Goal: Task Accomplishment & Management: Manage account settings

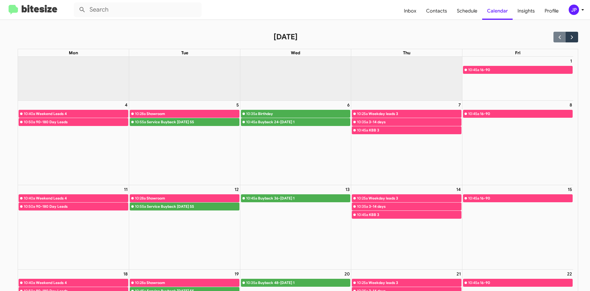
click at [20, 7] on img at bounding box center [33, 10] width 49 height 10
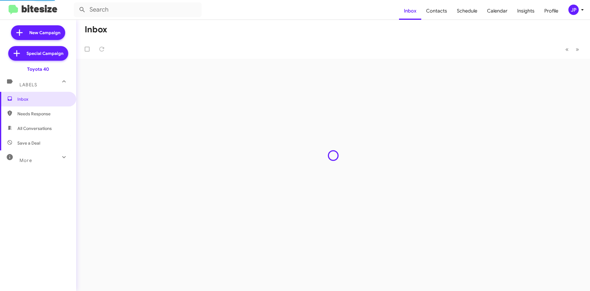
click at [569, 9] on div "JP" at bounding box center [574, 10] width 10 height 10
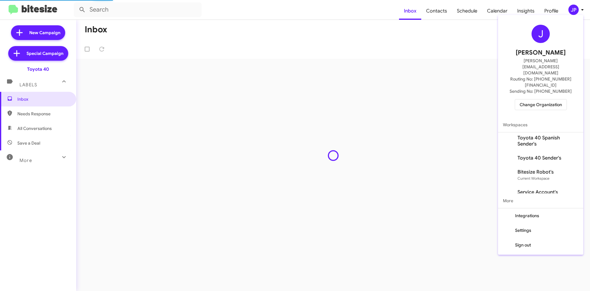
click at [547, 99] on span "Change Organization" at bounding box center [541, 104] width 42 height 10
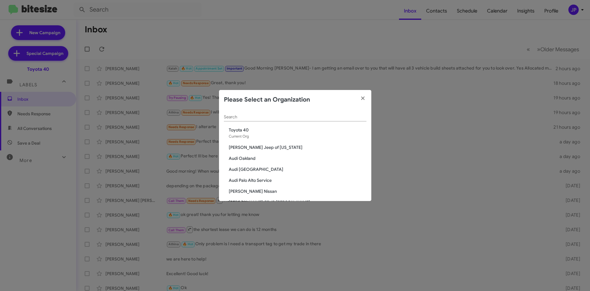
click at [301, 113] on div "Search" at bounding box center [295, 115] width 143 height 12
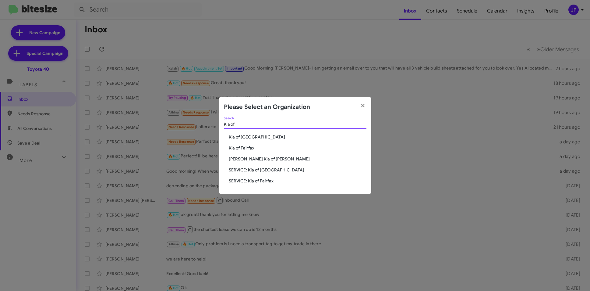
type input "Kia of"
click at [241, 149] on span "Kia of Fairfax" at bounding box center [298, 148] width 138 height 6
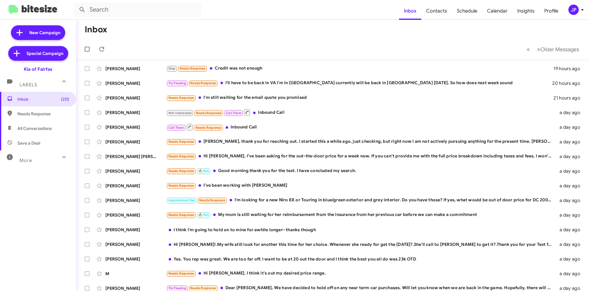
click at [573, 14] on div "JP" at bounding box center [574, 10] width 10 height 10
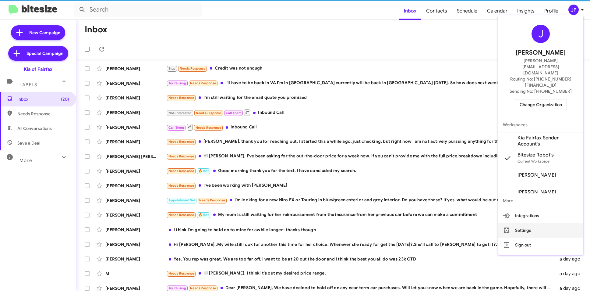
click at [536, 223] on button "Settings" at bounding box center [540, 230] width 85 height 15
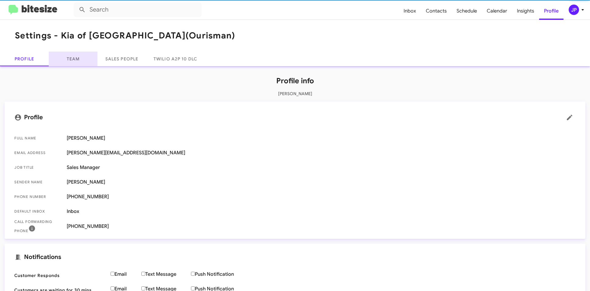
click at [76, 63] on link "Team" at bounding box center [73, 59] width 49 height 15
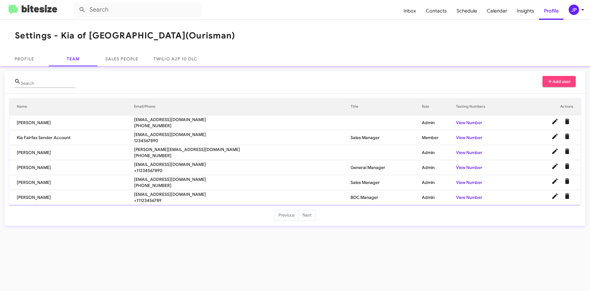
click at [130, 207] on mat-card "Search Add user Name Email/Phone Title Role Texting Numbers Actions Nick Castro…" at bounding box center [295, 148] width 581 height 155
click at [37, 11] on img at bounding box center [33, 10] width 49 height 10
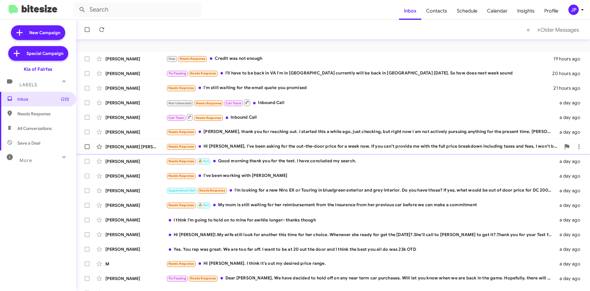
scroll to position [63, 0]
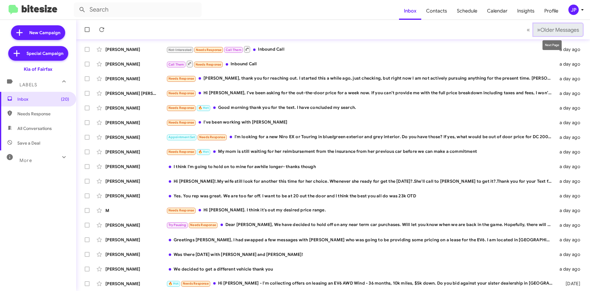
click at [550, 34] on button "» Next Older Messages" at bounding box center [558, 29] width 49 height 12
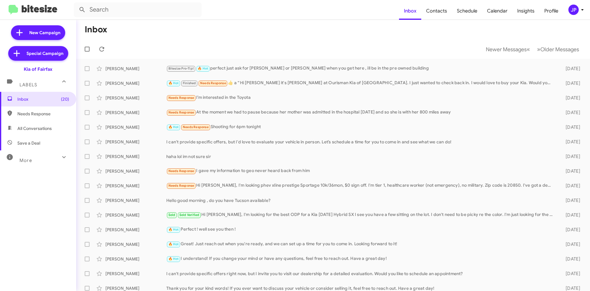
drag, startPoint x: 348, startPoint y: 50, endPoint x: 538, endPoint y: 33, distance: 190.9
click at [354, 47] on mat-toolbar-row "Newer Messages « Previous » Next Older Messages" at bounding box center [333, 49] width 514 height 20
click at [568, 15] on mat-toolbar "Inbox Contacts Schedule Calendar Insights Profile JP" at bounding box center [295, 10] width 590 height 20
click at [572, 12] on div "JP" at bounding box center [574, 10] width 10 height 10
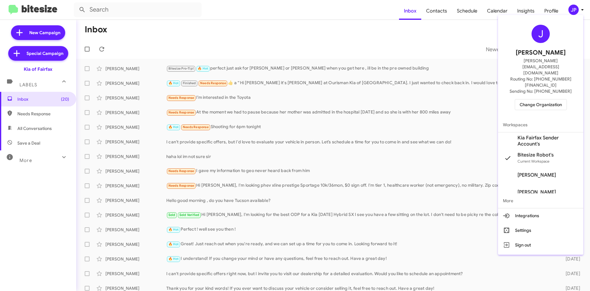
click at [543, 99] on span "Change Organization" at bounding box center [541, 104] width 42 height 10
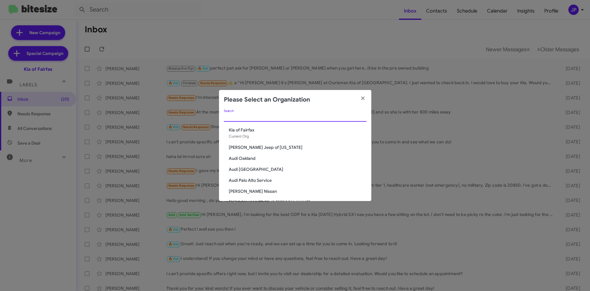
click at [323, 118] on input "Search" at bounding box center [295, 117] width 143 height 5
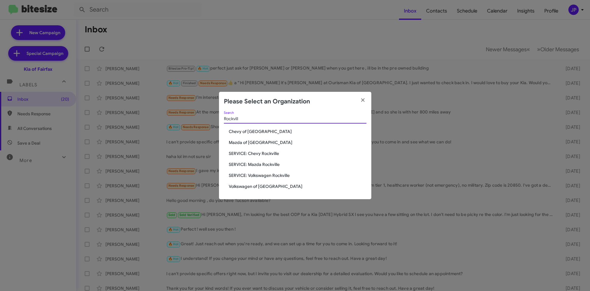
type input "Rockvill"
click at [256, 183] on span "Volkswagen of [GEOGRAPHIC_DATA]" at bounding box center [298, 186] width 138 height 6
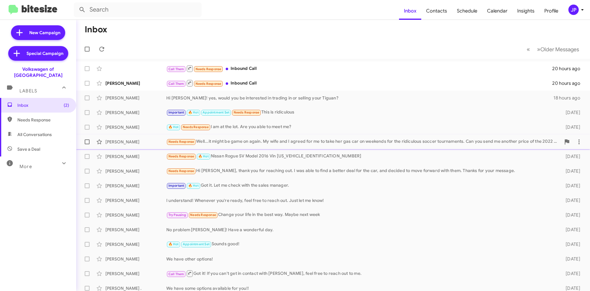
click at [294, 145] on div "Needs Response Well...it might be game on again. My wife and I agreed for me to…" at bounding box center [363, 141] width 395 height 7
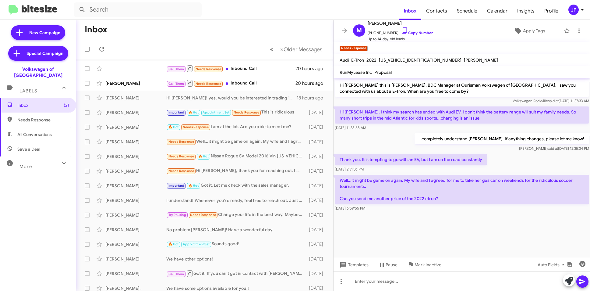
click at [472, 239] on cdk-virtual-scroll-viewport "Hi Mark this is Jamisha Coachman, BDC Manager at Ourisman Volkswagen of Rockvil…" at bounding box center [462, 167] width 257 height 179
click at [412, 33] on link "Copy Number" at bounding box center [417, 32] width 32 height 5
click at [394, 175] on p "Well...it might be game on again. My wife and I agreed for me to take her gas c…" at bounding box center [462, 189] width 255 height 29
click at [405, 198] on p "Well...it might be game on again. My wife and I agreed for me to take her gas c…" at bounding box center [462, 189] width 255 height 29
click at [453, 210] on div "Aug 15, 2025, 6:59:55 PM" at bounding box center [462, 208] width 255 height 6
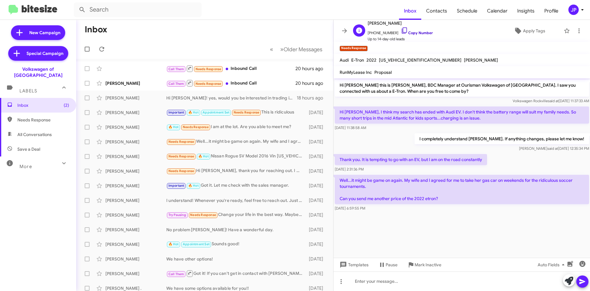
click at [424, 31] on link "Copy Number" at bounding box center [417, 32] width 32 height 5
drag, startPoint x: 527, startPoint y: 63, endPoint x: 528, endPoint y: 47, distance: 16.5
click at [527, 63] on mat-toolbar "Audi E-Tron 2022 WA1AAAGE3NB023559 Raleigh Jones" at bounding box center [462, 60] width 257 height 12
click at [529, 31] on span "Apply Tags" at bounding box center [534, 30] width 22 height 11
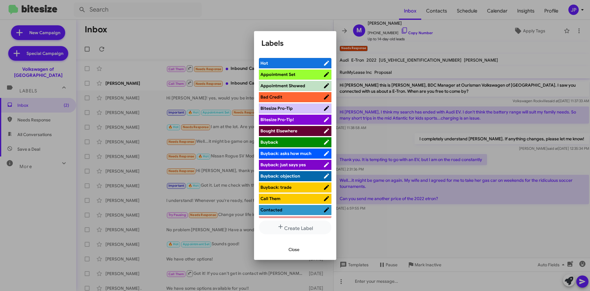
click at [290, 119] on span "Bitesize Pro-Tip!" at bounding box center [278, 119] width 34 height 5
click at [430, 223] on div at bounding box center [295, 145] width 590 height 291
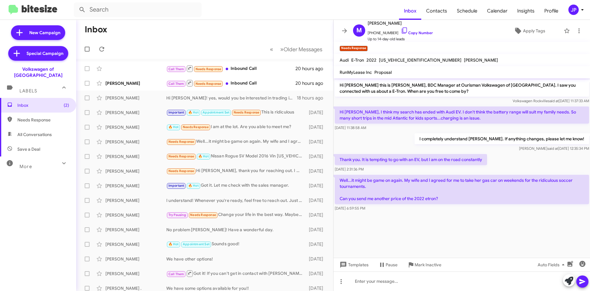
click at [26, 117] on span "Needs Response" at bounding box center [38, 119] width 76 height 15
type input "in:needs-response"
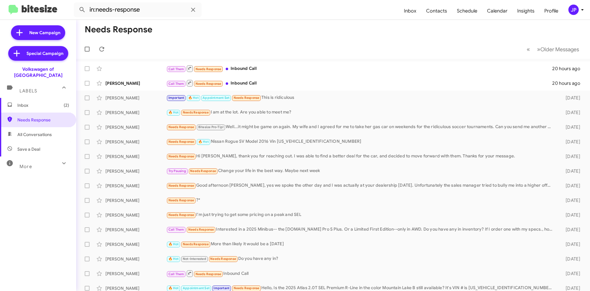
click at [576, 16] on mat-toolbar "in:needs-response Inbox Contacts Schedule Calendar Insights Profile JP" at bounding box center [295, 10] width 590 height 20
click at [577, 12] on div "JP" at bounding box center [574, 10] width 10 height 10
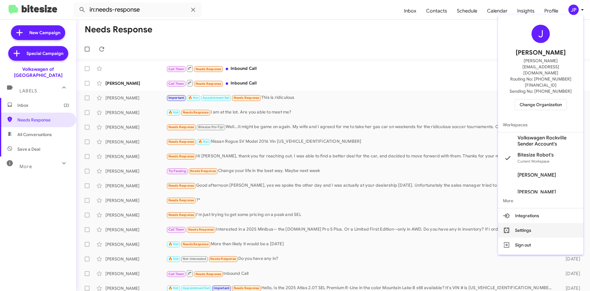
click at [527, 223] on button "Settings" at bounding box center [540, 230] width 85 height 15
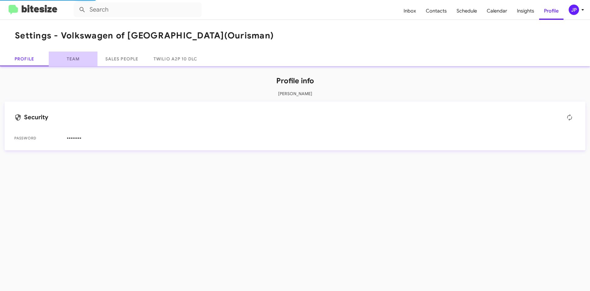
click at [68, 60] on link "Team" at bounding box center [73, 59] width 49 height 15
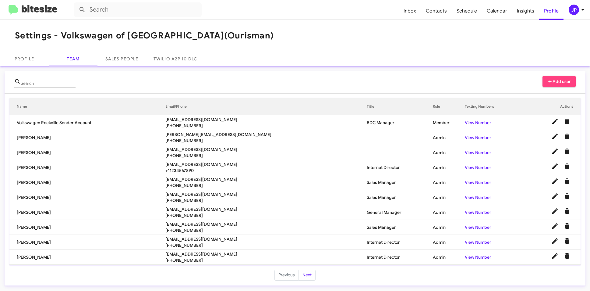
click at [130, 215] on td "Hussein Farzad" at bounding box center [87, 212] width 156 height 15
click at [191, 207] on span "hfarzad@ourismancars.com" at bounding box center [267, 209] width 202 height 6
copy span "hfarzad@ourismancars.com"
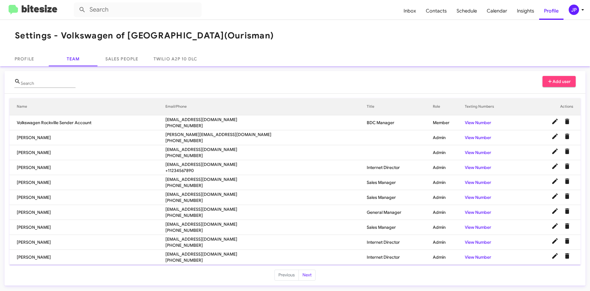
click at [207, 178] on span "mhassan@ourismancars.com" at bounding box center [267, 179] width 202 height 6
copy span "mhassan@ourismancars.com"
click at [186, 223] on span "nnicolaou@ourismancars.com" at bounding box center [267, 224] width 202 height 6
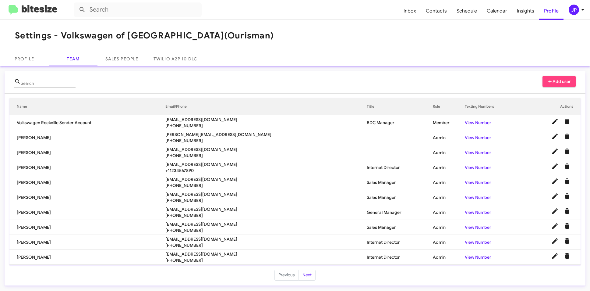
click at [186, 223] on span "nnicolaou@ourismancars.com" at bounding box center [267, 224] width 202 height 6
copy span "nnicolaou@ourismancars.com"
click at [197, 241] on span "vamaya@ourismancars.com" at bounding box center [267, 239] width 202 height 6
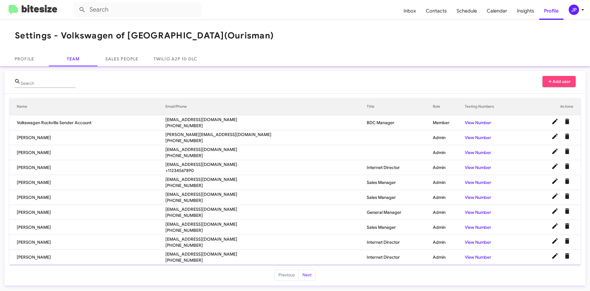
click at [197, 241] on span "vamaya@ourismancars.com" at bounding box center [267, 239] width 202 height 6
copy span "vamaya@ourismancars.com"
click at [202, 255] on span "jtejeda@ourismancars.com" at bounding box center [267, 254] width 202 height 6
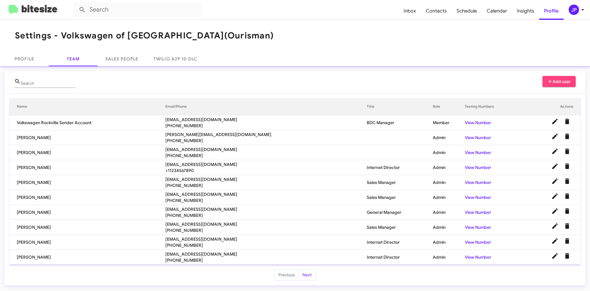
copy span "jtejeda@ourismancars.com"
click at [308, 277] on button "Next" at bounding box center [307, 274] width 17 height 11
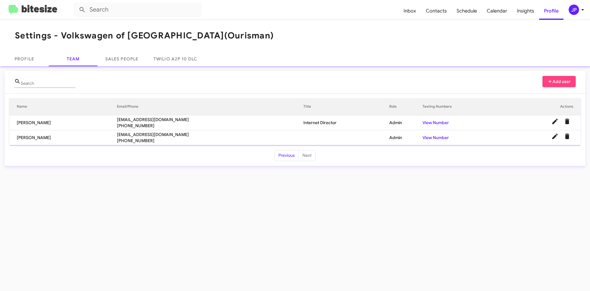
click at [164, 130] on td "jcoachman@ourismancars.com +12028809705" at bounding box center [210, 137] width 187 height 15
click at [160, 120] on span "cjamisha@ymail.com" at bounding box center [210, 119] width 187 height 6
click at [169, 134] on span "jcoachman@ourismancars.com" at bounding box center [210, 134] width 187 height 6
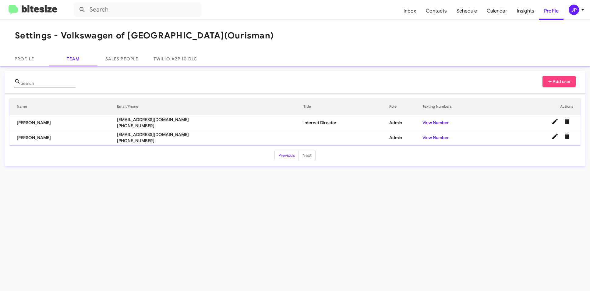
copy span "jcoachman@ourismancars.com"
click at [51, 12] on img at bounding box center [33, 10] width 49 height 10
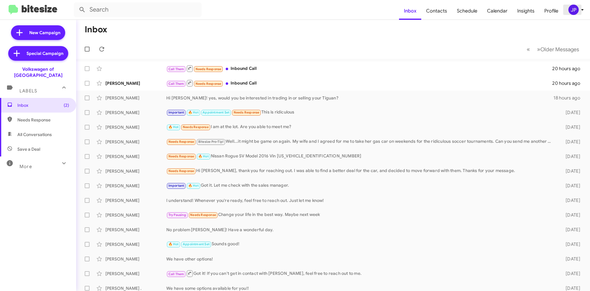
click at [576, 11] on div "JP" at bounding box center [574, 10] width 10 height 10
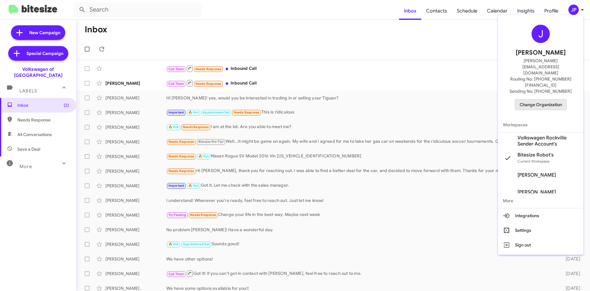
click at [518, 99] on button "Change Organization" at bounding box center [541, 104] width 52 height 11
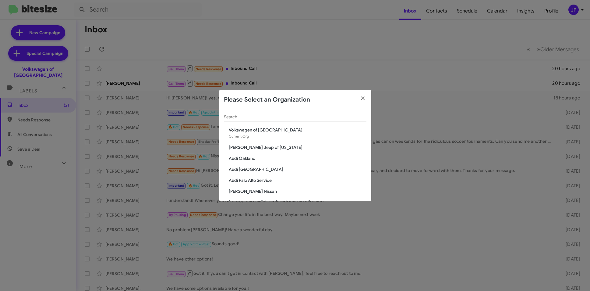
click at [233, 115] on input "Search" at bounding box center [295, 117] width 143 height 5
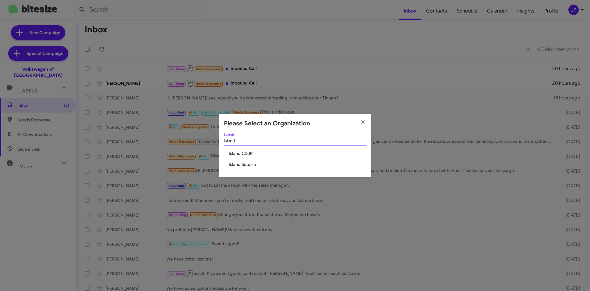
type input "Island"
click at [234, 151] on span "Island CDJR" at bounding box center [298, 153] width 138 height 6
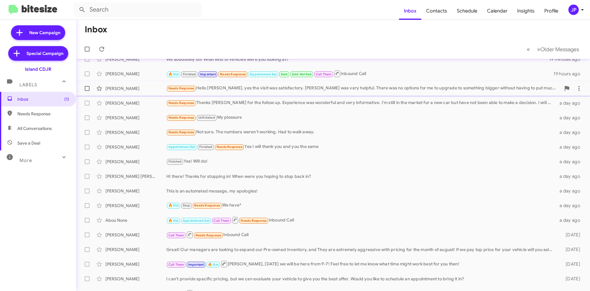
scroll to position [63, 0]
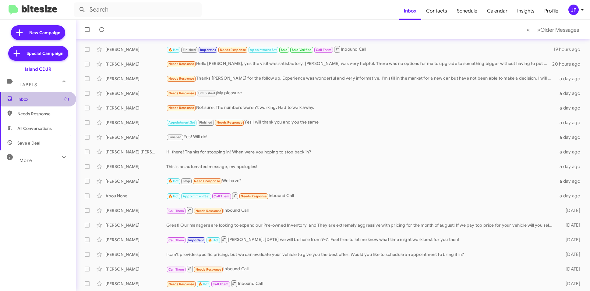
click at [49, 101] on span "Inbox (1)" at bounding box center [43, 99] width 52 height 6
click at [574, 6] on div "JP" at bounding box center [574, 10] width 10 height 10
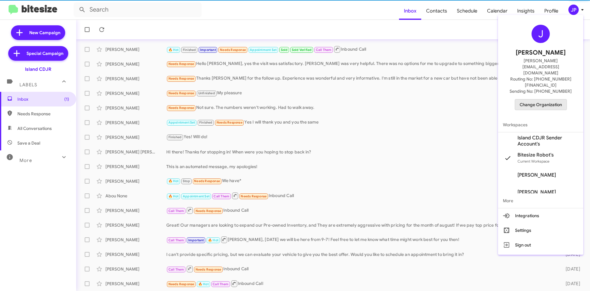
click at [539, 99] on span "Change Organization" at bounding box center [541, 104] width 42 height 10
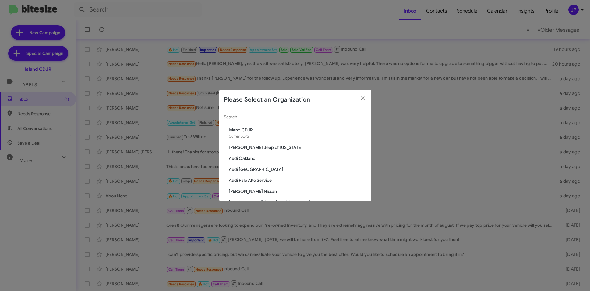
click at [359, 116] on input "Search" at bounding box center [295, 117] width 143 height 5
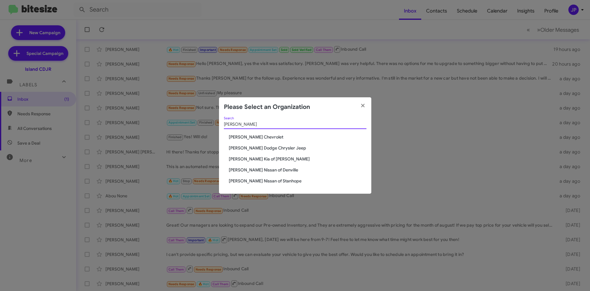
type input "NIelsen"
click at [258, 157] on span "[PERSON_NAME] Kia of [PERSON_NAME]" at bounding box center [298, 159] width 138 height 6
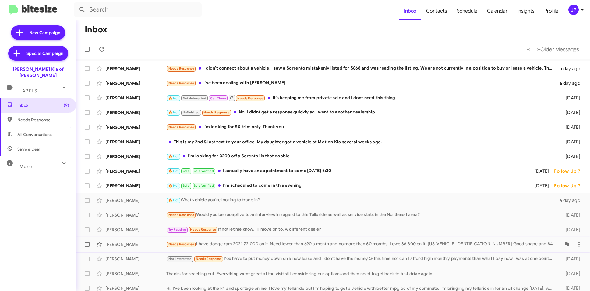
click at [268, 242] on div "Needs Response I have dodge ram 2021 72,000 on it. Need lower than 690 a month …" at bounding box center [363, 244] width 395 height 7
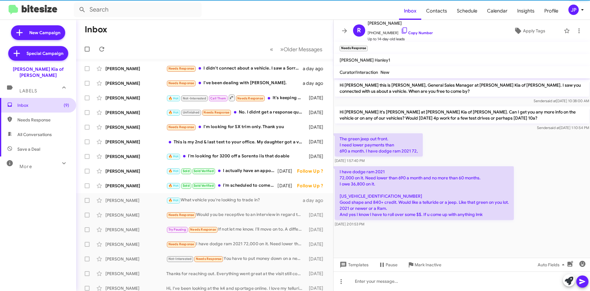
click at [40, 102] on span "Inbox (9)" at bounding box center [43, 105] width 52 height 6
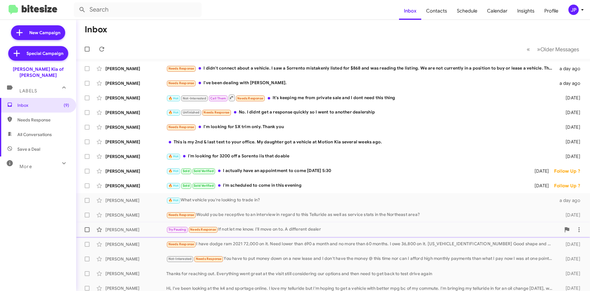
scroll to position [8, 0]
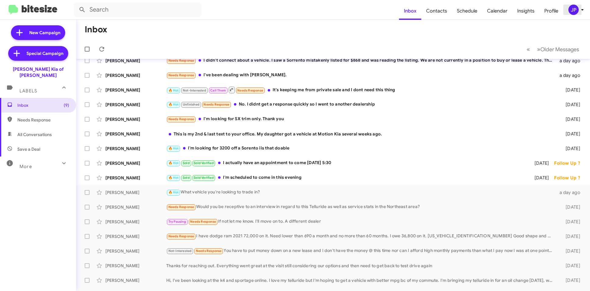
click at [570, 9] on div "JP" at bounding box center [574, 10] width 10 height 10
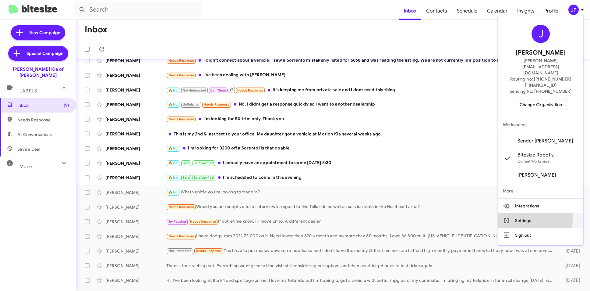
click at [547, 213] on button "Settings" at bounding box center [540, 220] width 85 height 15
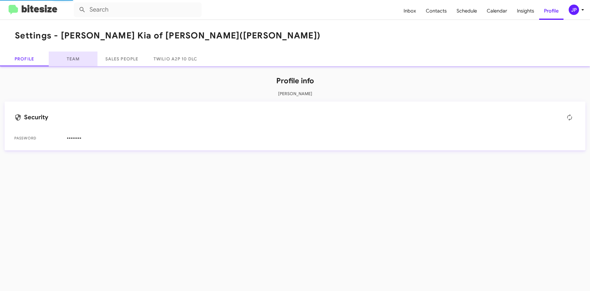
click at [65, 56] on link "Team" at bounding box center [73, 59] width 49 height 15
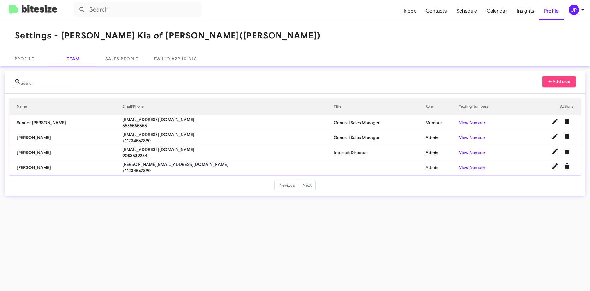
click at [145, 139] on span "+11234567890" at bounding box center [229, 140] width 212 height 6
click at [29, 138] on td "Stephen Graziano" at bounding box center [65, 137] width 113 height 15
copy td "Stephen Graziano"
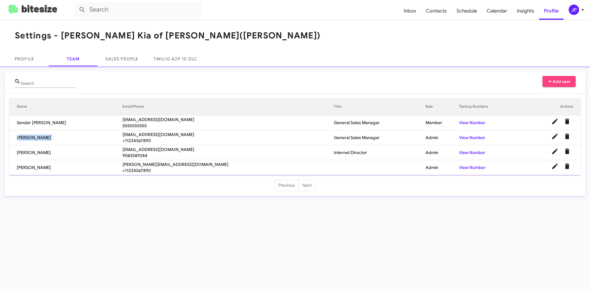
click at [34, 8] on img at bounding box center [33, 10] width 49 height 10
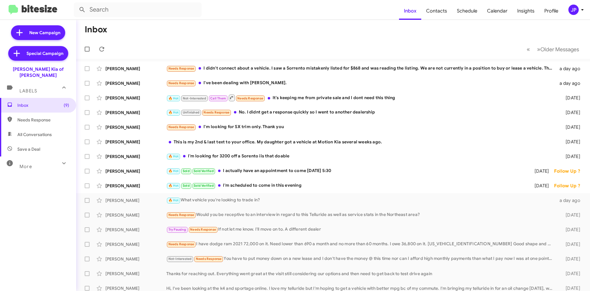
click at [577, 10] on div "JP" at bounding box center [574, 10] width 10 height 10
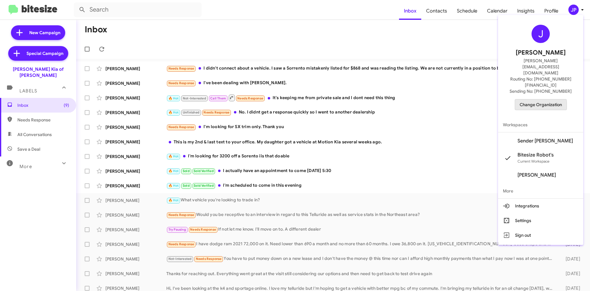
click at [546, 99] on span "Change Organization" at bounding box center [541, 104] width 42 height 10
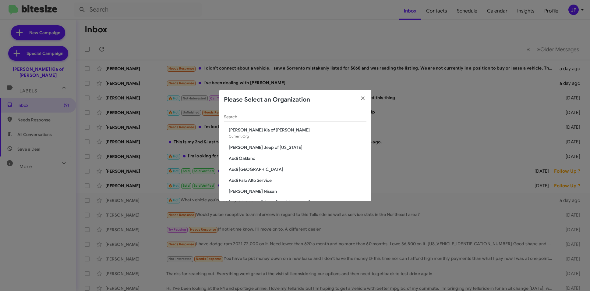
click at [324, 113] on div "Search" at bounding box center [295, 115] width 143 height 12
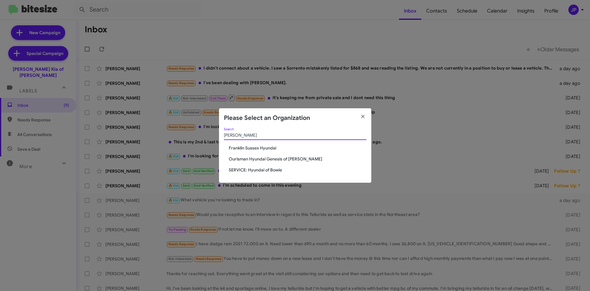
type input "hyunda"
click at [282, 160] on span "Ourisman Hyundai Genesis of [PERSON_NAME]" at bounding box center [298, 159] width 138 height 6
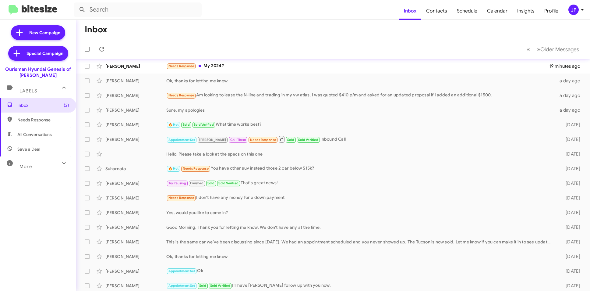
scroll to position [63, 0]
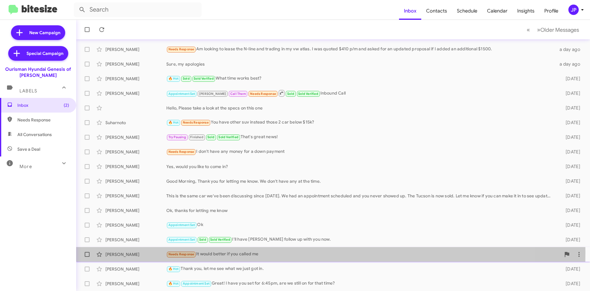
click at [251, 252] on div "Needs Response It would better if you called me" at bounding box center [363, 254] width 395 height 7
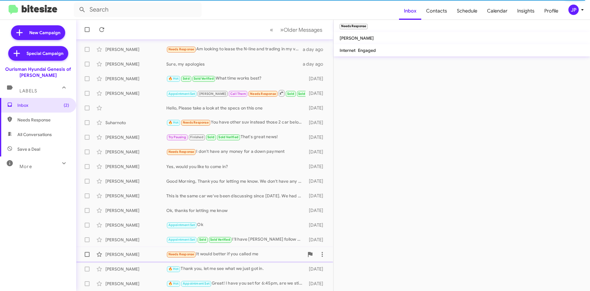
click at [235, 250] on div "Howard Jackson Needs Response It would better if you called me 5 days ago" at bounding box center [205, 254] width 248 height 12
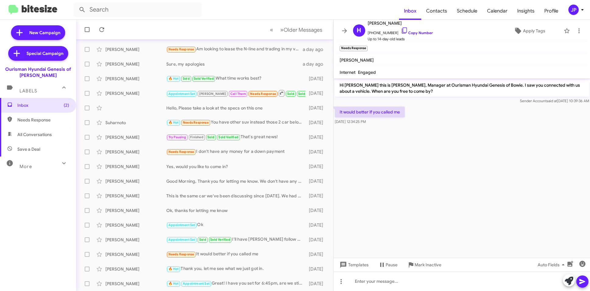
click at [485, 166] on cdk-virtual-scroll-viewport "Hi Howard this is Ciara Taylor, Manager at Ourisman Hyundai Genesis of Bowie. I…" at bounding box center [462, 167] width 257 height 179
click at [408, 32] on link "Copy Number" at bounding box center [417, 32] width 32 height 5
click at [518, 33] on icon at bounding box center [518, 30] width 7 height 7
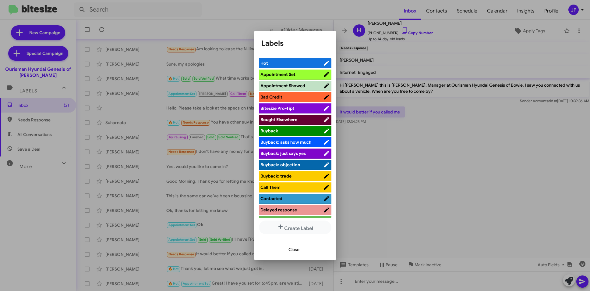
click at [315, 110] on span "Bitesize Pro-Tip!" at bounding box center [292, 108] width 63 height 6
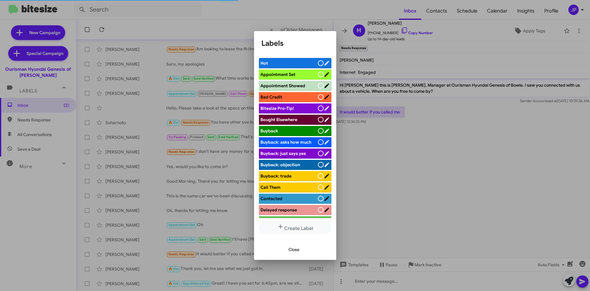
click at [501, 166] on div at bounding box center [295, 145] width 590 height 291
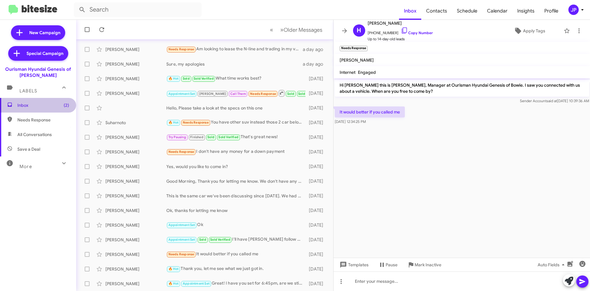
click at [46, 110] on span "Inbox (2)" at bounding box center [38, 105] width 76 height 15
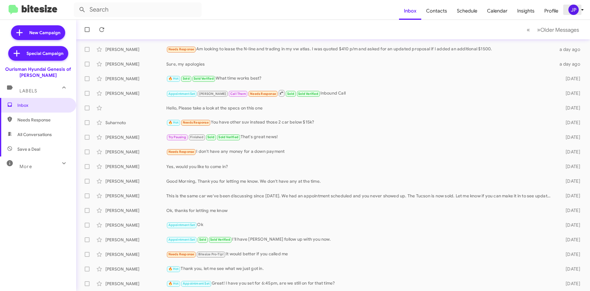
click at [575, 9] on div "JP" at bounding box center [574, 10] width 10 height 10
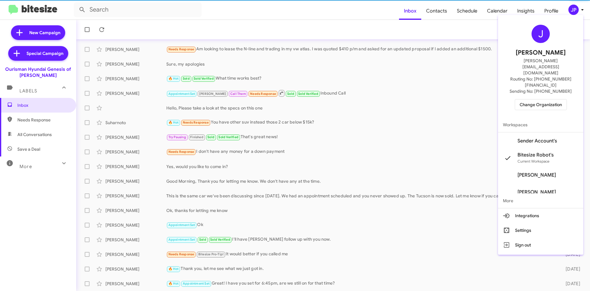
click at [554, 80] on div "J Jamie Payton jamie@bitesize.co Routing No: +1 (301) 390-0880 Sending No: +1 (…" at bounding box center [540, 67] width 85 height 100
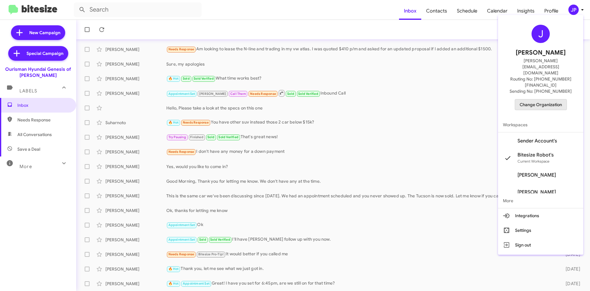
click at [552, 99] on span "Change Organization" at bounding box center [541, 104] width 42 height 10
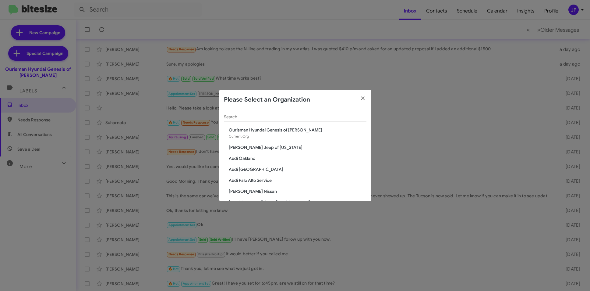
click at [333, 115] on input "Search" at bounding box center [295, 117] width 143 height 5
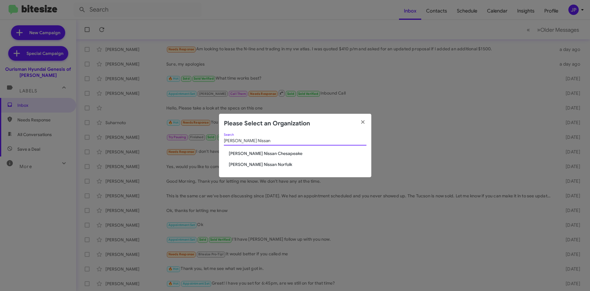
type input "Banister Nissan"
click at [251, 164] on span "[PERSON_NAME] Nissan Norfolk" at bounding box center [298, 164] width 138 height 6
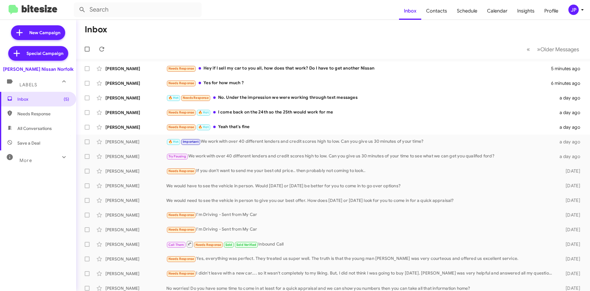
click at [316, 53] on mat-toolbar-row "« Previous » Next Older Messages" at bounding box center [333, 49] width 514 height 20
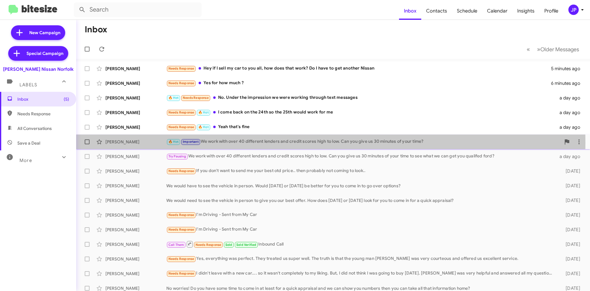
click at [258, 143] on div "🔥 Hot Important We work with over 40 different lenders and credit scores high t…" at bounding box center [363, 141] width 395 height 7
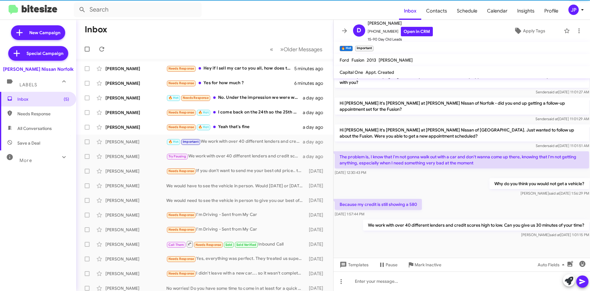
scroll to position [429, 0]
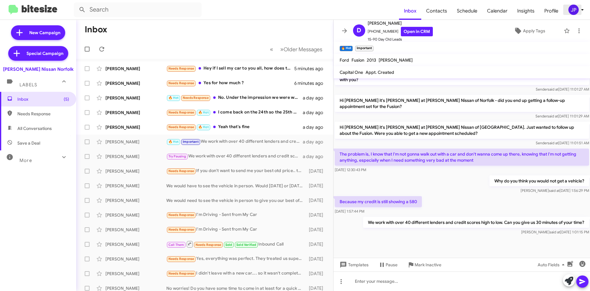
click at [576, 9] on div "JP" at bounding box center [574, 10] width 10 height 10
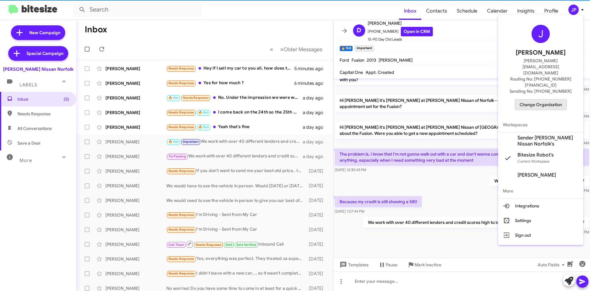
click at [521, 99] on span "Change Organization" at bounding box center [541, 104] width 42 height 10
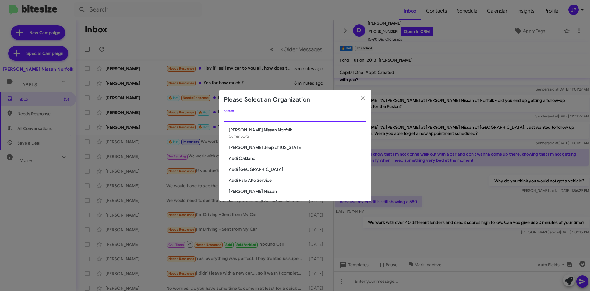
click at [233, 117] on input "Search" at bounding box center [295, 117] width 143 height 5
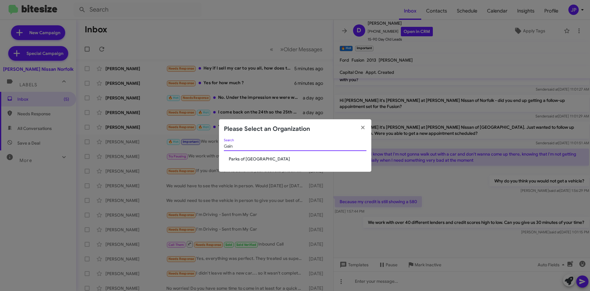
type input "Gain"
click at [237, 160] on span "Parks of [GEOGRAPHIC_DATA]" at bounding box center [298, 159] width 138 height 6
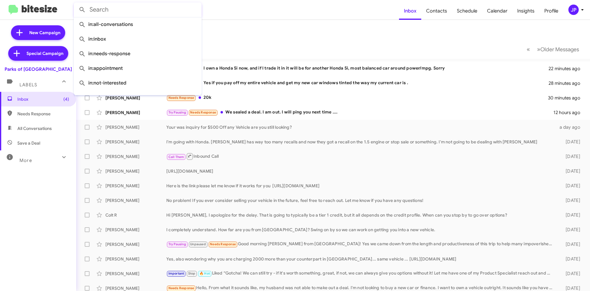
click at [117, 11] on input "text" at bounding box center [138, 9] width 128 height 15
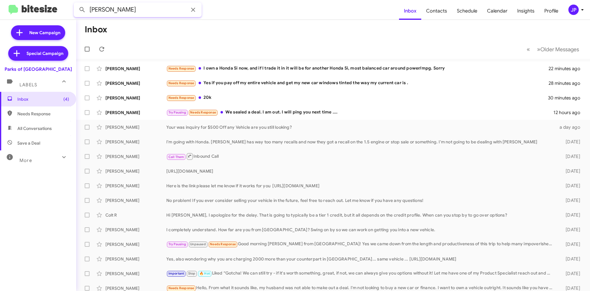
type input "Marie Martin"
click at [76, 4] on button at bounding box center [82, 10] width 12 height 12
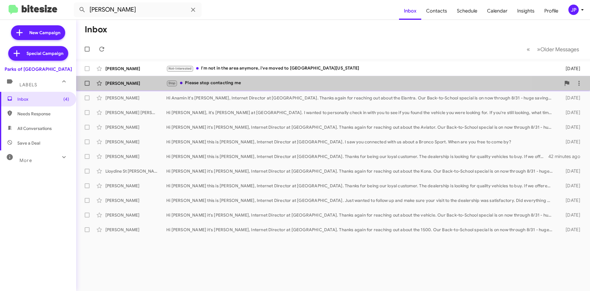
click at [135, 88] on div "Matthew Martin Stop Please stop contacting me 18 days ago" at bounding box center [333, 83] width 505 height 12
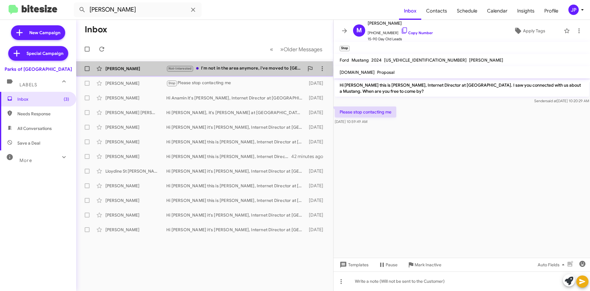
click at [136, 70] on div "Marie Mitchell" at bounding box center [135, 69] width 61 height 6
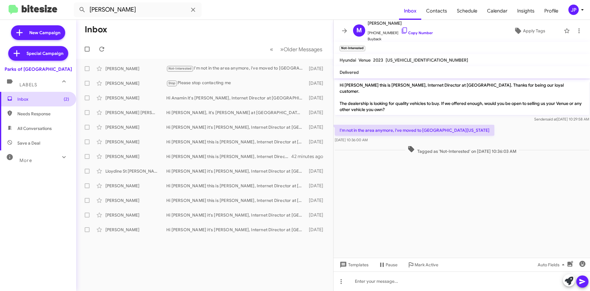
click at [45, 97] on span "Inbox (2)" at bounding box center [43, 99] width 52 height 6
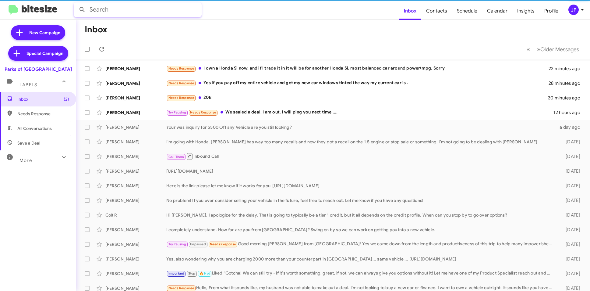
click at [134, 14] on input "text" at bounding box center [138, 9] width 128 height 15
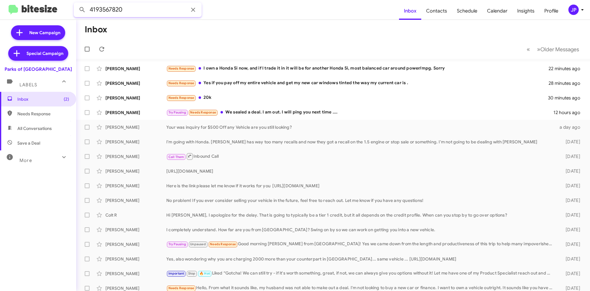
type input "4193567820"
click at [76, 4] on button at bounding box center [82, 10] width 12 height 12
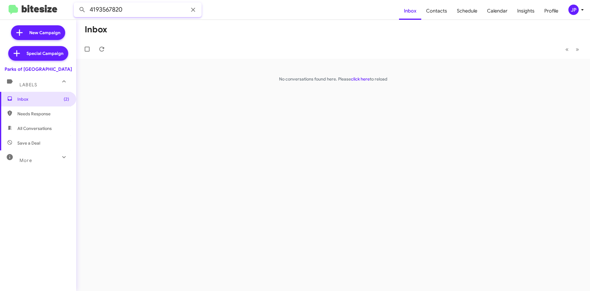
click at [116, 11] on input "4193567820" at bounding box center [138, 9] width 128 height 15
click at [574, 9] on div "JP" at bounding box center [574, 10] width 10 height 10
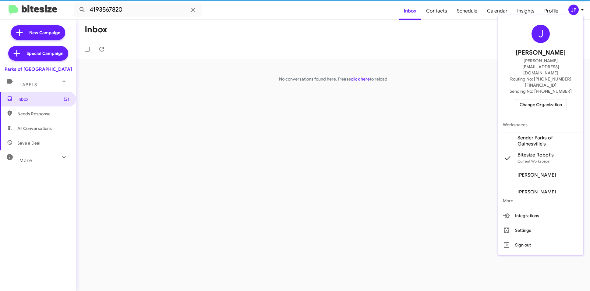
click at [548, 80] on div "J Jamie Payton jamie@bitesize.co Routing No: +1 (352) 234-3931 Sending No: +1 (…" at bounding box center [540, 67] width 85 height 100
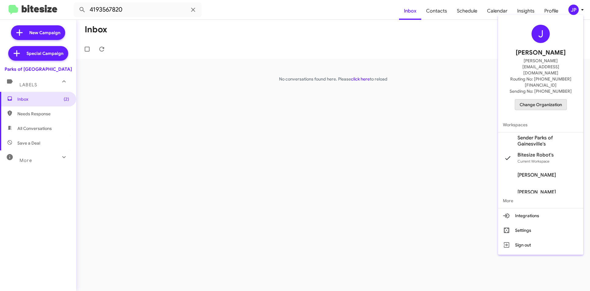
click at [544, 99] on span "Change Organization" at bounding box center [541, 104] width 42 height 10
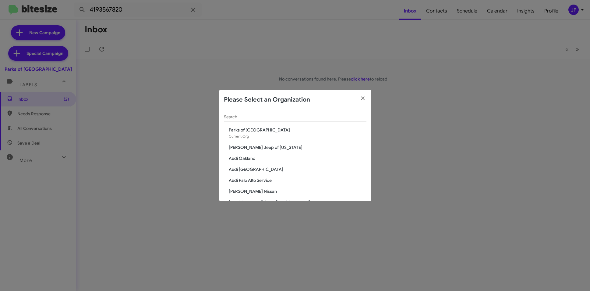
click at [272, 116] on input "Search" at bounding box center [295, 117] width 143 height 5
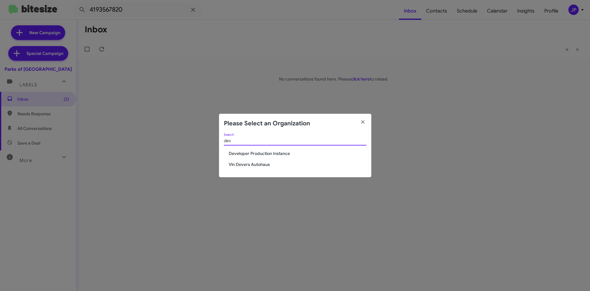
type input "dev"
click at [258, 165] on span "Vin Devers Autohaus" at bounding box center [298, 164] width 138 height 6
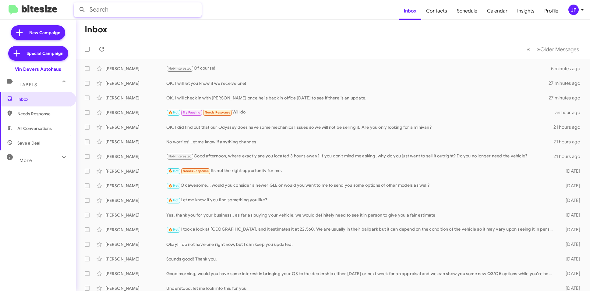
click at [122, 14] on input "text" at bounding box center [138, 9] width 128 height 15
type input "[PERSON_NAME]"
click at [76, 4] on button at bounding box center [82, 10] width 12 height 12
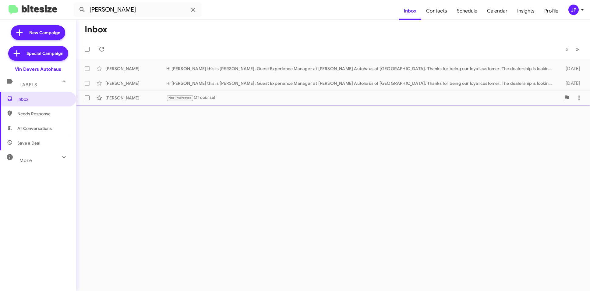
click at [146, 102] on div "[PERSON_NAME] Not-Interested Of course! 6 minutes ago" at bounding box center [333, 98] width 505 height 12
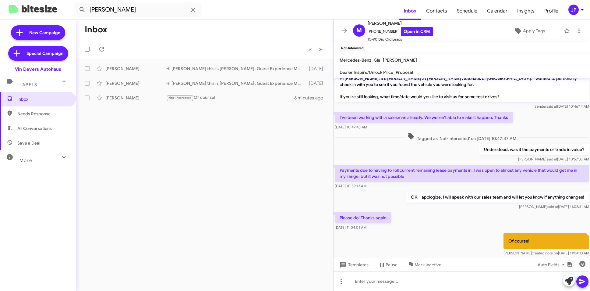
scroll to position [24, 0]
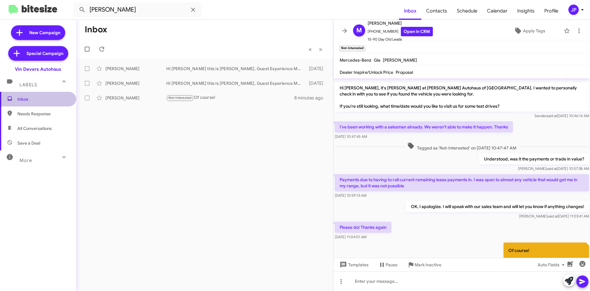
click at [48, 98] on span "Inbox" at bounding box center [43, 99] width 52 height 6
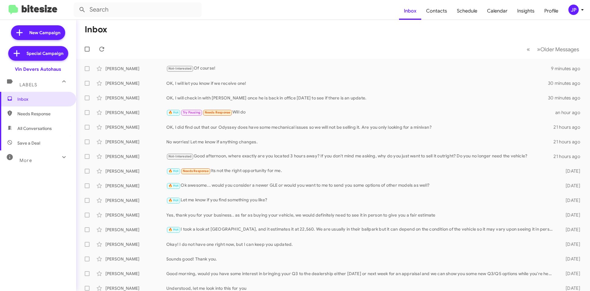
click at [577, 12] on div "JP" at bounding box center [574, 10] width 10 height 10
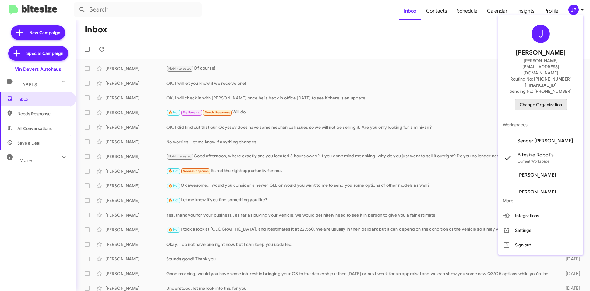
click at [539, 99] on span "Change Organization" at bounding box center [541, 104] width 42 height 10
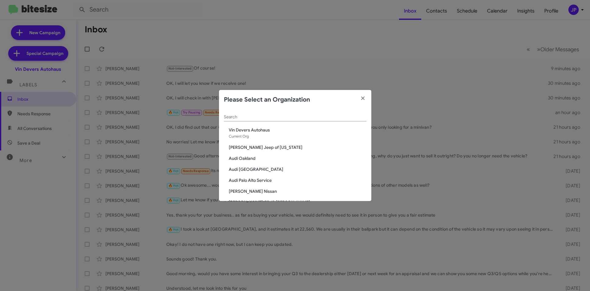
click at [294, 112] on div "Search" at bounding box center [295, 115] width 143 height 12
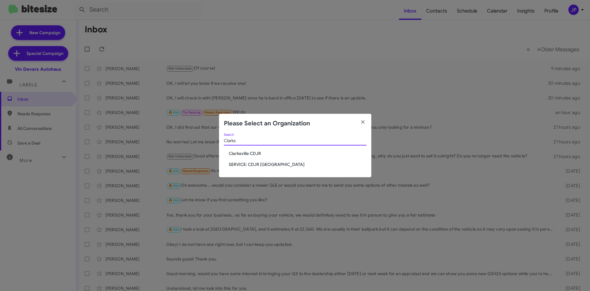
type input "Clarks"
click at [258, 155] on span "Clarksville CDJR" at bounding box center [298, 153] width 138 height 6
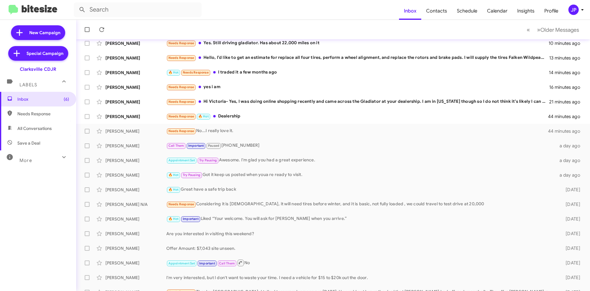
scroll to position [53, 0]
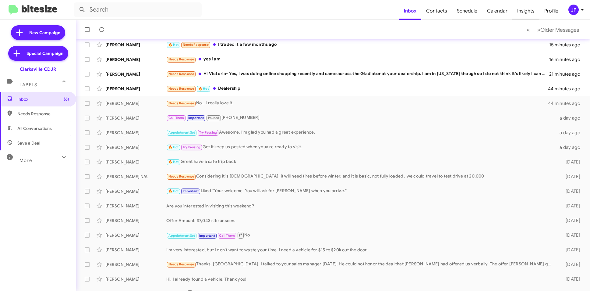
click at [514, 11] on span "Insights" at bounding box center [526, 11] width 27 height 18
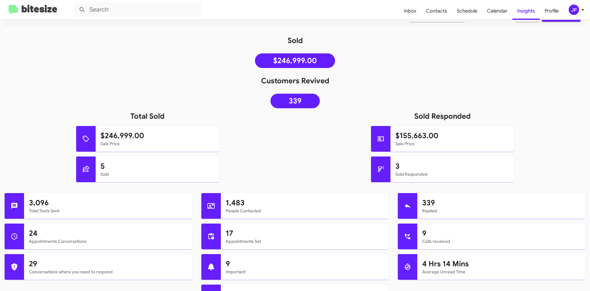
scroll to position [226, 0]
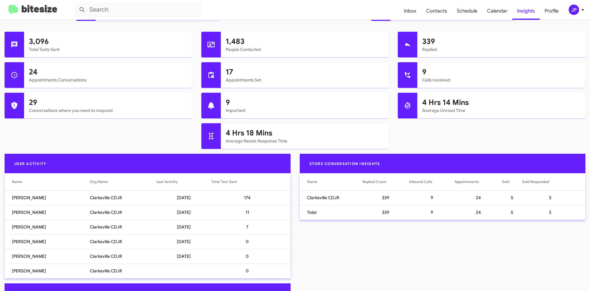
click at [16, 5] on img at bounding box center [33, 10] width 49 height 10
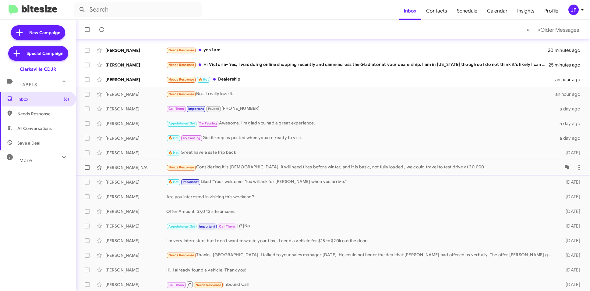
scroll to position [63, 0]
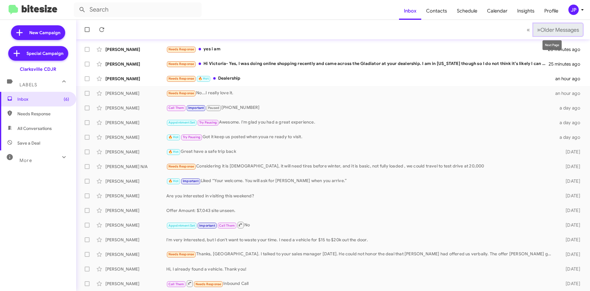
click at [551, 32] on span "Older Messages" at bounding box center [560, 30] width 39 height 7
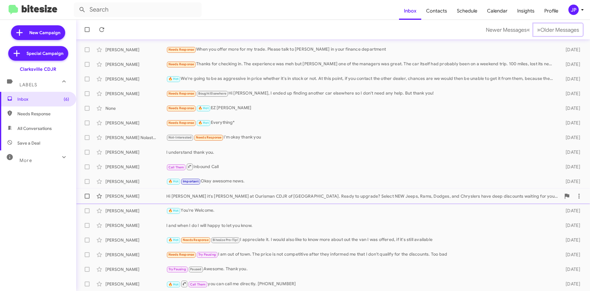
scroll to position [63, 0]
click at [17, 142] on span "Save a Deal" at bounding box center [28, 143] width 23 height 6
type input "in:not-interested"
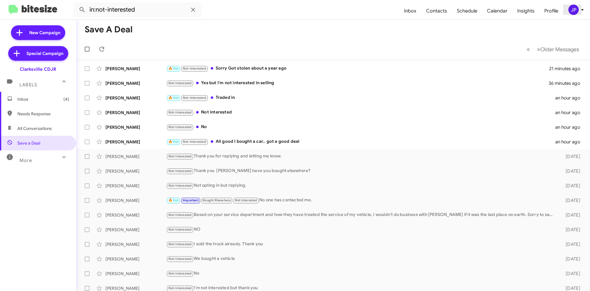
click at [565, 6] on button "JP" at bounding box center [574, 10] width 20 height 10
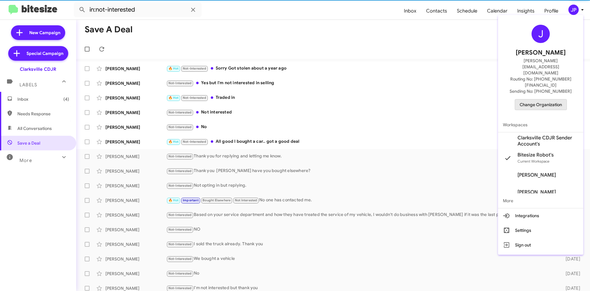
click at [543, 99] on span "Change Organization" at bounding box center [541, 104] width 42 height 10
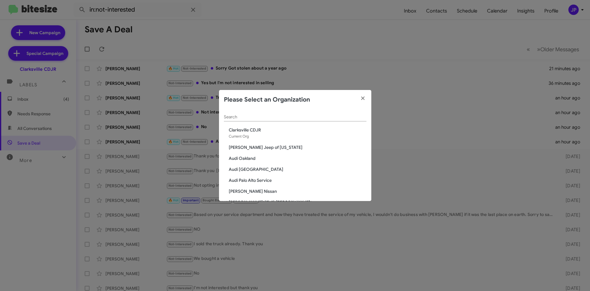
click at [256, 123] on div "Search" at bounding box center [295, 117] width 143 height 17
click at [258, 117] on input "Search" at bounding box center [295, 117] width 143 height 5
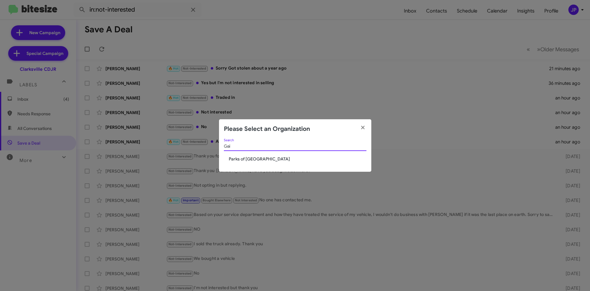
type input "Gai"
click at [254, 159] on span "Parks of Gainesville" at bounding box center [298, 159] width 138 height 6
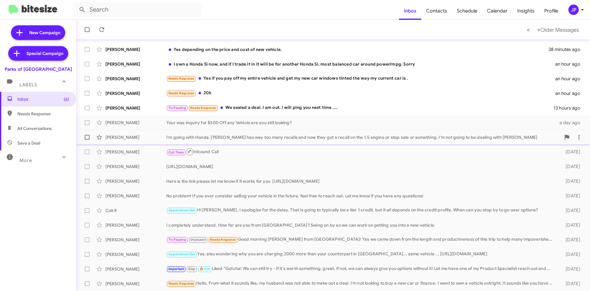
scroll to position [63, 0]
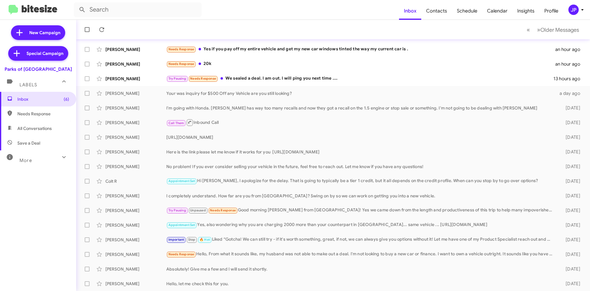
click at [33, 159] on div "More" at bounding box center [32, 157] width 54 height 11
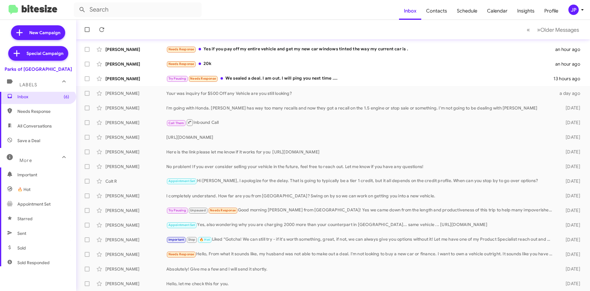
scroll to position [7, 0]
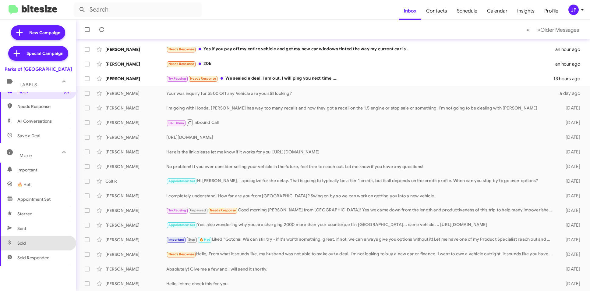
click at [42, 239] on span "Sold" at bounding box center [38, 243] width 76 height 15
type input "in:sold"
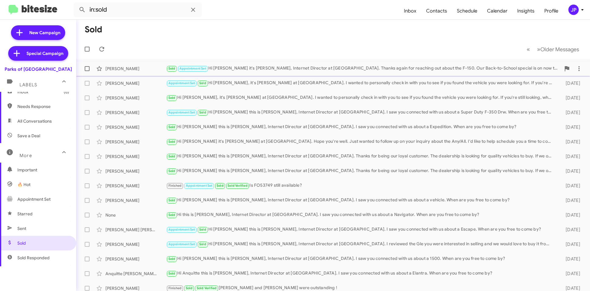
click at [230, 69] on div "Sold Appointment Set Hi [PERSON_NAME] it's [PERSON_NAME], Internet Director at …" at bounding box center [363, 68] width 395 height 7
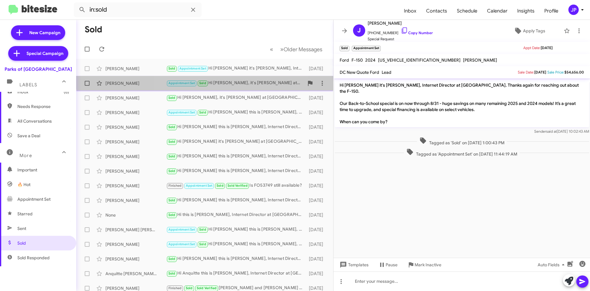
click at [231, 79] on div "[PERSON_NAME] Appointment Set Sold Hi [PERSON_NAME], it's [PERSON_NAME] at [GEO…" at bounding box center [205, 83] width 248 height 12
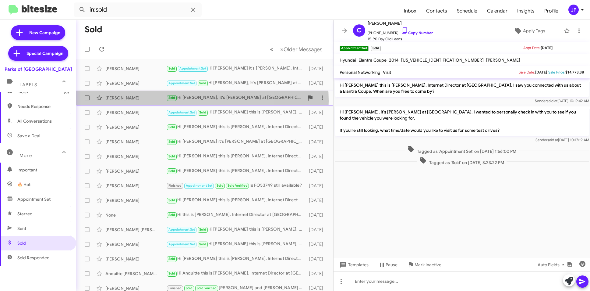
click at [146, 101] on div "[PERSON_NAME] Sold Hi [PERSON_NAME], it's [PERSON_NAME] at [GEOGRAPHIC_DATA]. I…" at bounding box center [205, 98] width 248 height 12
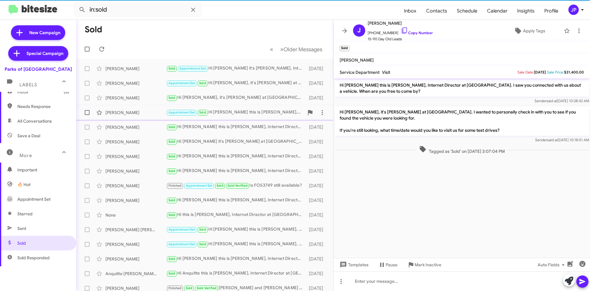
click at [147, 115] on div "[PERSON_NAME]" at bounding box center [135, 112] width 61 height 6
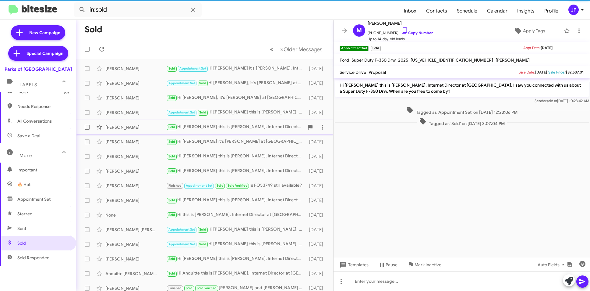
click at [146, 128] on div "Chris Davis" at bounding box center [135, 127] width 61 height 6
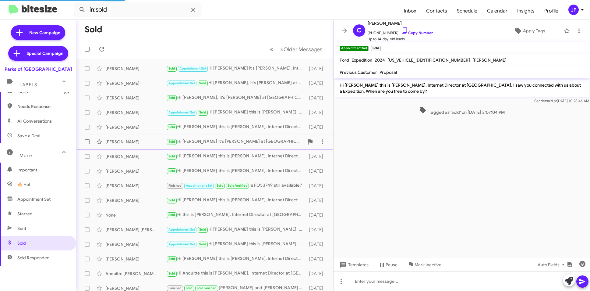
click at [143, 141] on div "Harrison Foster" at bounding box center [135, 142] width 61 height 6
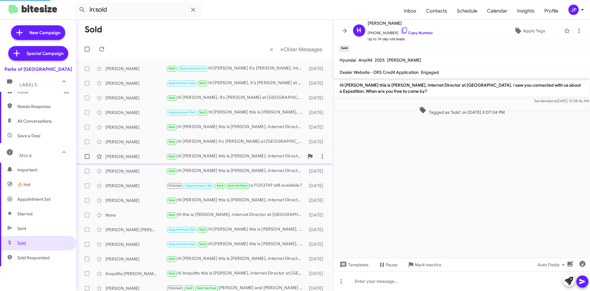
click at [148, 159] on div "Chrisanne Hamilton" at bounding box center [135, 156] width 61 height 6
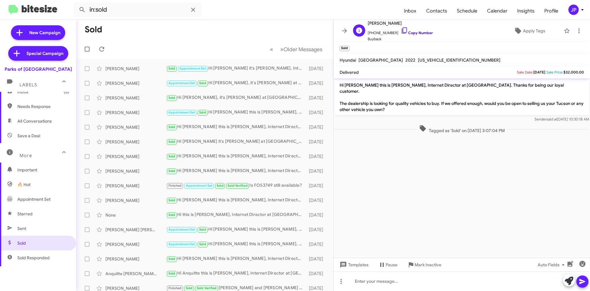
click at [415, 32] on link "Copy Number" at bounding box center [417, 32] width 32 height 5
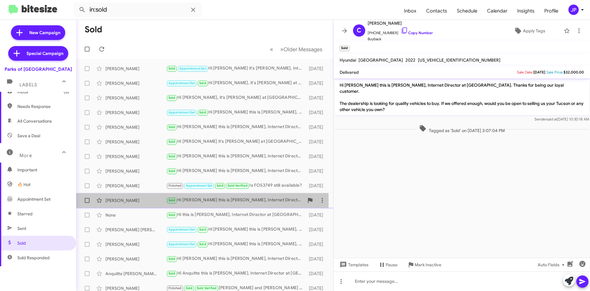
click at [150, 202] on div "Miranda Mfune" at bounding box center [135, 200] width 61 height 6
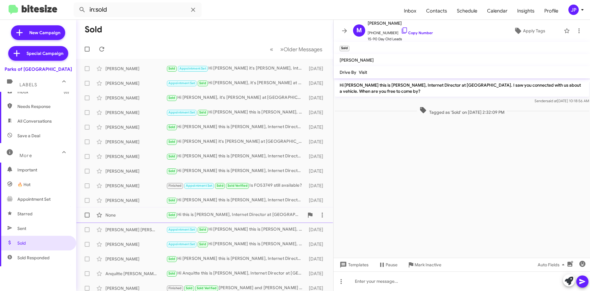
click at [149, 218] on div "None Sold Hi this is Shianne Harrison, Internet Director at Parks of Gainesvill…" at bounding box center [205, 215] width 248 height 12
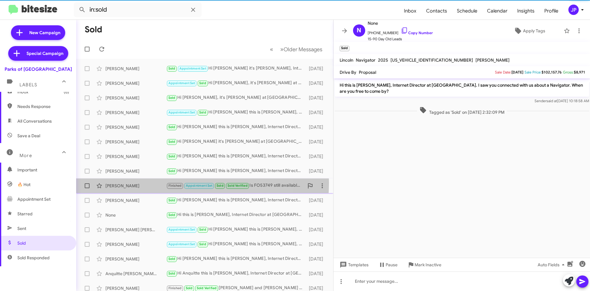
click at [156, 183] on div "Melvin Morgan" at bounding box center [135, 186] width 61 height 6
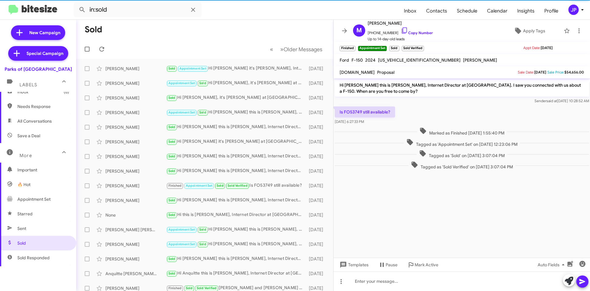
click at [481, 205] on cdk-virtual-scroll-viewport "Hi Melvin this is Shianne Harrison, Internet Director at Parks of Gainesville. …" at bounding box center [462, 167] width 257 height 179
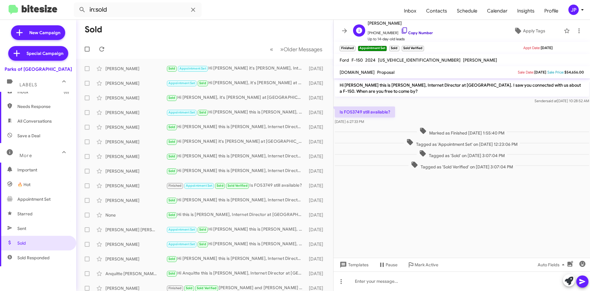
click at [409, 34] on link "Copy Number" at bounding box center [417, 32] width 32 height 5
click at [111, 200] on div "Miranda Mfune" at bounding box center [135, 200] width 61 height 6
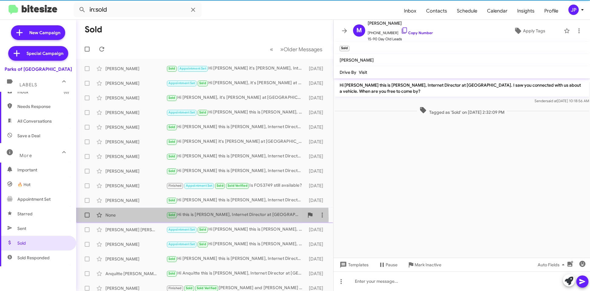
click at [122, 218] on div "None Sold Hi this is Shianne Harrison, Internet Director at Parks of Gainesvill…" at bounding box center [205, 215] width 248 height 12
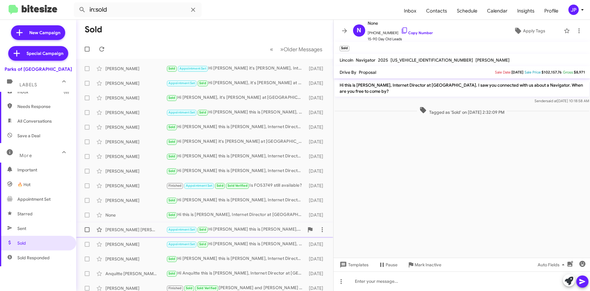
click at [127, 234] on div "Jose Romero Chaparro Appointment Set Sold Hi Jose this is Shianne Harrison, Int…" at bounding box center [205, 229] width 248 height 12
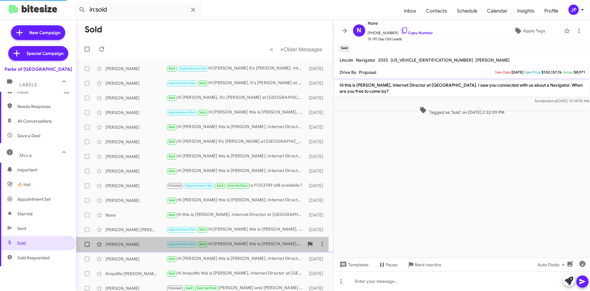
click at [132, 241] on div "Andre Soares Arcanjo" at bounding box center [135, 244] width 61 height 6
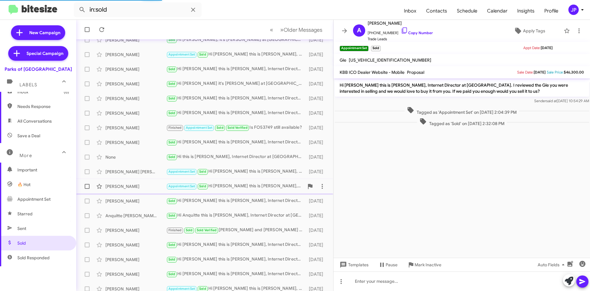
scroll to position [63, 0]
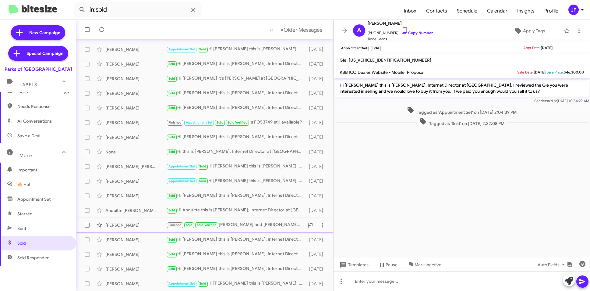
click at [130, 228] on div "Janet Frank Finished Sold Sold Verified Teddie and Austin were outstanding ! 20…" at bounding box center [205, 225] width 248 height 12
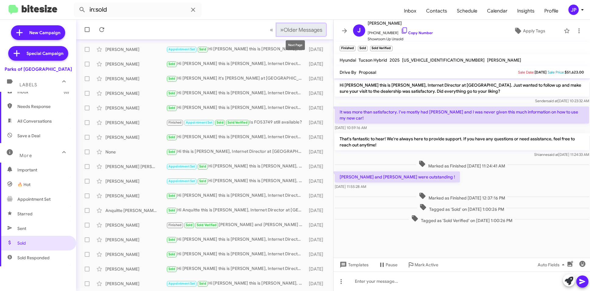
click at [284, 30] on span "Older Messages" at bounding box center [303, 30] width 39 height 7
click at [285, 30] on span "Older Messages" at bounding box center [303, 30] width 39 height 7
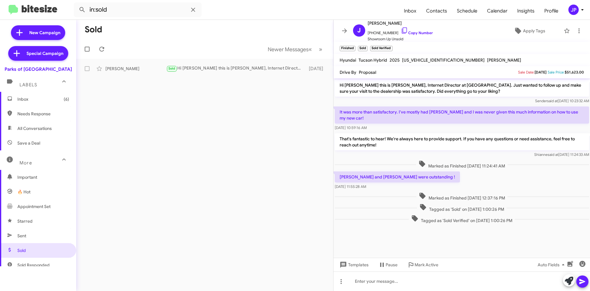
click at [38, 105] on span "Inbox (6)" at bounding box center [38, 99] width 76 height 15
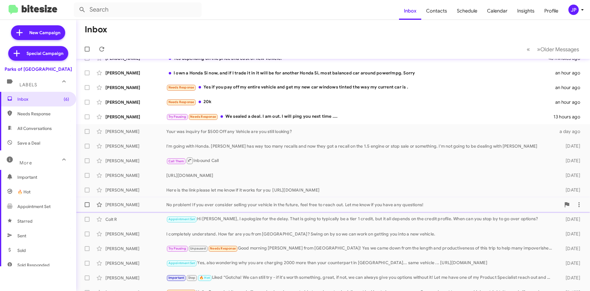
scroll to position [63, 0]
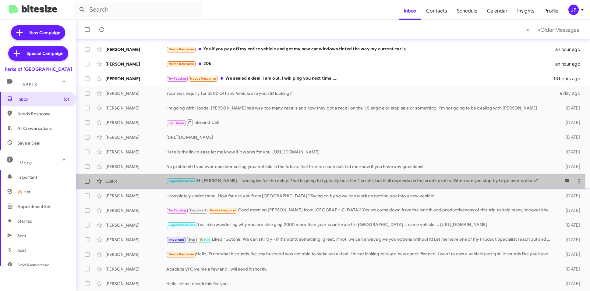
click at [234, 180] on div "Appointment Set Hi Colt, I apologize for the delay. That is going to typically …" at bounding box center [363, 180] width 395 height 7
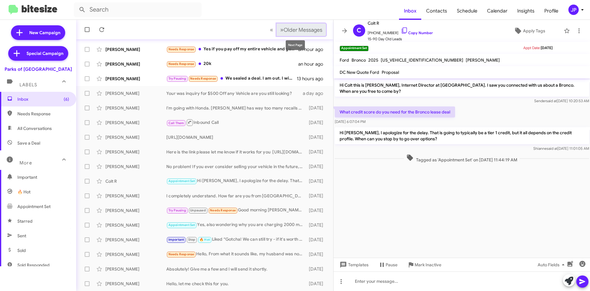
click at [304, 32] on span "Older Messages" at bounding box center [303, 30] width 39 height 7
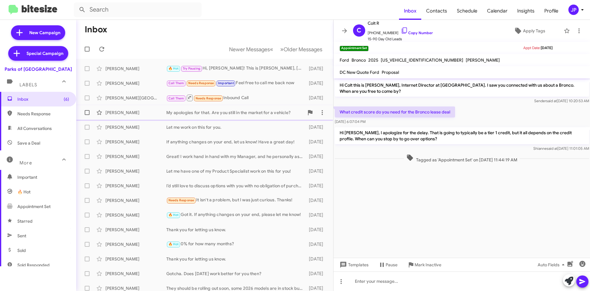
click at [169, 111] on div "My apologies for that. Are you still in the market for a vehicle?" at bounding box center [235, 112] width 138 height 6
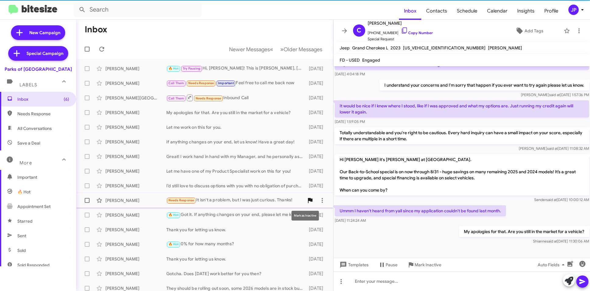
scroll to position [48, 0]
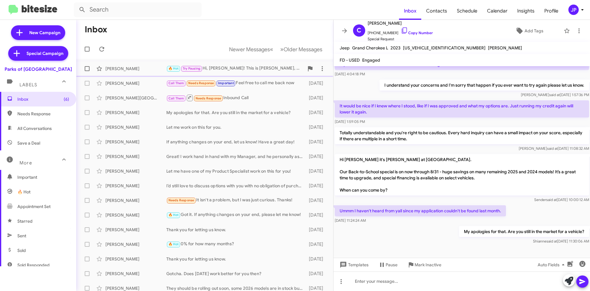
click at [146, 71] on div "Eric Lencioni" at bounding box center [135, 69] width 61 height 6
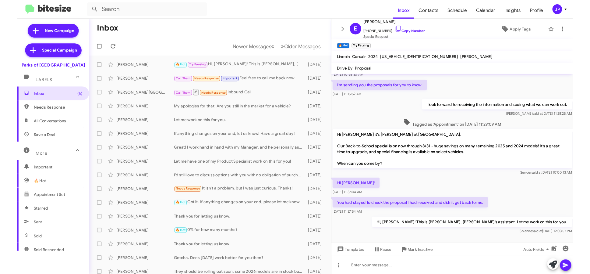
scroll to position [73, 0]
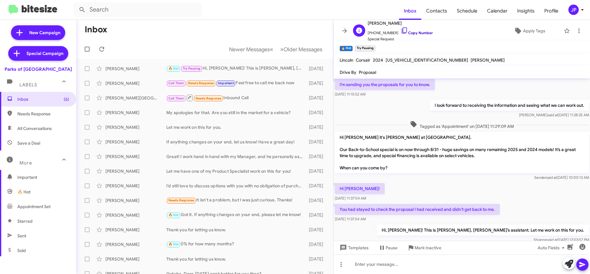
click at [408, 34] on link "Copy Number" at bounding box center [417, 32] width 32 height 5
click at [529, 31] on span "Apply Tags" at bounding box center [534, 30] width 22 height 11
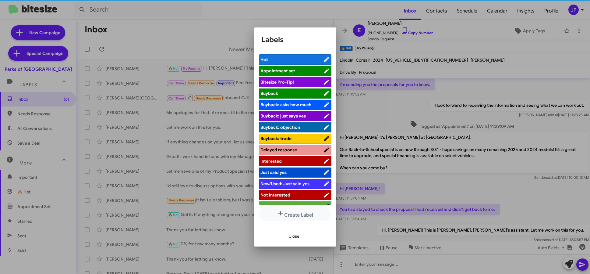
click at [282, 82] on span "Bitesize Pro-Tip!" at bounding box center [278, 81] width 34 height 5
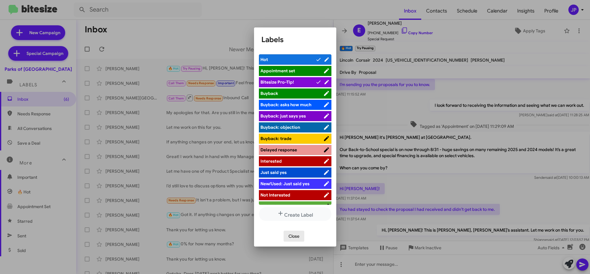
click at [299, 237] on span "Close" at bounding box center [294, 235] width 11 height 11
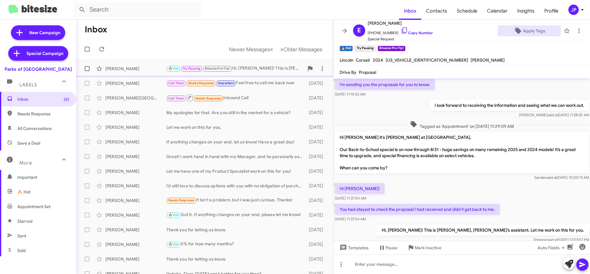
click at [87, 70] on span at bounding box center [87, 68] width 5 height 5
click at [87, 71] on input "checkbox" at bounding box center [87, 71] width 0 height 0
checkbox input "true"
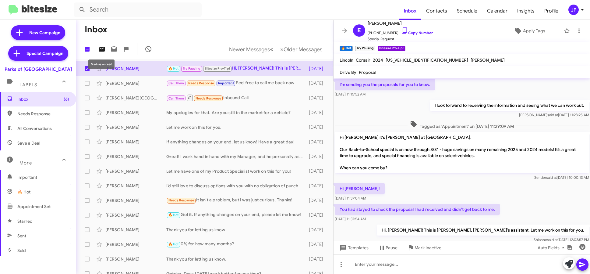
click at [105, 49] on icon at bounding box center [101, 48] width 7 height 7
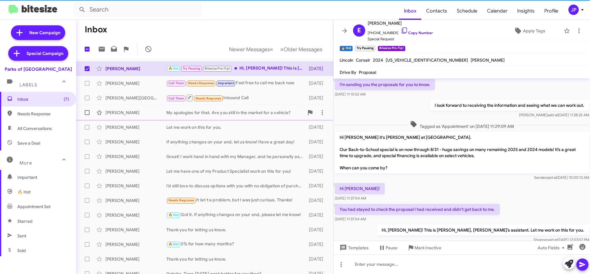
click at [220, 118] on div "Christy Ward My apologies for that. Are you still in the market for a vehicle? …" at bounding box center [205, 112] width 248 height 12
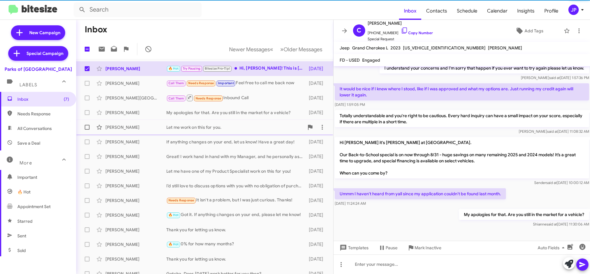
scroll to position [65, 0]
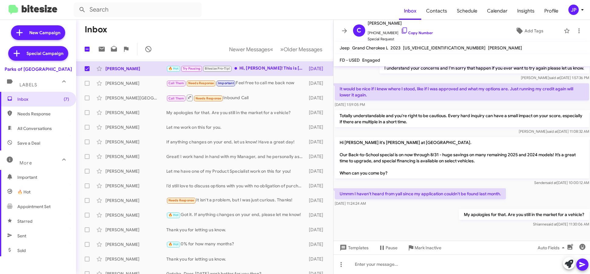
click at [451, 215] on div "My apologies for that. Are you still in the market for a vehicle? Shianne said …" at bounding box center [462, 218] width 257 height 21
click at [410, 29] on span "+13863366400 Copy Number" at bounding box center [400, 31] width 65 height 9
click at [418, 34] on link "Copy Number" at bounding box center [417, 32] width 32 height 5
click at [539, 27] on span "Add Tags" at bounding box center [534, 30] width 19 height 11
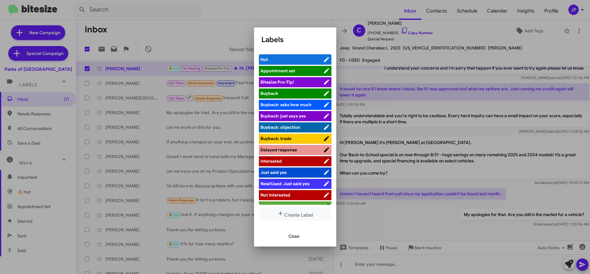
click at [312, 82] on span "Bitesize Pro-Tip!" at bounding box center [292, 82] width 63 height 6
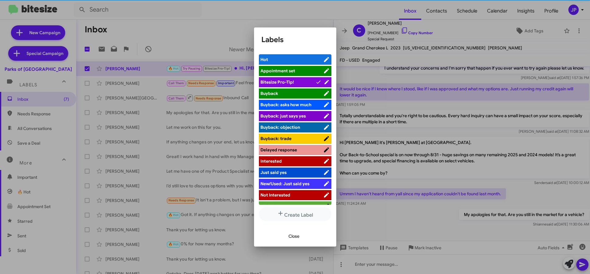
click at [497, 163] on div at bounding box center [295, 137] width 590 height 274
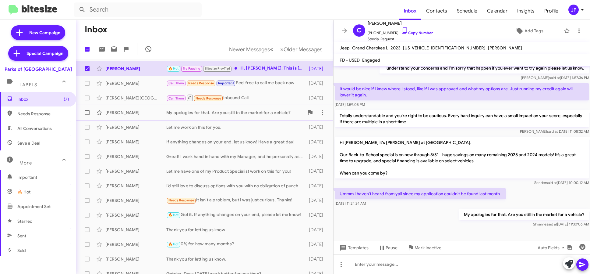
click at [83, 114] on label at bounding box center [87, 112] width 12 height 12
click at [87, 115] on input "checkbox" at bounding box center [87, 115] width 0 height 0
checkbox input "true"
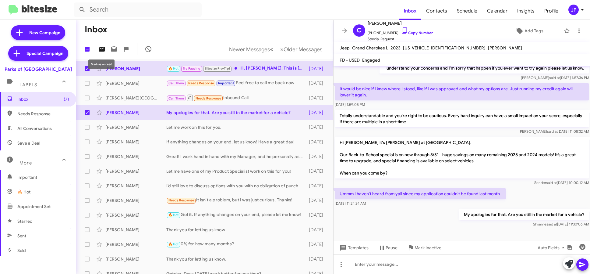
click at [101, 50] on icon at bounding box center [102, 49] width 6 height 5
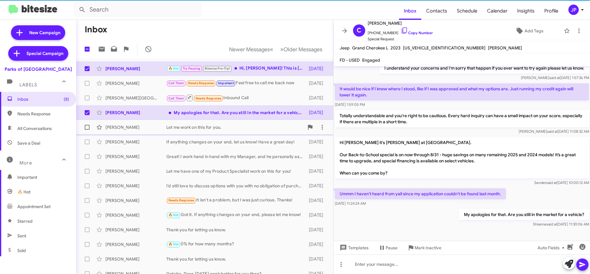
click at [203, 131] on div "Lynda Thompson Let me work on this for you. 5 days ago" at bounding box center [205, 127] width 248 height 12
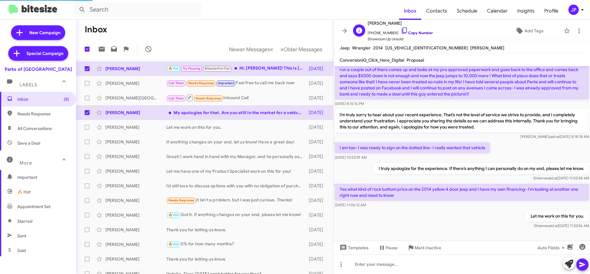
scroll to position [36, 0]
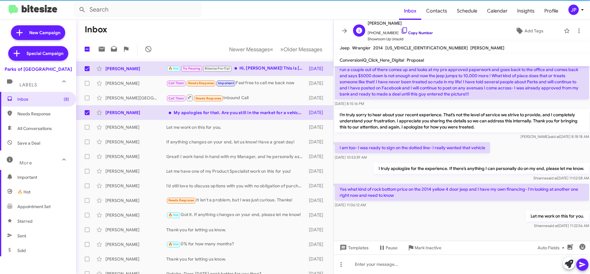
click at [402, 31] on link "Copy Number" at bounding box center [417, 32] width 32 height 5
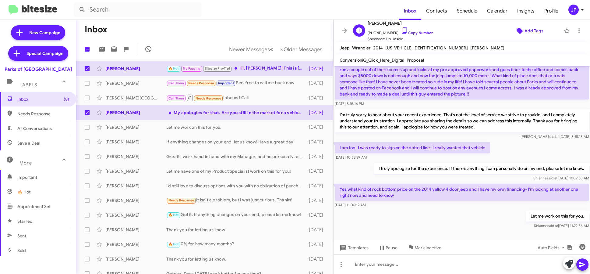
click at [521, 33] on span "Add Tags" at bounding box center [529, 30] width 53 height 11
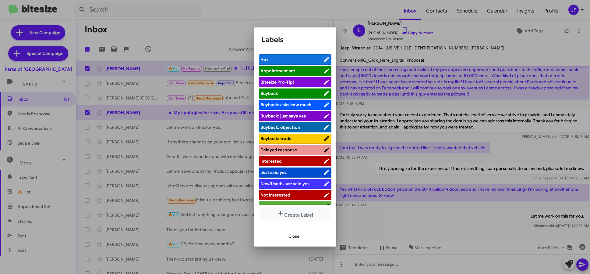
click at [274, 84] on span "Bitesize Pro-Tip!" at bounding box center [278, 81] width 34 height 5
click at [376, 206] on div at bounding box center [295, 137] width 590 height 274
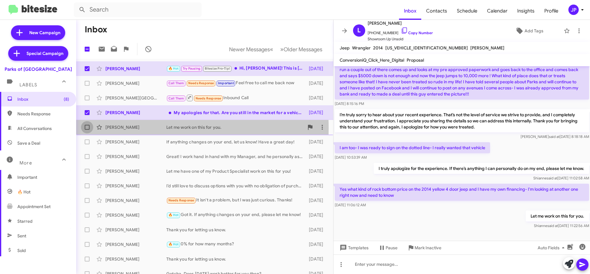
click at [87, 128] on span at bounding box center [87, 127] width 5 height 5
click at [87, 130] on input "checkbox" at bounding box center [87, 130] width 0 height 0
checkbox input "true"
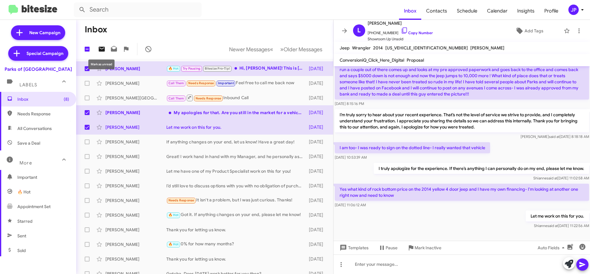
click at [98, 51] on icon at bounding box center [101, 48] width 7 height 7
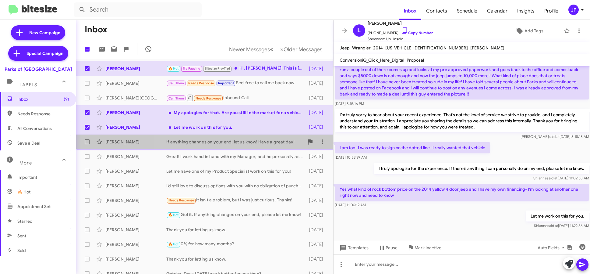
click at [214, 141] on div "If anything changes on your end, let us know! Have a great day!" at bounding box center [235, 142] width 138 height 6
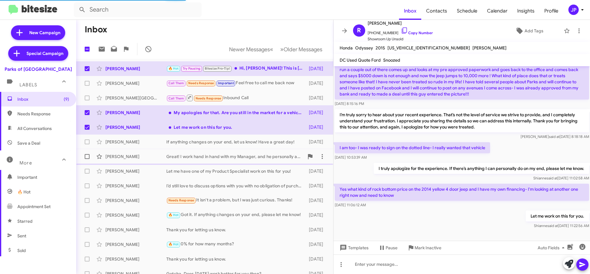
scroll to position [77, 0]
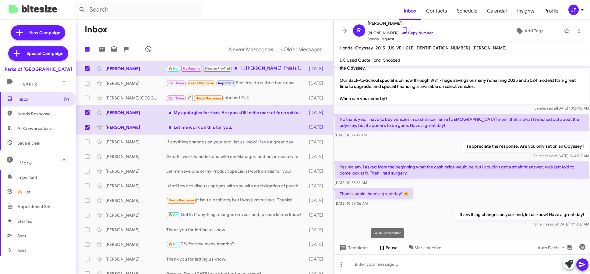
click at [393, 230] on div "Pause Conversation" at bounding box center [387, 233] width 33 height 10
click at [212, 174] on div "Let me have one of my Product Specialist work on this for you!" at bounding box center [235, 171] width 138 height 6
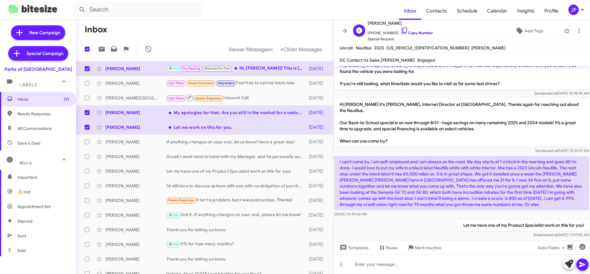
click at [410, 32] on link "Copy Number" at bounding box center [417, 32] width 32 height 5
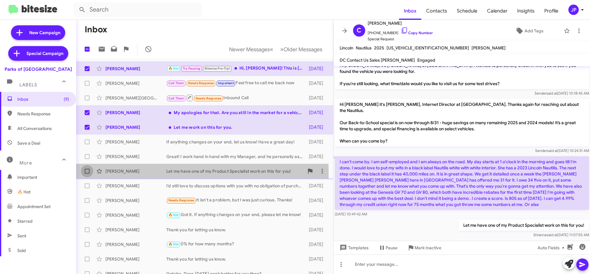
click at [86, 173] on span at bounding box center [87, 171] width 5 height 5
click at [87, 173] on input "checkbox" at bounding box center [87, 173] width 0 height 0
checkbox input "true"
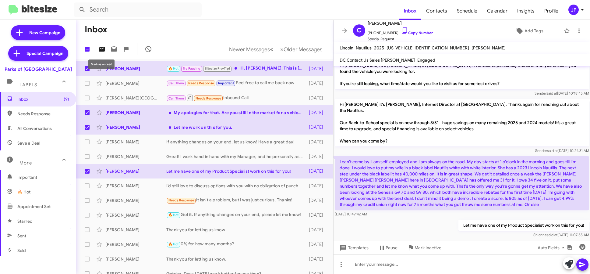
click at [101, 52] on icon at bounding box center [101, 48] width 7 height 7
click at [529, 27] on span "Add Tags" at bounding box center [534, 30] width 19 height 11
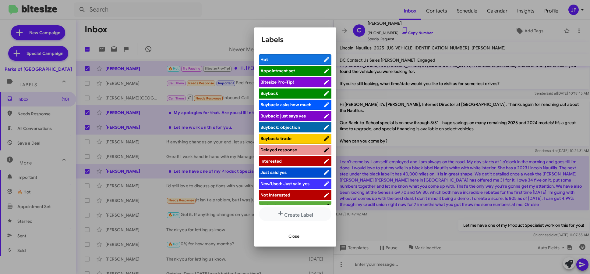
click at [283, 81] on span "Bitesize Pro-Tip!" at bounding box center [278, 81] width 34 height 5
drag, startPoint x: 193, startPoint y: 199, endPoint x: 213, endPoint y: 203, distance: 21.1
click at [193, 198] on div at bounding box center [295, 137] width 590 height 274
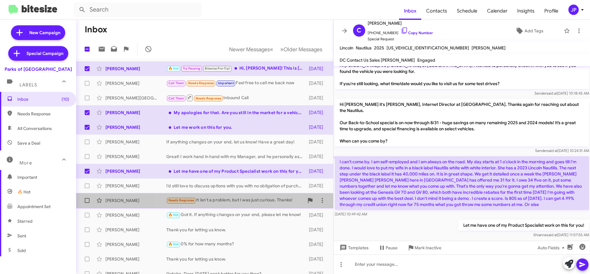
click at [214, 203] on div "Needs Response It isn't a problem, but I was just curious. Thanks!" at bounding box center [235, 200] width 138 height 7
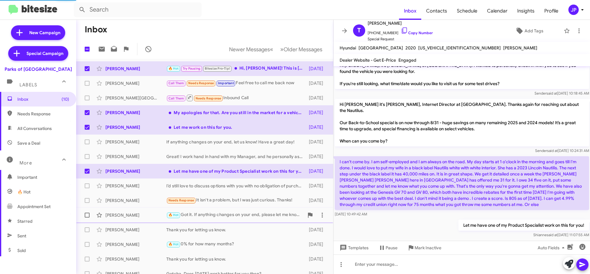
scroll to position [90, 0]
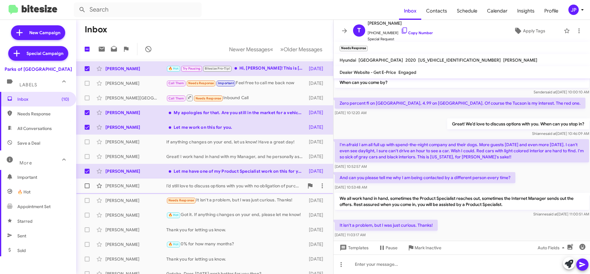
click at [256, 189] on div "Glenda Owen I’d still love to discuss options with you with no obligation of pu…" at bounding box center [205, 186] width 248 height 12
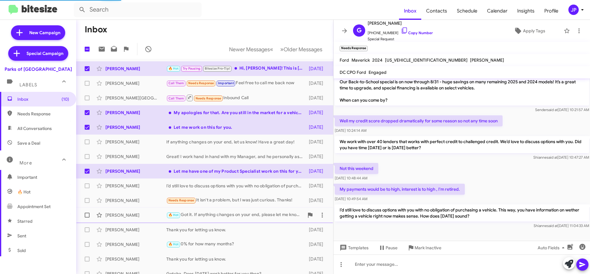
scroll to position [36, 0]
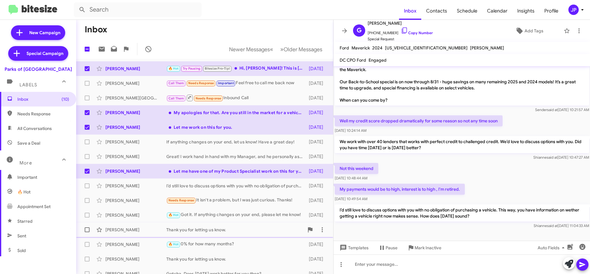
click at [255, 227] on div "Thank you for letting us know." at bounding box center [235, 230] width 138 height 6
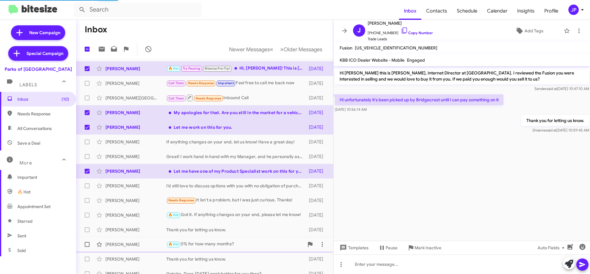
click at [241, 244] on div "🔥 Hot 0% for how many months?" at bounding box center [235, 244] width 138 height 7
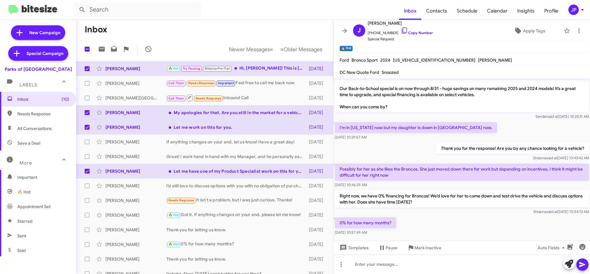
scroll to position [89, 0]
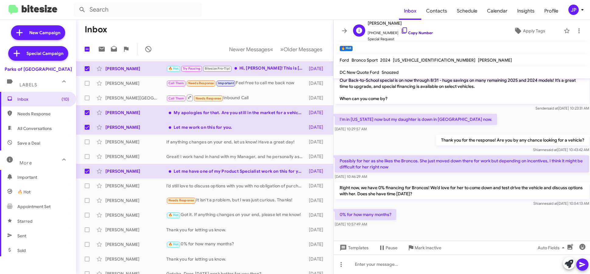
click at [412, 34] on link "Copy Number" at bounding box center [417, 32] width 32 height 5
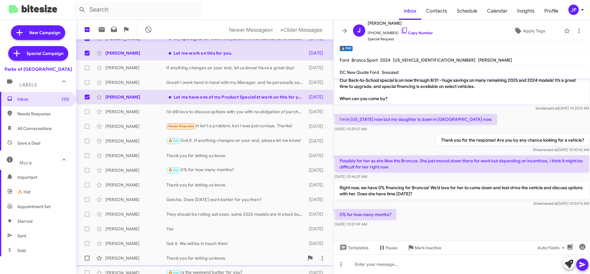
scroll to position [80, 0]
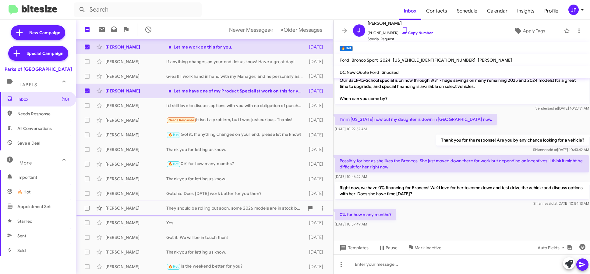
click at [233, 207] on div "They should be rolling out soon, some 2026 models are in stock but not in Hybri…" at bounding box center [235, 208] width 138 height 6
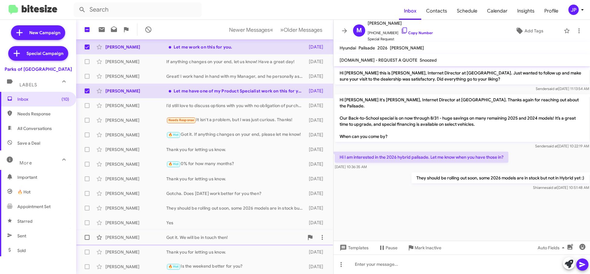
click at [234, 232] on div "Jennifer Bhatia Got it. We will be in touch then! 5 days ago" at bounding box center [205, 237] width 248 height 12
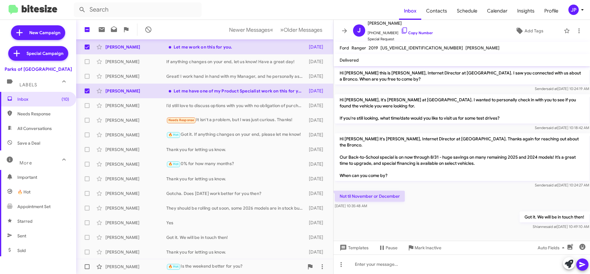
click at [213, 263] on div "🔥 Hot Is the weekend better for you?" at bounding box center [235, 266] width 138 height 7
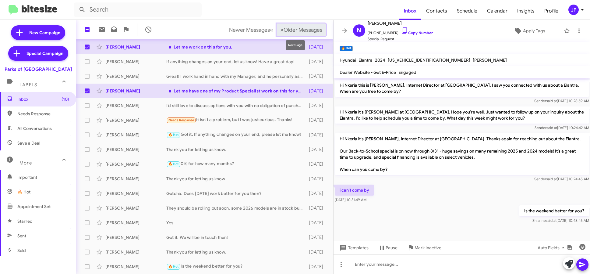
click at [285, 27] on span "Older Messages" at bounding box center [303, 30] width 39 height 7
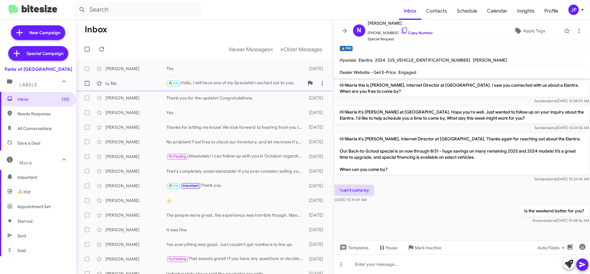
click at [208, 89] on span "Ly Ma 🔥 Hot Hello, I will have one of my Specialist reached out to you. 5 days …" at bounding box center [204, 83] width 257 height 15
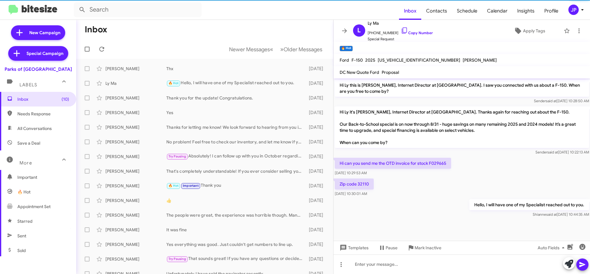
click at [418, 190] on div "Zip code 32110 Aug 14, 2025, 10:30:01 AM" at bounding box center [462, 187] width 257 height 21
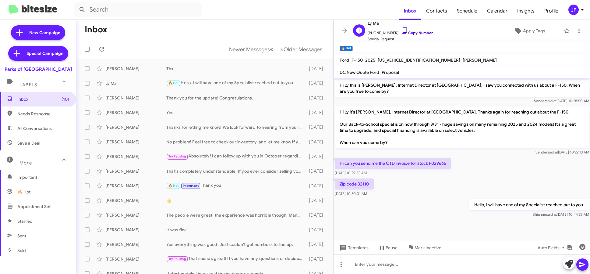
click at [413, 34] on link "Copy Number" at bounding box center [417, 32] width 32 height 5
click at [538, 32] on span "Apply Tags" at bounding box center [534, 30] width 22 height 11
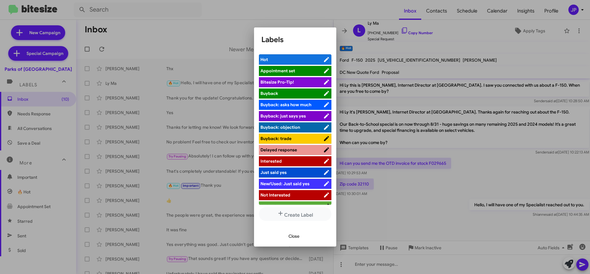
click at [312, 79] on span "Bitesize Pro-Tip!" at bounding box center [292, 82] width 63 height 6
click at [437, 203] on div at bounding box center [295, 137] width 590 height 274
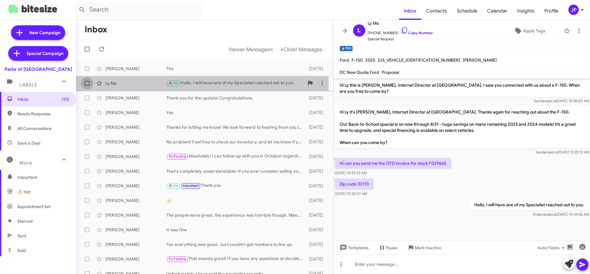
click at [86, 83] on span at bounding box center [87, 83] width 5 height 5
click at [87, 86] on input "checkbox" at bounding box center [87, 86] width 0 height 0
checkbox input "true"
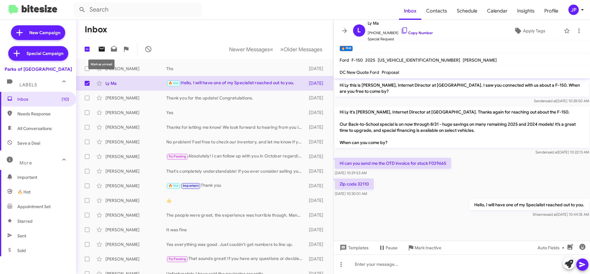
click at [100, 52] on icon at bounding box center [101, 48] width 7 height 7
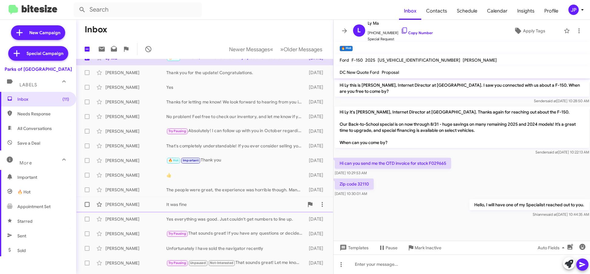
scroll to position [80, 0]
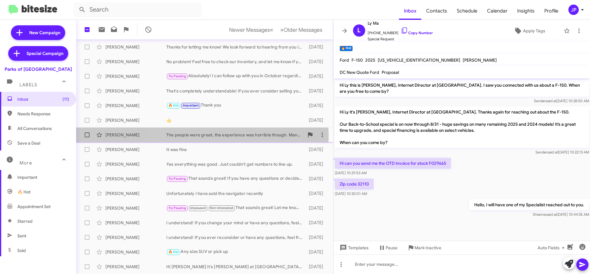
click at [199, 136] on div "The people were great, the experience was horrible though. Many miscommunicatio…" at bounding box center [235, 135] width 138 height 6
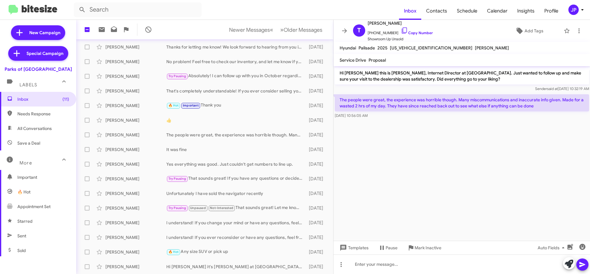
click at [487, 152] on cdk-virtual-scroll-viewport "Hi Tanasia this is Shianne Harrison, Internet Director at Parks of Gainesville.…" at bounding box center [462, 153] width 257 height 174
click at [427, 35] on div "T Tanasia Carey +13528101117 Copy Number Showroom Up Unsold Add Tags" at bounding box center [456, 31] width 211 height 23
click at [416, 30] on link "Copy Number" at bounding box center [417, 32] width 32 height 5
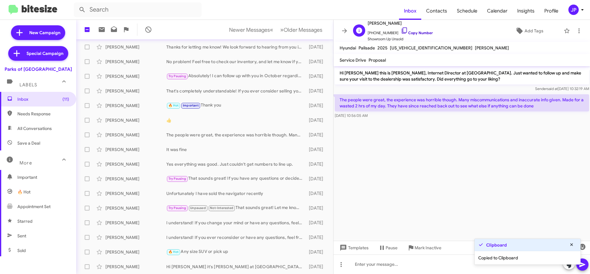
click at [413, 33] on link "Copy Number" at bounding box center [417, 32] width 32 height 5
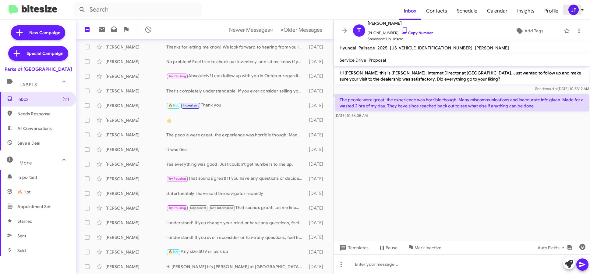
click at [578, 5] on span "JP" at bounding box center [578, 10] width 18 height 10
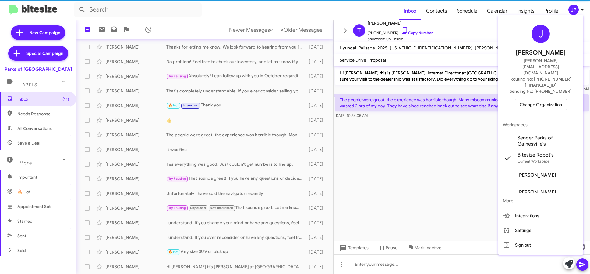
click at [555, 99] on span "Change Organization" at bounding box center [541, 104] width 42 height 10
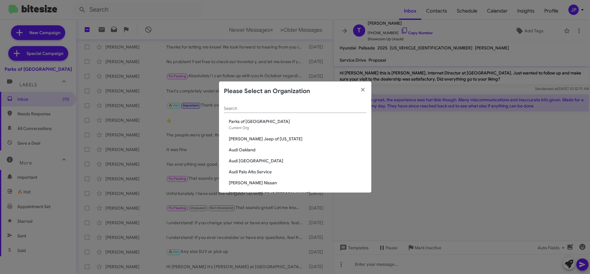
click at [261, 104] on div "Search" at bounding box center [295, 107] width 143 height 12
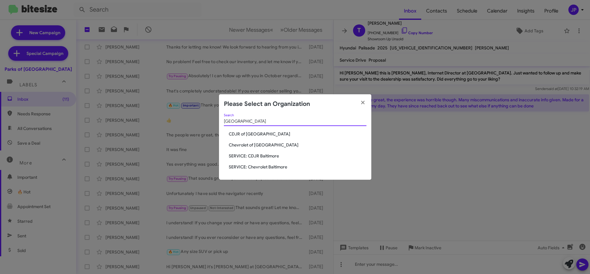
type input "[GEOGRAPHIC_DATA]"
click at [238, 144] on span "Chevrolet of [GEOGRAPHIC_DATA]" at bounding box center [298, 145] width 138 height 6
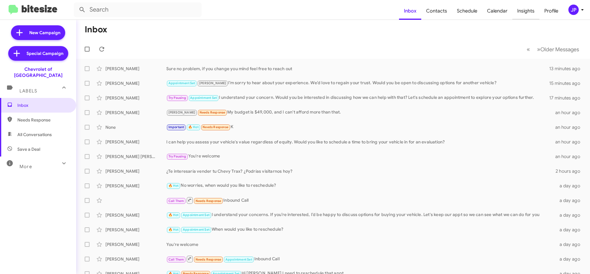
click at [520, 14] on span "Insights" at bounding box center [526, 11] width 27 height 18
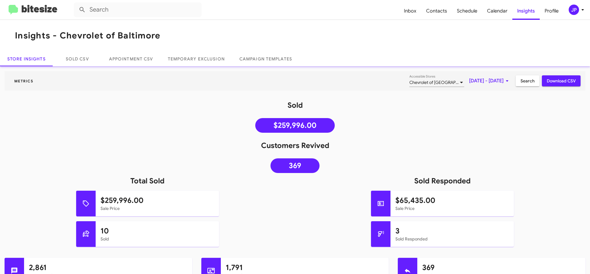
scroll to position [106, 0]
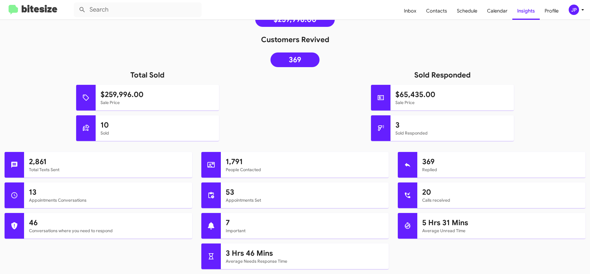
click at [49, 6] on img at bounding box center [33, 10] width 49 height 10
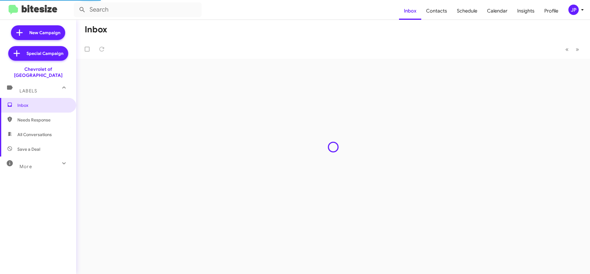
click at [570, 10] on div "JP" at bounding box center [574, 10] width 10 height 10
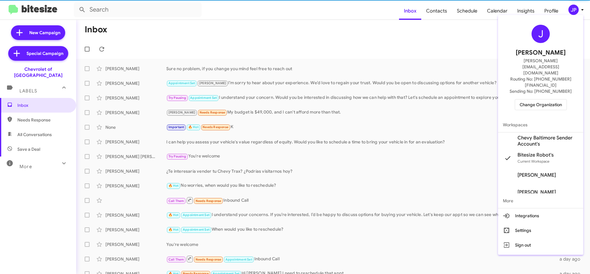
click at [550, 99] on span "Change Organization" at bounding box center [541, 104] width 42 height 10
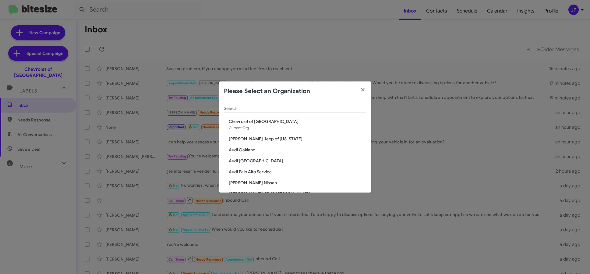
click at [307, 104] on div "Search" at bounding box center [295, 107] width 143 height 12
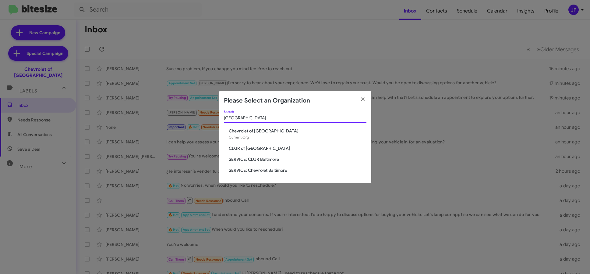
type input "baltimore"
click at [258, 171] on span "SERVICE: Chevrolet Baltimore" at bounding box center [298, 170] width 138 height 6
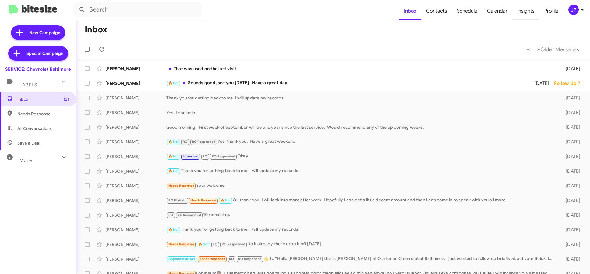
click at [526, 12] on span "Insights" at bounding box center [526, 11] width 27 height 18
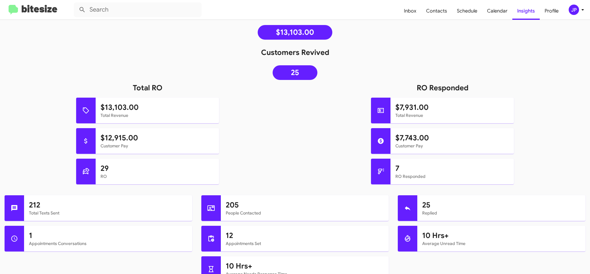
scroll to position [102, 0]
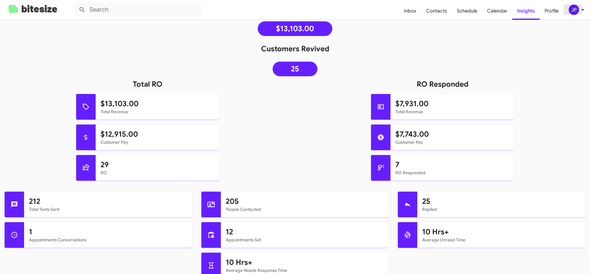
click at [567, 14] on button "JP" at bounding box center [574, 10] width 20 height 10
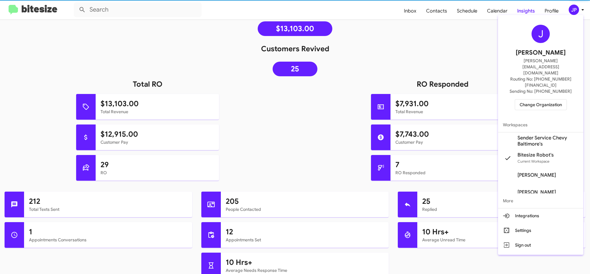
click at [558, 92] on div "J [PERSON_NAME] [PERSON_NAME][EMAIL_ADDRESS][DOMAIN_NAME] Routing No: [PHONE_NU…" at bounding box center [540, 67] width 85 height 100
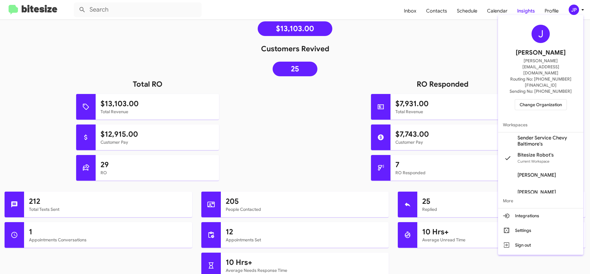
click at [555, 99] on span "Change Organization" at bounding box center [541, 104] width 42 height 10
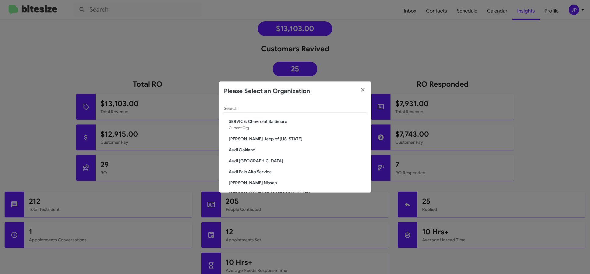
click at [312, 111] on input "Search" at bounding box center [295, 108] width 143 height 5
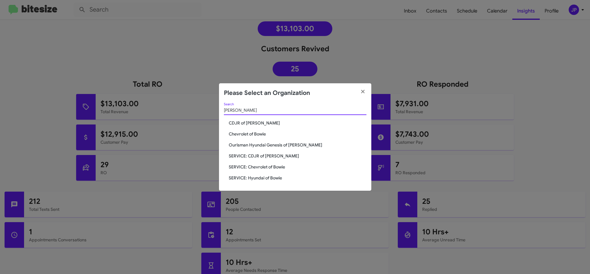
type input "[PERSON_NAME]"
click at [276, 168] on span "SERVICE: Chevrolet of Bowie" at bounding box center [298, 167] width 138 height 6
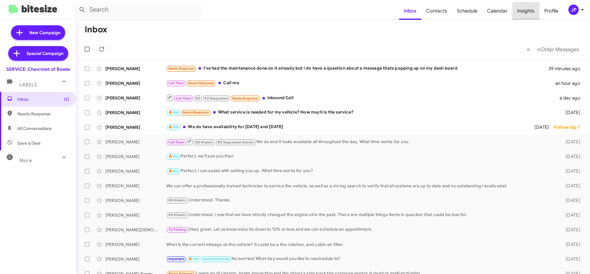
click at [532, 13] on span "Insights" at bounding box center [526, 11] width 27 height 18
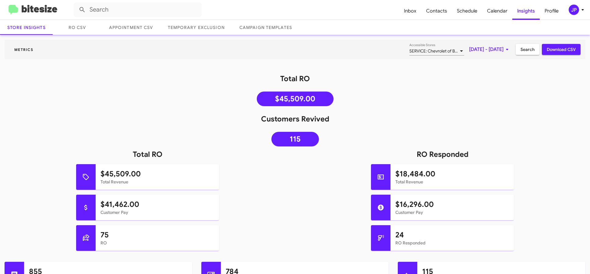
scroll to position [38, 0]
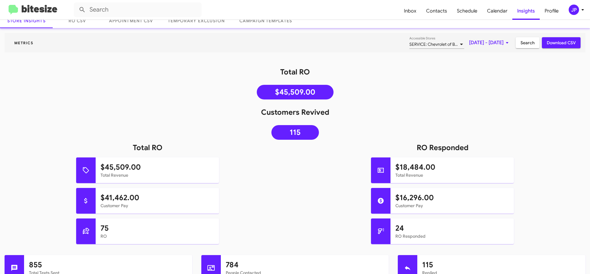
click at [568, 12] on button "JP" at bounding box center [574, 10] width 20 height 10
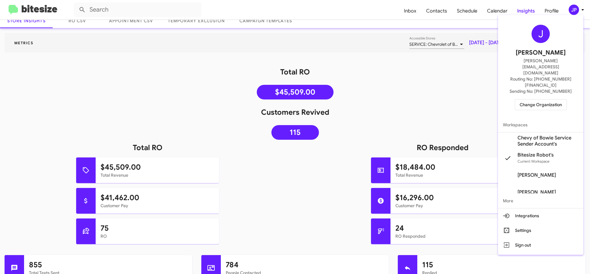
click at [547, 99] on span "Change Organization" at bounding box center [541, 104] width 42 height 10
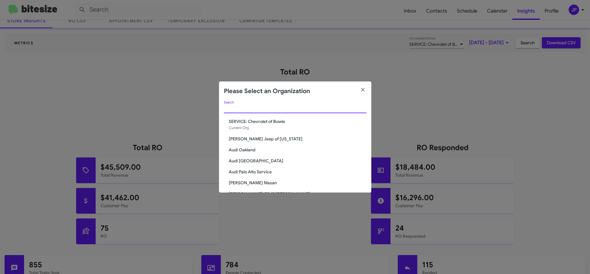
click at [341, 110] on input "Search" at bounding box center [295, 108] width 143 height 5
type input "[PERSON_NAME]"
click at [268, 149] on span "Chevrolet of Bowie" at bounding box center [298, 150] width 138 height 6
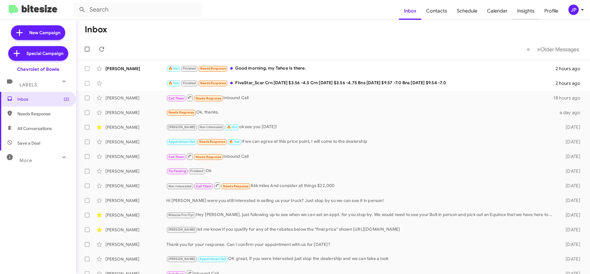
click at [528, 14] on span "Insights" at bounding box center [526, 11] width 27 height 18
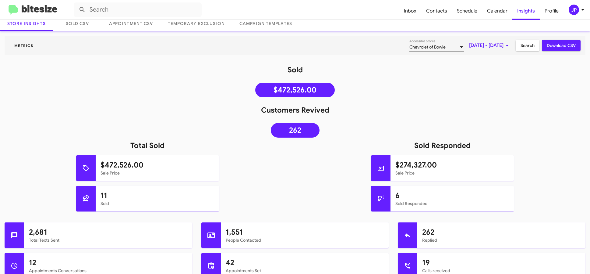
scroll to position [39, 0]
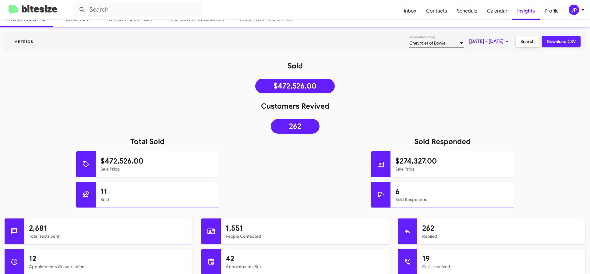
click at [23, 12] on img at bounding box center [33, 10] width 49 height 10
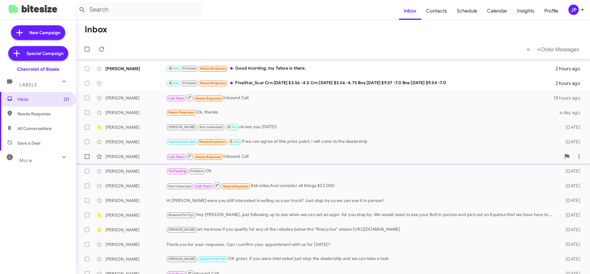
scroll to position [80, 0]
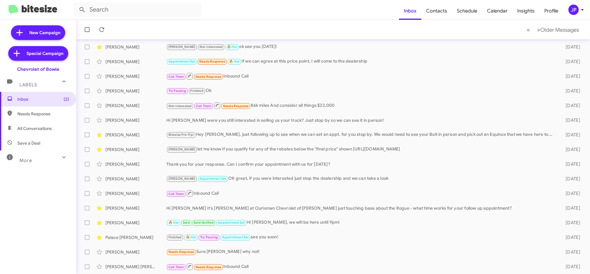
click at [22, 163] on mat-expansion-panel-header "More" at bounding box center [38, 157] width 76 height 15
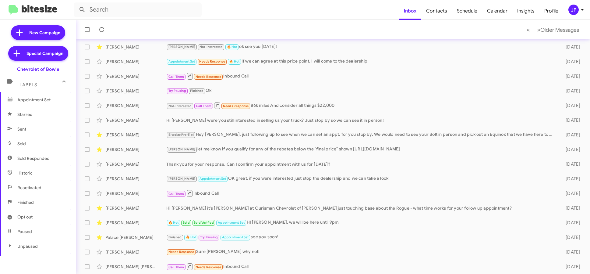
scroll to position [123, 0]
click at [37, 130] on span "Sold" at bounding box center [38, 127] width 76 height 15
type input "in:sold"
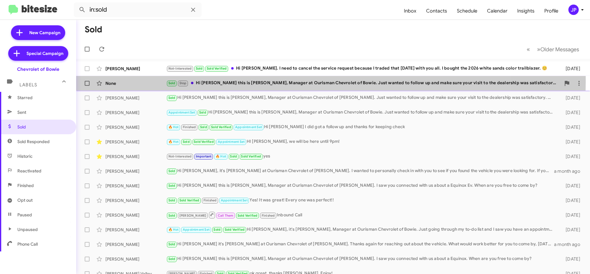
click at [278, 80] on div "Sold Stop Hi [PERSON_NAME] this is [PERSON_NAME], Manager at Ourisman Chevrolet…" at bounding box center [363, 83] width 395 height 7
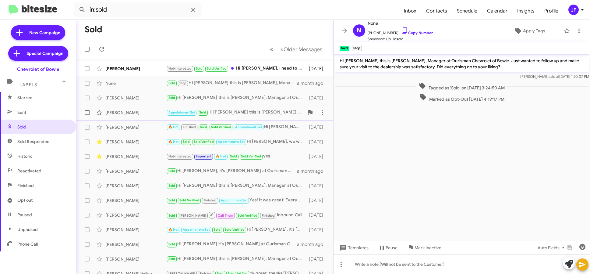
click at [220, 108] on div "[PERSON_NAME] Appointment Set Sold Hi [PERSON_NAME] this is [PERSON_NAME], Mana…" at bounding box center [205, 112] width 248 height 12
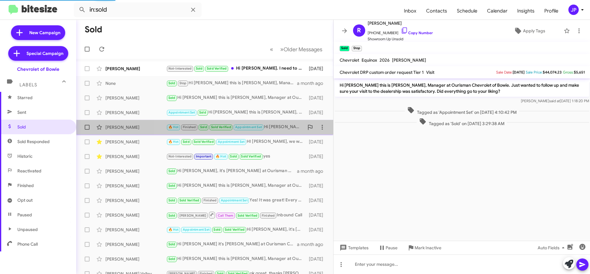
click at [279, 128] on div "🔥 Hot Finished Sold Sold Verified Appointment Set Hi [PERSON_NAME] did got a fo…" at bounding box center [235, 126] width 138 height 7
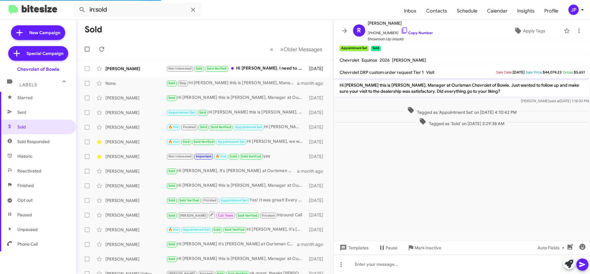
scroll to position [254, 0]
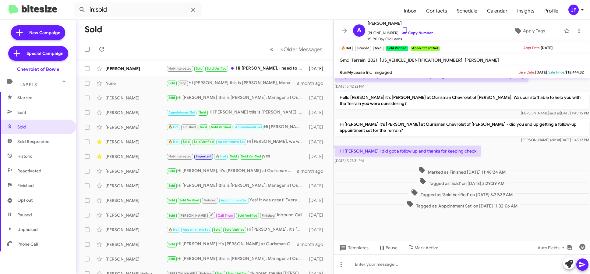
click at [583, 10] on icon at bounding box center [583, 10] width 2 height 2
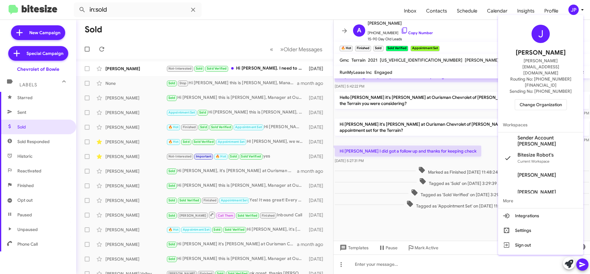
click at [547, 99] on span "Change Organization" at bounding box center [541, 104] width 42 height 10
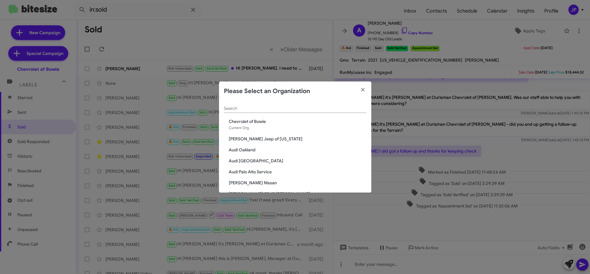
click at [307, 110] on input "Search" at bounding box center [295, 108] width 143 height 5
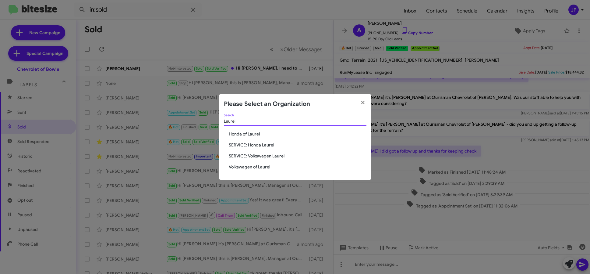
type input "Laurel"
click at [266, 134] on span "Honda of Laurel" at bounding box center [298, 134] width 138 height 6
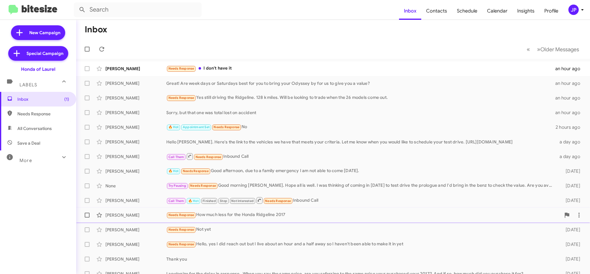
click at [352, 216] on div "Needs Response How much less for the Honda Ridgeline 2017" at bounding box center [363, 214] width 395 height 7
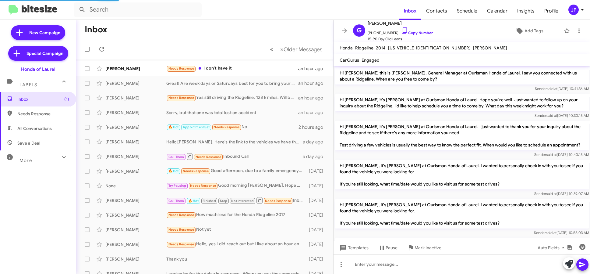
scroll to position [387, 0]
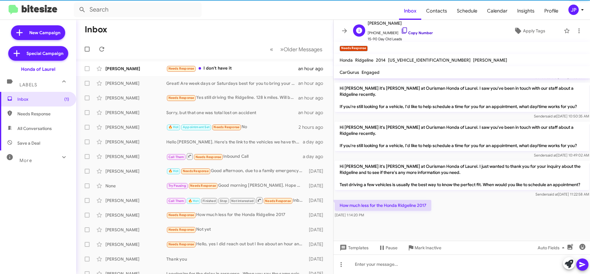
click at [420, 34] on link "Copy Number" at bounding box center [417, 32] width 32 height 5
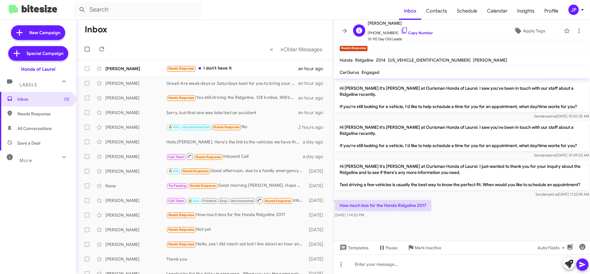
click at [409, 35] on span "[PHONE_NUMBER] Copy Number" at bounding box center [400, 31] width 65 height 9
click at [422, 32] on link "Copy Number" at bounding box center [417, 32] width 32 height 5
click at [547, 33] on span "Apply Tags" at bounding box center [529, 30] width 53 height 11
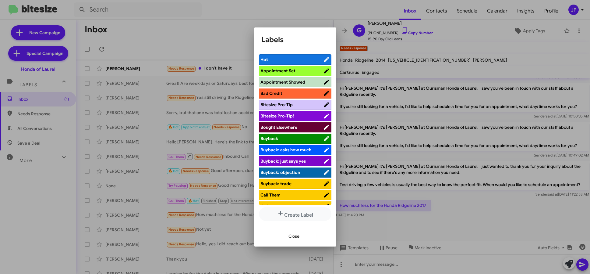
click at [291, 113] on span "Bitesize Pro-Tip!" at bounding box center [278, 115] width 34 height 5
click at [136, 180] on div at bounding box center [295, 137] width 590 height 274
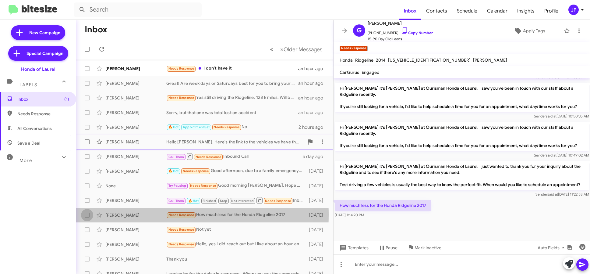
drag, startPoint x: 88, startPoint y: 215, endPoint x: 126, endPoint y: 136, distance: 87.0
click at [89, 214] on span at bounding box center [87, 214] width 5 height 5
click at [87, 217] on input "checkbox" at bounding box center [87, 217] width 0 height 0
checkbox input "true"
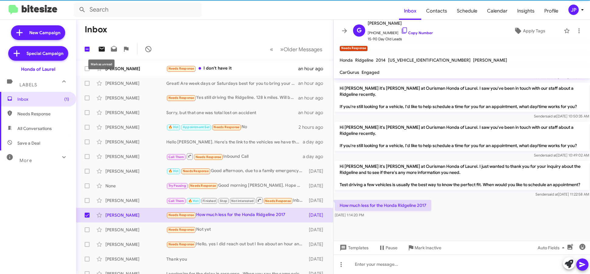
click at [99, 52] on icon at bounding box center [101, 48] width 7 height 7
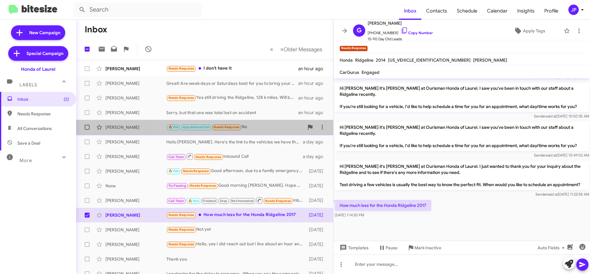
click at [260, 125] on div "🔥 Hot Appointment Set Needs Response No" at bounding box center [235, 126] width 138 height 7
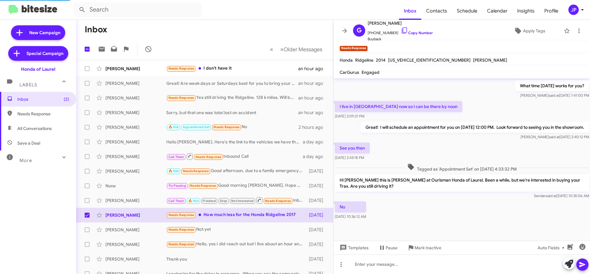
scroll to position [142, 0]
click at [439, 231] on div at bounding box center [462, 231] width 257 height 20
click at [417, 205] on div "No [DATE] 10:36:12 AM" at bounding box center [462, 210] width 257 height 21
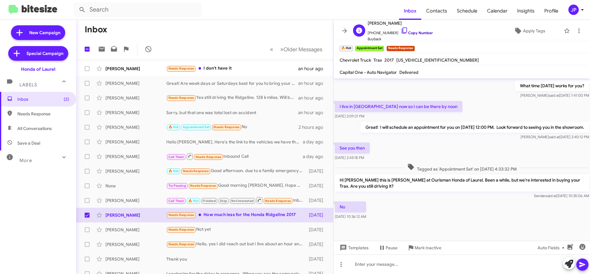
click at [409, 33] on link "Copy Number" at bounding box center [417, 32] width 32 height 5
click at [573, 8] on div "JP" at bounding box center [574, 10] width 10 height 10
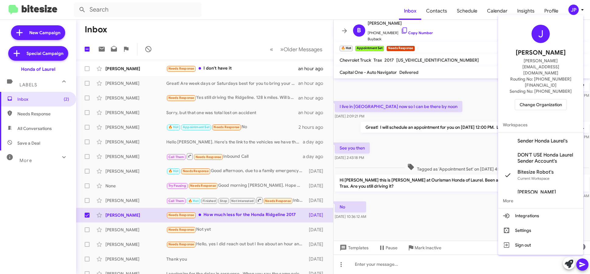
click at [549, 99] on span "Change Organization" at bounding box center [541, 104] width 42 height 10
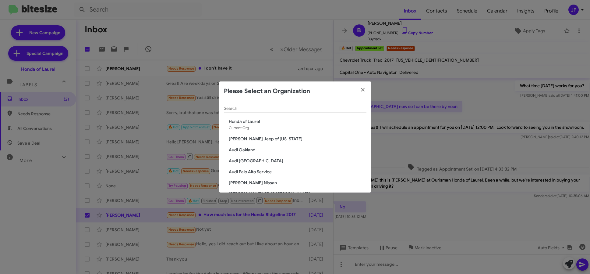
click at [312, 109] on input "Search" at bounding box center [295, 108] width 143 height 5
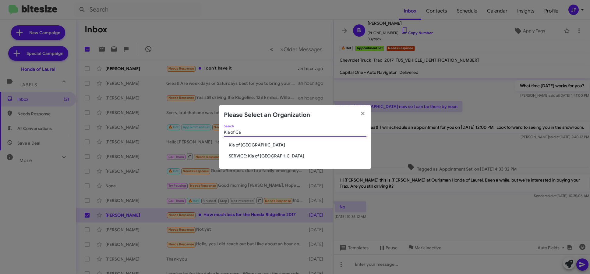
type input "Kia of Ca"
click at [249, 145] on span "Kia of [GEOGRAPHIC_DATA]" at bounding box center [298, 145] width 138 height 6
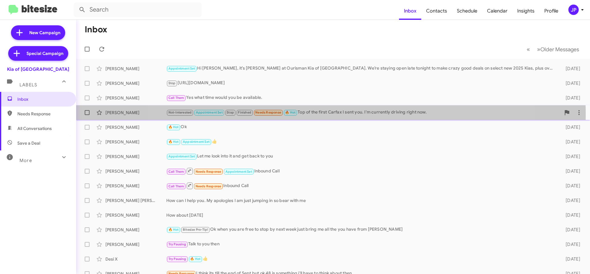
click at [328, 114] on div "Not-Interested Appointment Set Stop Finished Needs Response 🔥 Hot Top of the fi…" at bounding box center [363, 112] width 395 height 7
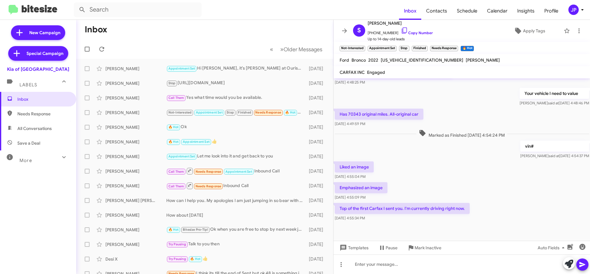
scroll to position [276, 0]
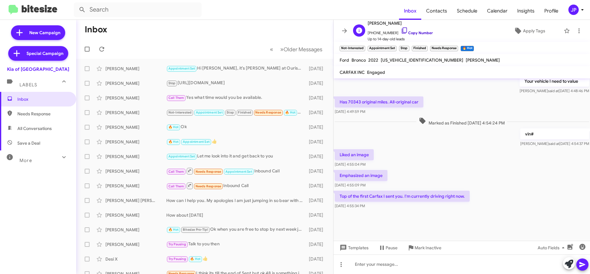
click at [422, 32] on link "Copy Number" at bounding box center [417, 32] width 32 height 5
click at [574, 34] on button at bounding box center [579, 31] width 12 height 12
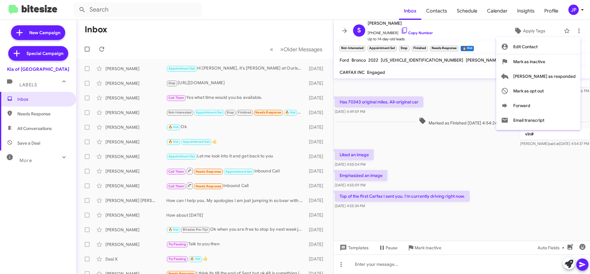
click at [397, 33] on div at bounding box center [295, 137] width 590 height 274
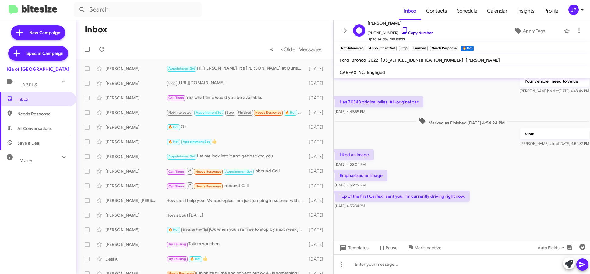
click at [405, 31] on link "Copy Number" at bounding box center [417, 32] width 32 height 5
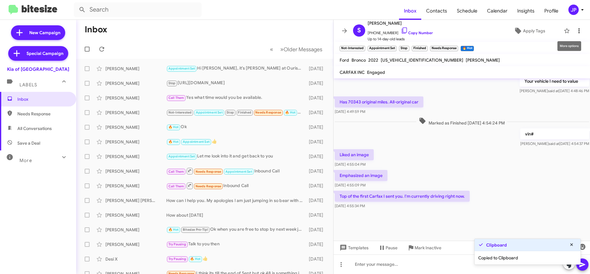
click at [576, 33] on icon at bounding box center [579, 30] width 7 height 7
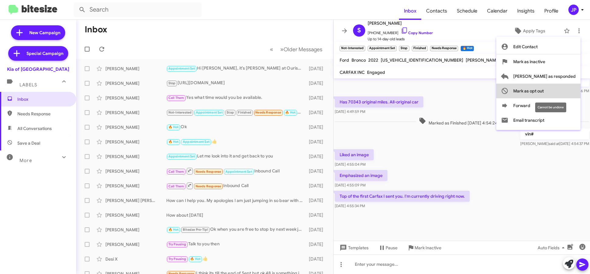
click at [544, 88] on span "Mark as opt out" at bounding box center [529, 91] width 30 height 15
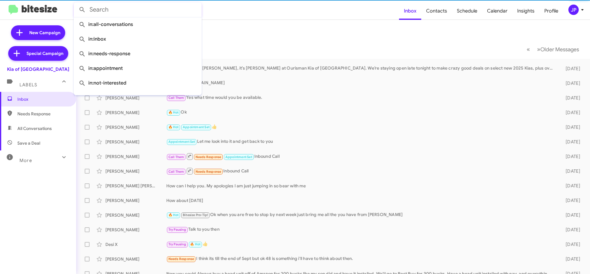
click at [123, 11] on input "text" at bounding box center [138, 9] width 128 height 15
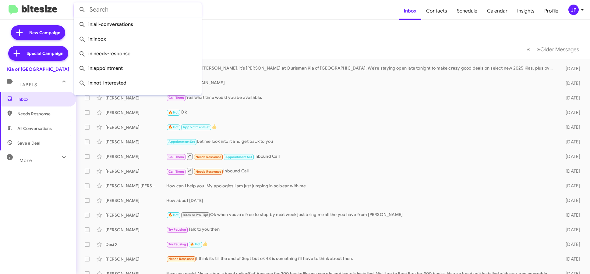
paste input "2405080995"
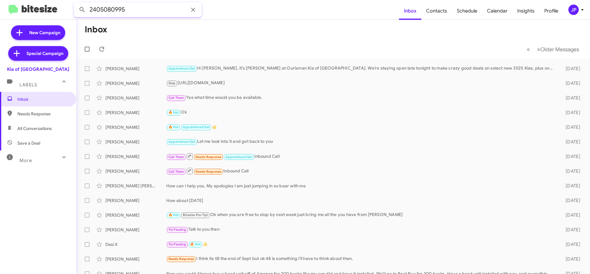
type input "2405080995"
click at [76, 4] on button at bounding box center [82, 10] width 12 height 12
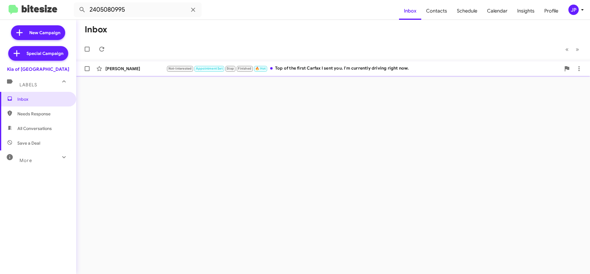
click at [306, 74] on div "[PERSON_NAME] Not-Interested Appointment Set Stop Finished 🔥 Hot Top of the fir…" at bounding box center [333, 68] width 505 height 12
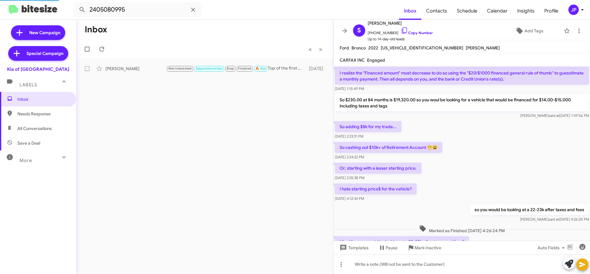
scroll to position [264, 0]
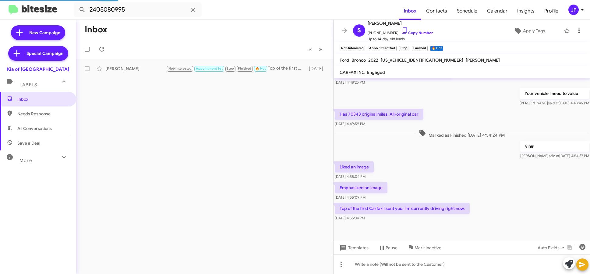
click at [577, 30] on icon at bounding box center [579, 30] width 7 height 7
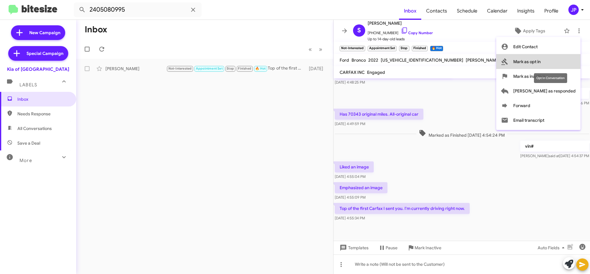
click at [571, 65] on button "Mark as opt in" at bounding box center [539, 61] width 84 height 15
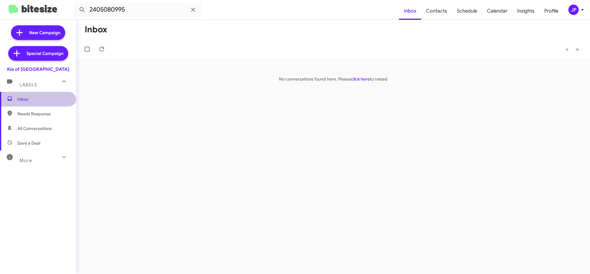
click at [44, 99] on span "Inbox" at bounding box center [43, 99] width 52 height 6
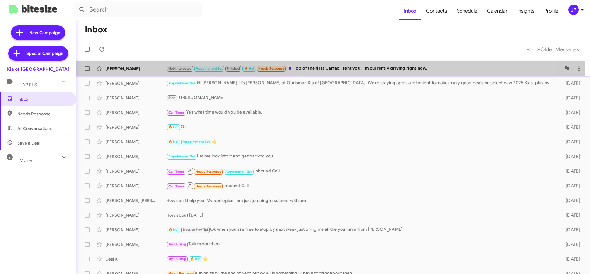
click at [146, 70] on div "[PERSON_NAME]" at bounding box center [135, 69] width 61 height 6
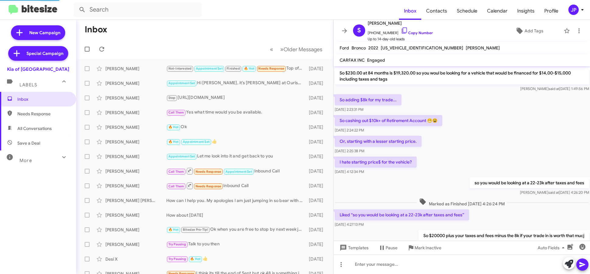
scroll to position [248, 0]
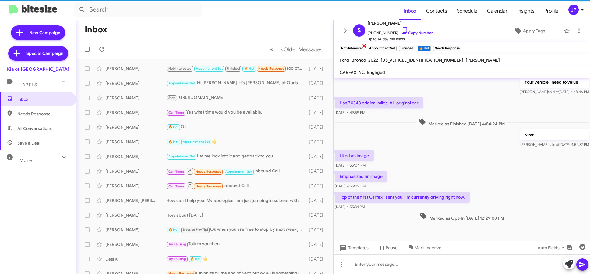
click at [365, 45] on span "×" at bounding box center [364, 45] width 5 height 7
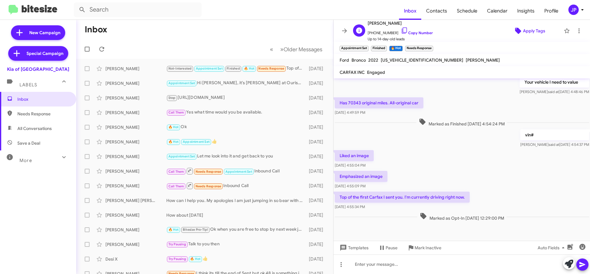
click at [530, 28] on span "Apply Tags" at bounding box center [534, 30] width 22 height 11
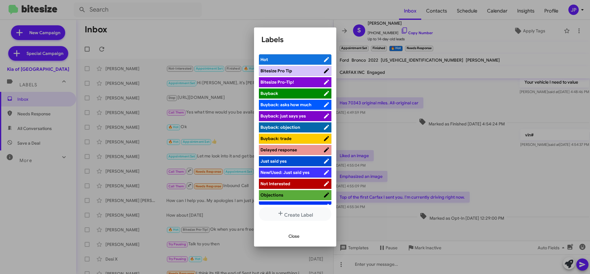
click at [318, 81] on span "Bitesize Pro-Tip!" at bounding box center [292, 82] width 63 height 6
click at [470, 168] on div at bounding box center [295, 137] width 590 height 274
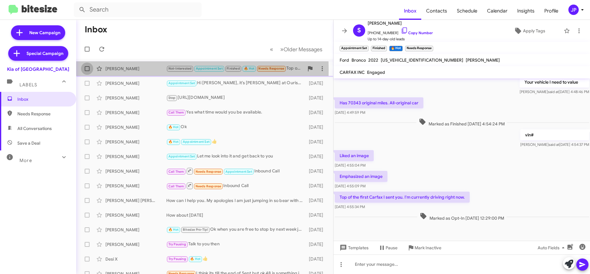
click at [87, 70] on span at bounding box center [87, 68] width 5 height 5
click at [87, 71] on input "checkbox" at bounding box center [87, 71] width 0 height 0
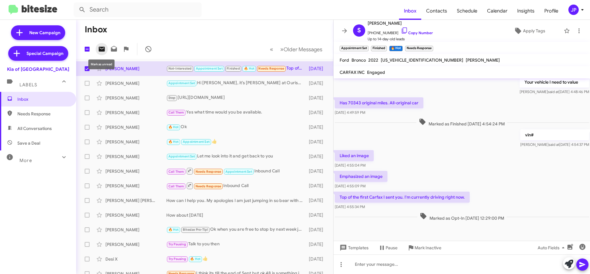
click at [99, 49] on icon at bounding box center [102, 49] width 6 height 5
click at [52, 103] on span "Inbox (1)" at bounding box center [38, 99] width 76 height 15
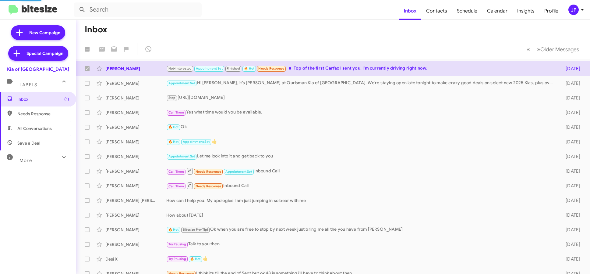
checkbox input "false"
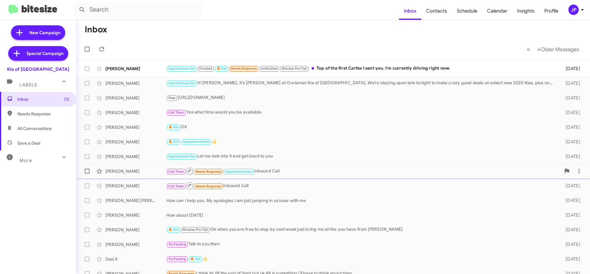
click at [286, 173] on div "Call Them Needs Response Appointment Set Inbound Call" at bounding box center [363, 171] width 395 height 8
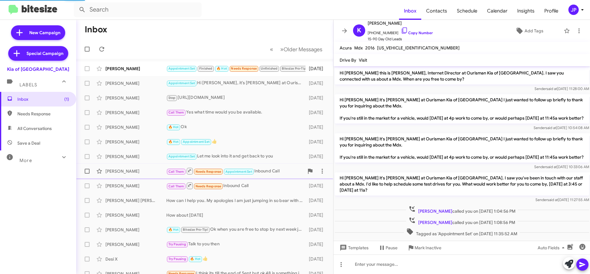
scroll to position [14, 0]
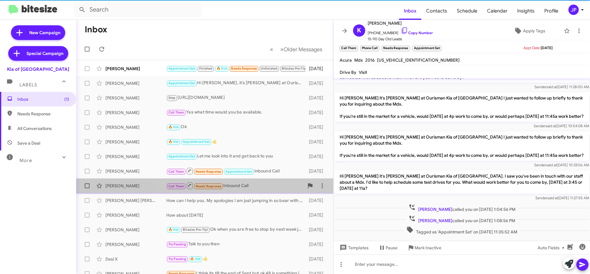
click at [266, 182] on div "Call Them Needs Response Inbound Call" at bounding box center [235, 186] width 138 height 8
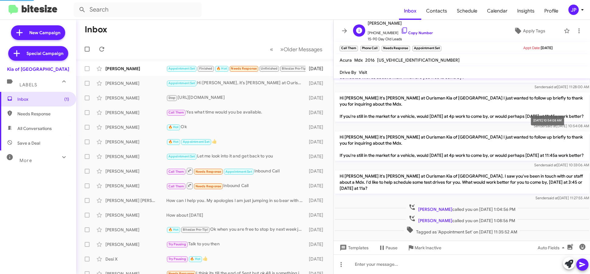
scroll to position [181, 0]
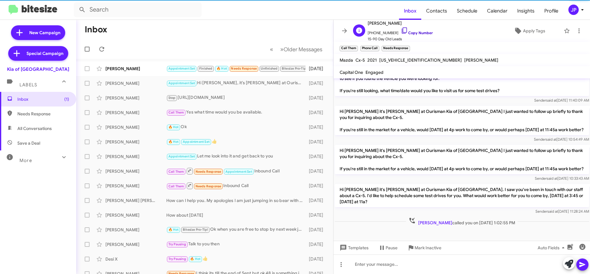
click at [420, 30] on link "Copy Number" at bounding box center [417, 32] width 32 height 5
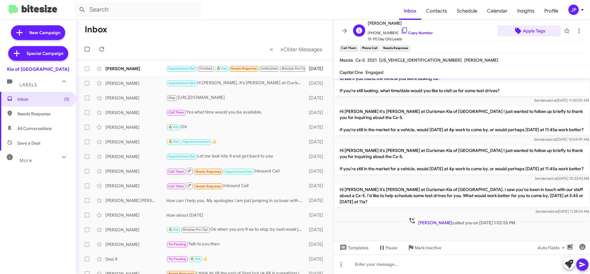
click at [529, 34] on span "Apply Tags" at bounding box center [534, 30] width 22 height 11
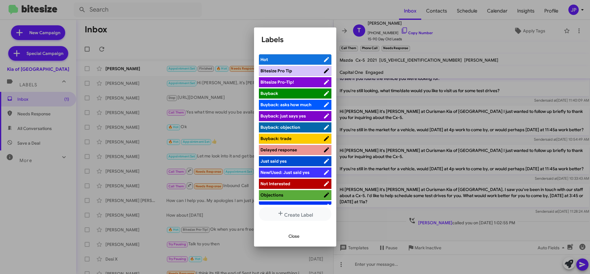
click at [316, 80] on span "Bitesize Pro-Tip!" at bounding box center [292, 82] width 63 height 6
click at [464, 162] on div at bounding box center [295, 137] width 590 height 274
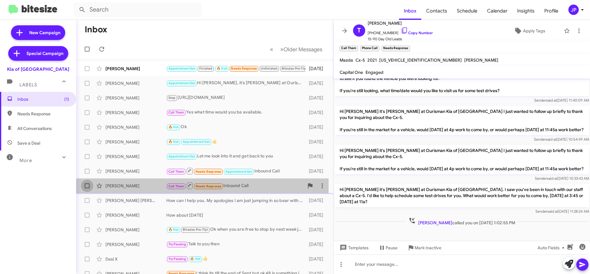
click at [88, 185] on span at bounding box center [87, 185] width 5 height 5
click at [87, 188] on input "checkbox" at bounding box center [87, 188] width 0 height 0
checkbox input "true"
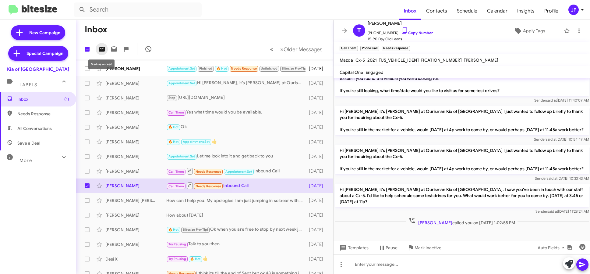
click at [99, 50] on icon at bounding box center [102, 49] width 6 height 5
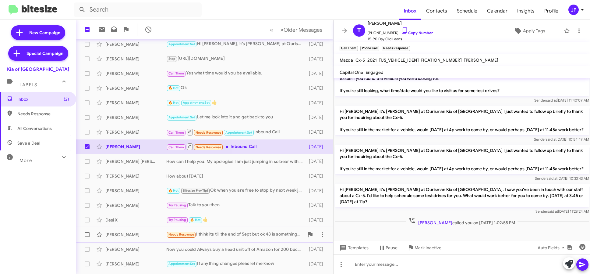
scroll to position [80, 0]
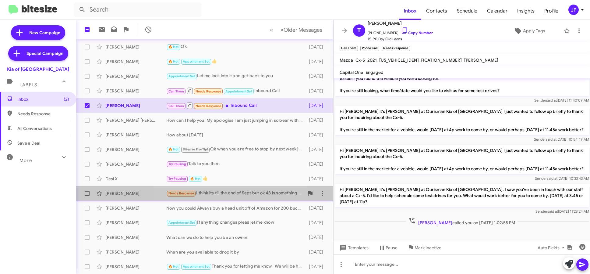
click at [239, 196] on div "Needs Response I think its till the end of Sept but ok 48 is something i'll hav…" at bounding box center [235, 193] width 138 height 7
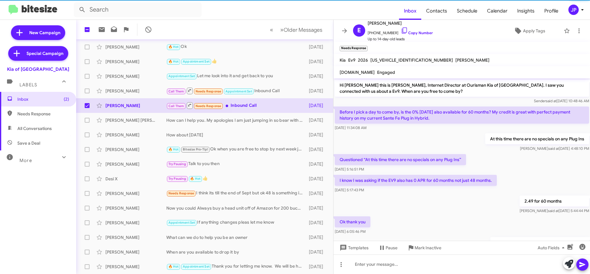
click at [474, 222] on div "Ok thank you [DATE] 6:05:46 PM" at bounding box center [462, 225] width 257 height 21
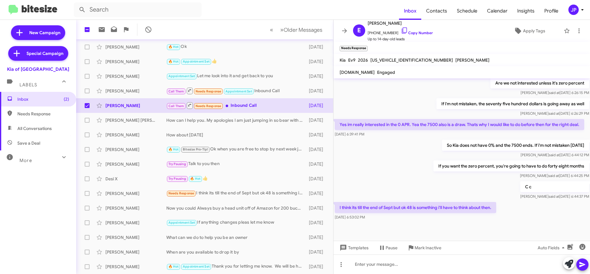
scroll to position [168, 0]
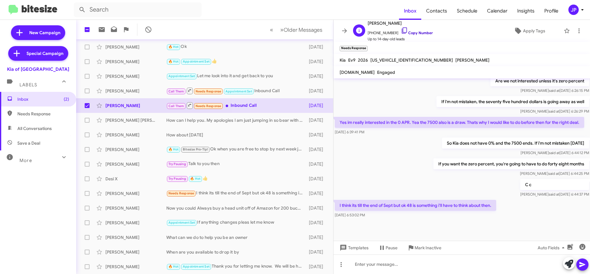
click at [417, 34] on link "Copy Number" at bounding box center [417, 32] width 32 height 5
click at [290, 30] on span "Older Messages" at bounding box center [303, 30] width 39 height 7
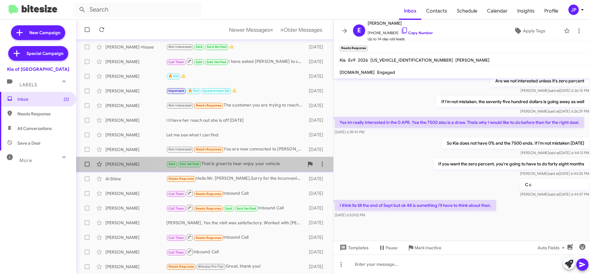
click at [234, 162] on div "Sold Sold Verified That is great to hear enjoy your vehicle" at bounding box center [235, 163] width 138 height 7
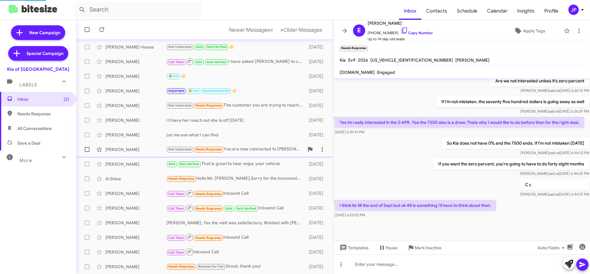
click at [242, 150] on div "Not-Interested Needs Response You are now connected to [PERSON_NAME], please re…" at bounding box center [235, 149] width 138 height 7
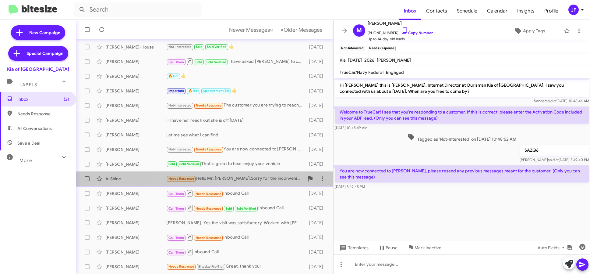
click at [218, 184] on div "Al Shine Needs Response Hello Mr. [PERSON_NAME],Sorry for the inconvenience, bu…" at bounding box center [205, 179] width 248 height 12
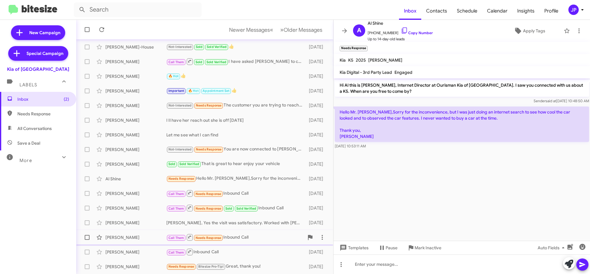
click at [250, 243] on div "[PERSON_NAME] Call Them Needs Response Inbound Call [DATE]" at bounding box center [205, 237] width 248 height 12
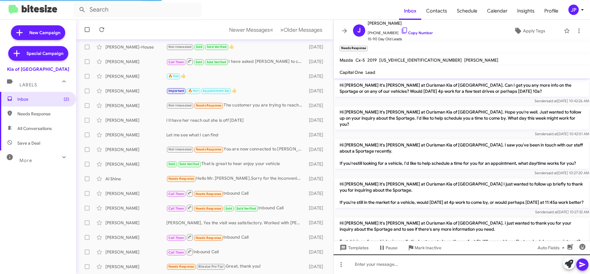
scroll to position [627, 0]
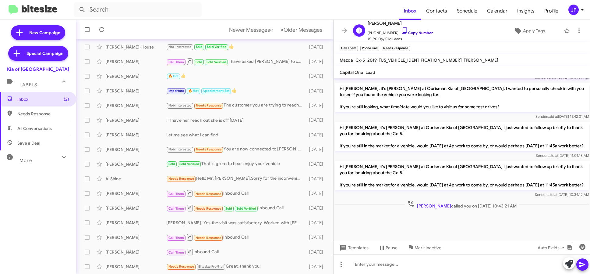
click at [405, 33] on link "Copy Number" at bounding box center [417, 32] width 32 height 5
click at [284, 28] on span "Older Messages" at bounding box center [303, 30] width 39 height 7
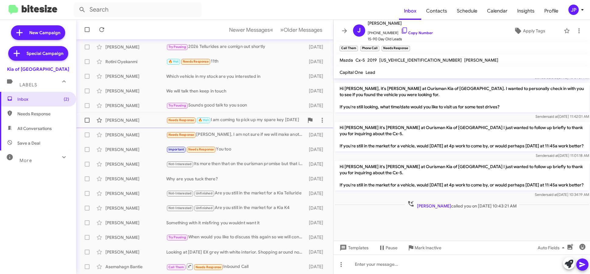
click at [229, 124] on div "[PERSON_NAME] Needs Response 🔥 Hot I am coming to pick up my spare key [DATE] […" at bounding box center [205, 120] width 248 height 12
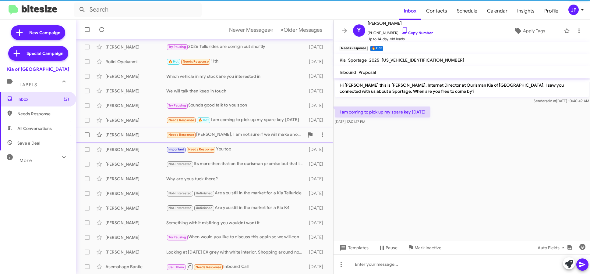
click at [254, 139] on div "[PERSON_NAME] Needs Response [PERSON_NAME], I am not sure if we will make anoth…" at bounding box center [205, 135] width 248 height 12
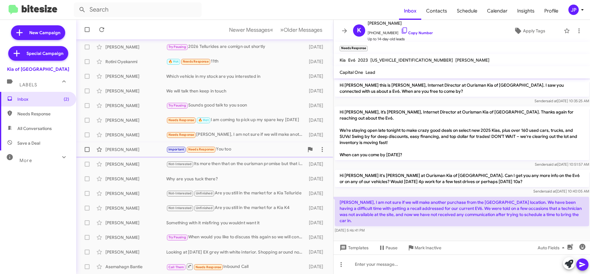
click at [223, 152] on div "Important Needs Response You too" at bounding box center [235, 149] width 138 height 7
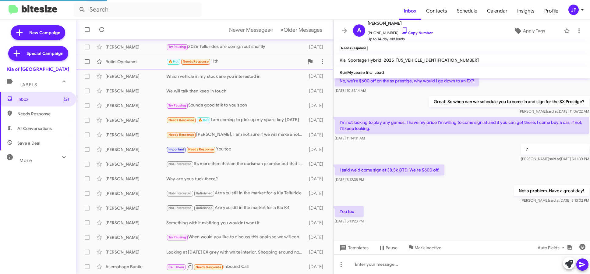
click at [225, 65] on div "🔥 Hot Needs Response 11th" at bounding box center [235, 61] width 138 height 7
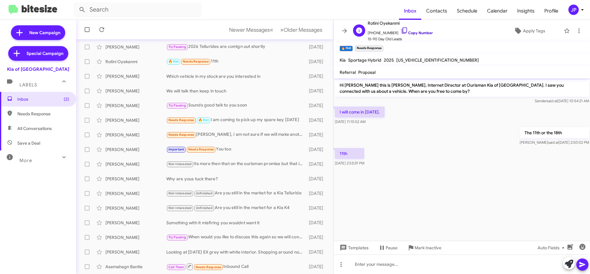
click at [401, 30] on link "Copy Number" at bounding box center [417, 32] width 32 height 5
click at [45, 142] on span "Save a Deal" at bounding box center [38, 143] width 76 height 15
type input "in:not-interested"
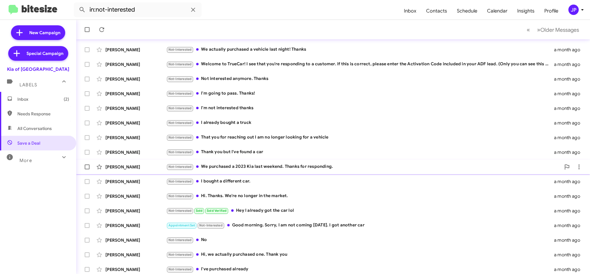
scroll to position [80, 0]
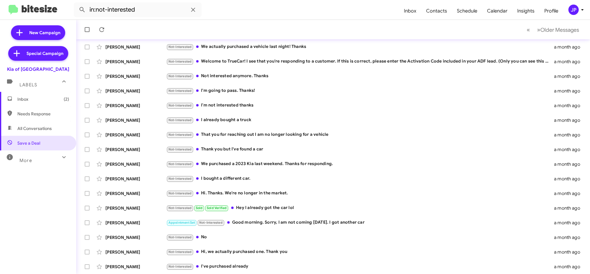
click at [50, 103] on span "Inbox (2)" at bounding box center [38, 99] width 76 height 15
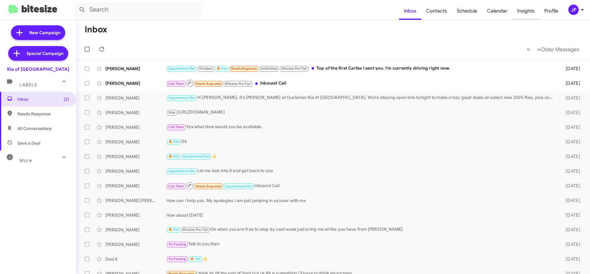
click at [524, 12] on span "Insights" at bounding box center [526, 11] width 27 height 18
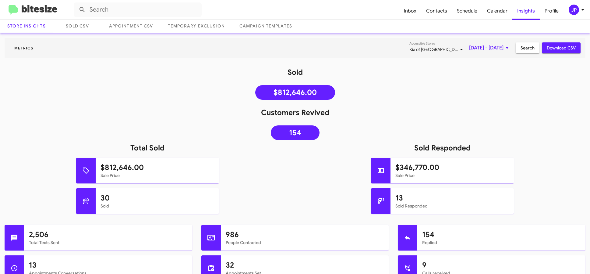
scroll to position [37, 0]
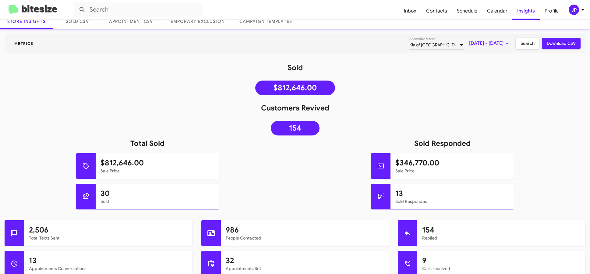
click at [578, 14] on span "JP" at bounding box center [578, 10] width 18 height 10
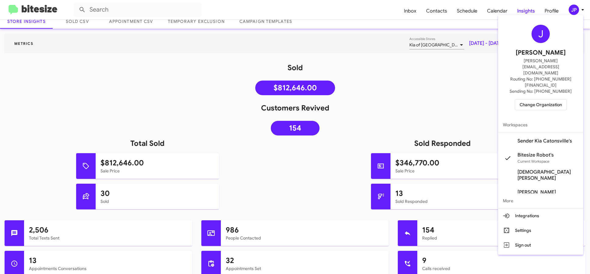
click at [542, 94] on div "J Jamie Payton jamie@bitesize.co Routing No: +1 (443) 251-5700 Sending No: +1 (…" at bounding box center [540, 67] width 85 height 100
click at [542, 99] on span "Change Organization" at bounding box center [541, 104] width 42 height 10
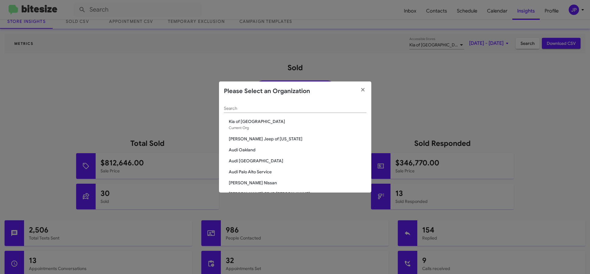
click at [286, 102] on div "Search" at bounding box center [295, 107] width 143 height 12
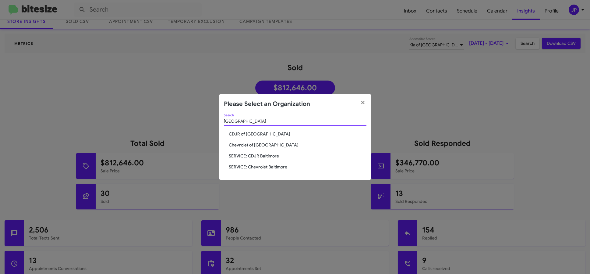
type input "Baltimore"
click at [260, 142] on span "Chevrolet of [GEOGRAPHIC_DATA]" at bounding box center [298, 145] width 138 height 6
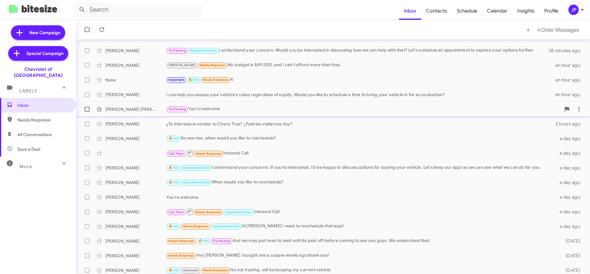
scroll to position [80, 0]
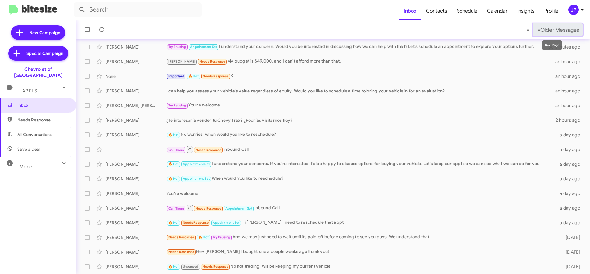
click at [573, 28] on span "Older Messages" at bounding box center [560, 30] width 39 height 7
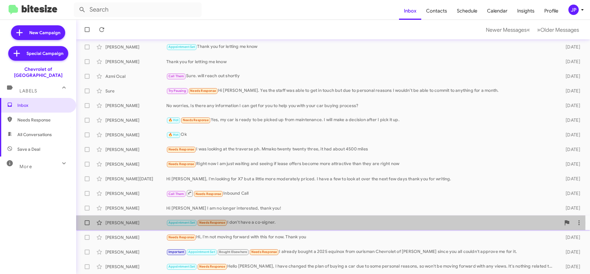
click at [235, 223] on div "Appointment Set Needs Response I don't have a co-signer." at bounding box center [363, 222] width 395 height 7
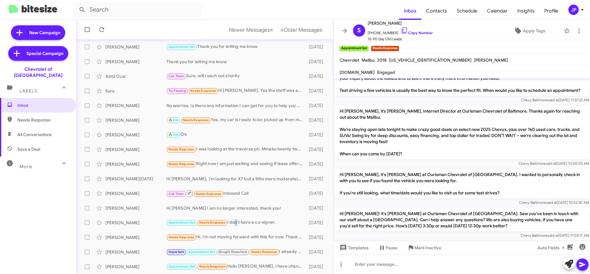
scroll to position [268, 0]
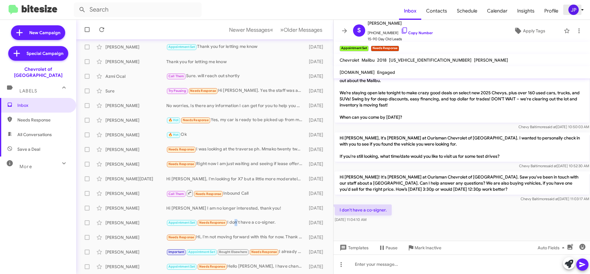
click at [572, 10] on div "JP" at bounding box center [574, 10] width 10 height 10
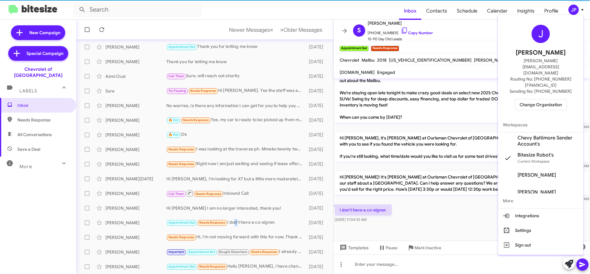
click at [553, 99] on span "Change Organization" at bounding box center [541, 104] width 42 height 10
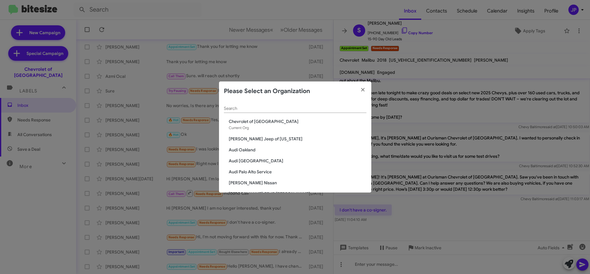
click at [309, 109] on input "Search" at bounding box center [295, 108] width 143 height 5
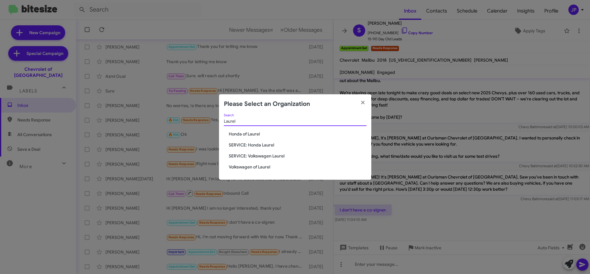
type input "Laurel"
click at [264, 129] on div "Laurel Search" at bounding box center [295, 122] width 143 height 17
click at [259, 134] on span "Honda of Laurel" at bounding box center [298, 134] width 138 height 6
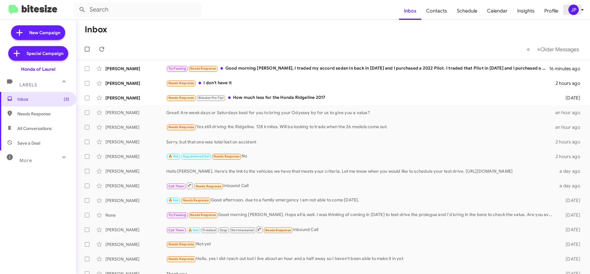
click at [576, 10] on div "JP" at bounding box center [574, 10] width 10 height 10
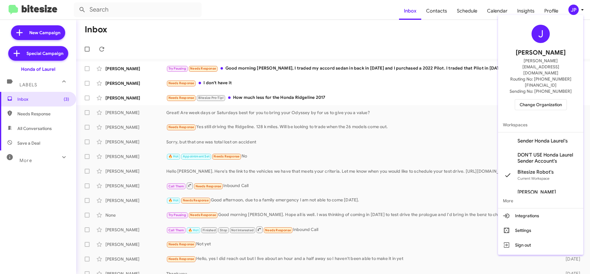
click at [537, 99] on span "Change Organization" at bounding box center [541, 104] width 42 height 10
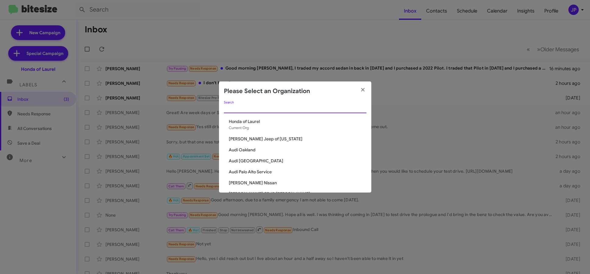
click at [355, 110] on input "Search" at bounding box center [295, 108] width 143 height 5
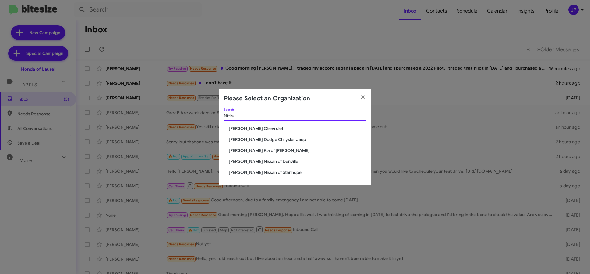
type input "Nielse"
click at [289, 127] on span "[PERSON_NAME] Chevrolet" at bounding box center [298, 128] width 138 height 6
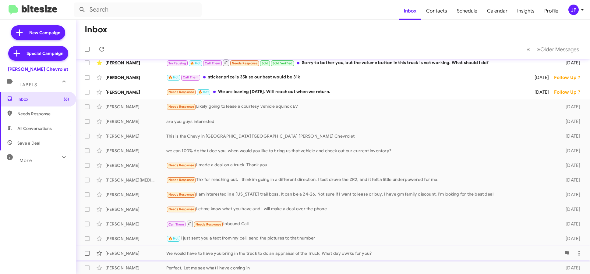
scroll to position [80, 0]
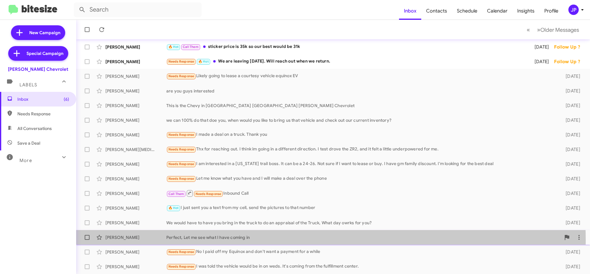
click at [254, 241] on div "Jeff Miller Perfect, Let me see what I have coming in 6 days ago" at bounding box center [333, 237] width 505 height 12
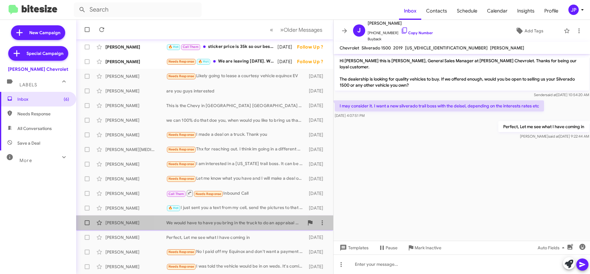
click at [229, 224] on div "We would have to have you bring in the truck to do an appraisal of the Truck, W…" at bounding box center [235, 222] width 138 height 6
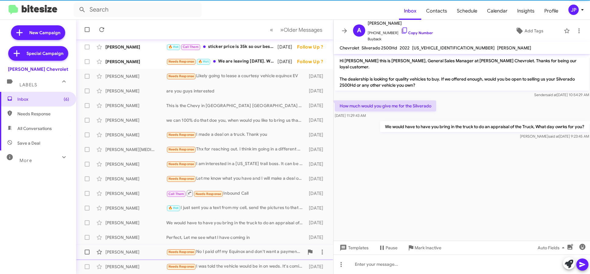
click at [226, 256] on div "Dawn Gress Needs Response No I paid off my Equinox and don't want a payment for…" at bounding box center [205, 252] width 248 height 12
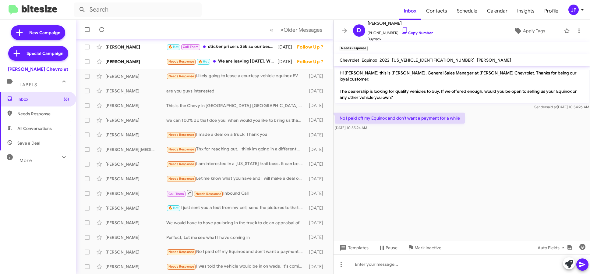
click at [458, 214] on cdk-virtual-scroll-viewport "Hi Dawn this is Brentt Mynhier, General Sales Manager at Nielsen Chevrolet. Tha…" at bounding box center [462, 153] width 257 height 174
click at [442, 252] on button "Mark Inactive" at bounding box center [425, 247] width 44 height 11
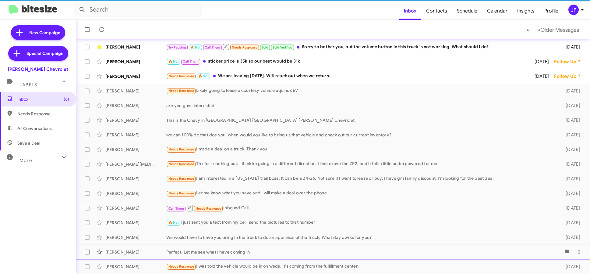
scroll to position [66, 0]
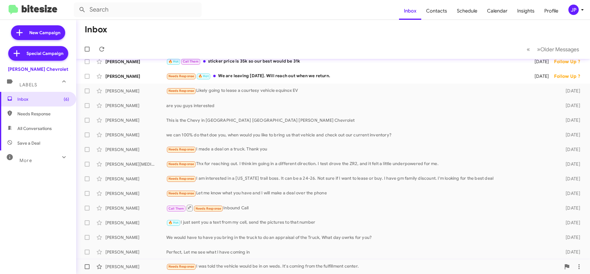
drag, startPoint x: 258, startPoint y: 264, endPoint x: 309, endPoint y: 263, distance: 50.6
click at [258, 264] on div "Needs Response I was told the vehicle would be in on weds. It's coming from the…" at bounding box center [363, 266] width 395 height 7
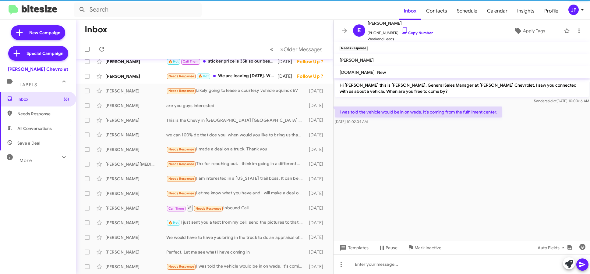
click at [475, 201] on cdk-virtual-scroll-viewport "Hi Emily this is Brentt Mynhier, General Sales Manager at Nielsen Chevrolet. I …" at bounding box center [462, 159] width 257 height 162
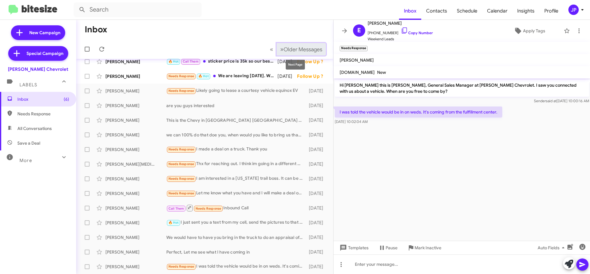
click at [306, 52] on span "Older Messages" at bounding box center [303, 49] width 39 height 7
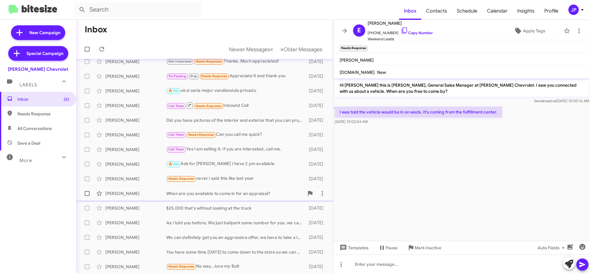
click at [242, 195] on div "When are you available to come in for an appraisal?" at bounding box center [235, 193] width 138 height 6
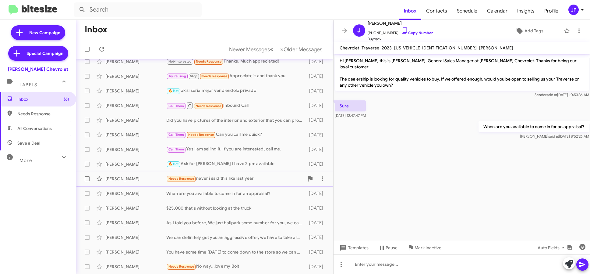
click at [220, 180] on div "Needs Response never i said this like last year" at bounding box center [235, 178] width 138 height 7
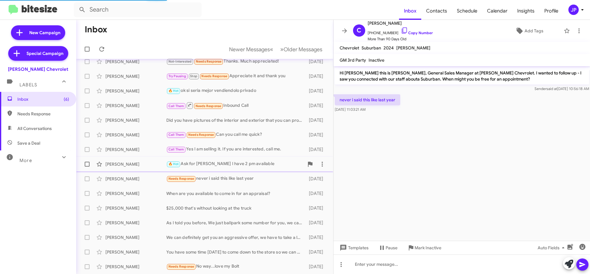
click at [223, 166] on div "🔥 Hot Ask for Chris I have 2 pm available" at bounding box center [235, 163] width 138 height 7
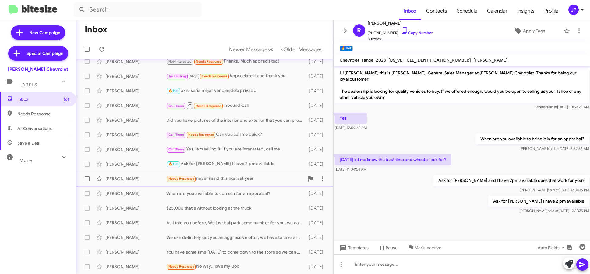
click at [230, 182] on div "Needs Response never i said this like last year" at bounding box center [235, 178] width 138 height 7
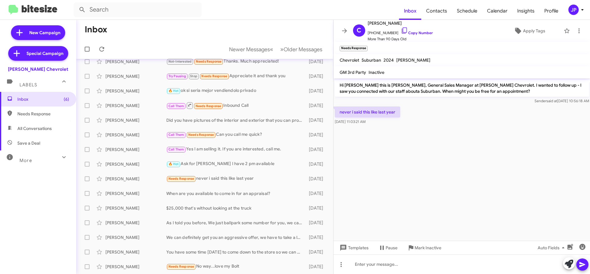
click at [475, 185] on cdk-virtual-scroll-viewport "Hi Casey this is Brentt Mynhier, General Sales Manager at Nielsen Chevrolet. I …" at bounding box center [462, 159] width 257 height 162
click at [420, 249] on span "Mark Inactive" at bounding box center [428, 247] width 27 height 11
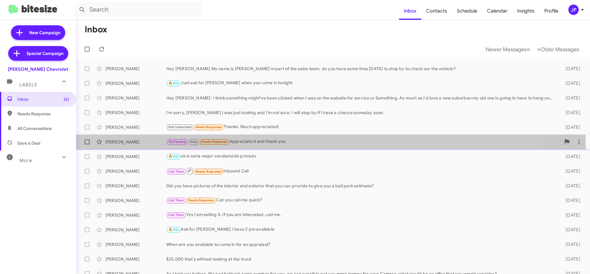
click at [254, 147] on div "Jet Maldonado Try Pausing Stop Needs Response Appreciate it and thank you 12 da…" at bounding box center [333, 142] width 505 height 12
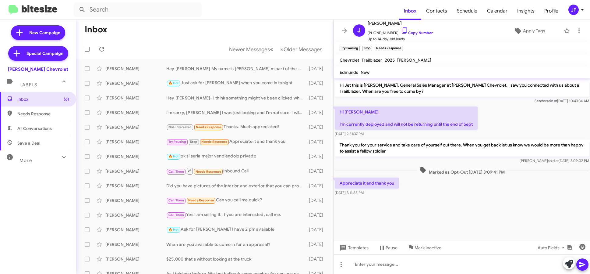
click at [481, 205] on cdk-virtual-scroll-viewport "Hi Jet this is Brentt Mynhier, General Sales Manager at Nielsen Chevrolet. I sa…" at bounding box center [462, 159] width 257 height 162
click at [256, 132] on div "Joe Albanese Not-Interested Needs Response Thanks. Much appreciated! 11 days ago" at bounding box center [205, 127] width 248 height 12
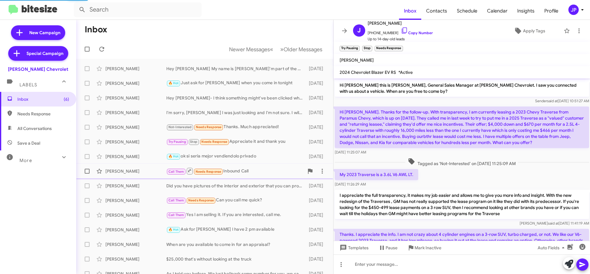
scroll to position [73, 0]
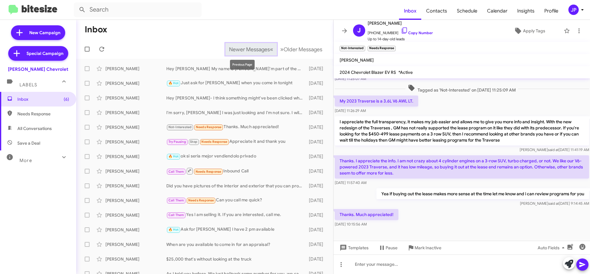
click at [226, 52] on button "Newer Messages « Previous" at bounding box center [252, 49] width 52 height 12
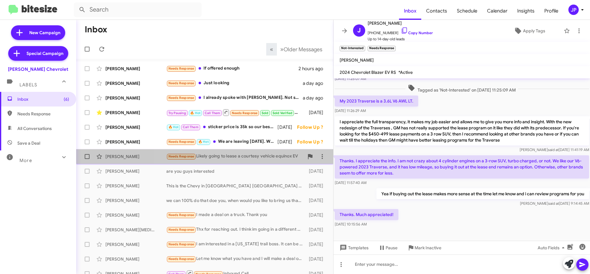
click at [244, 157] on div "Needs Response Likely going to lease a courtesy vehicle equinox EV" at bounding box center [235, 156] width 138 height 7
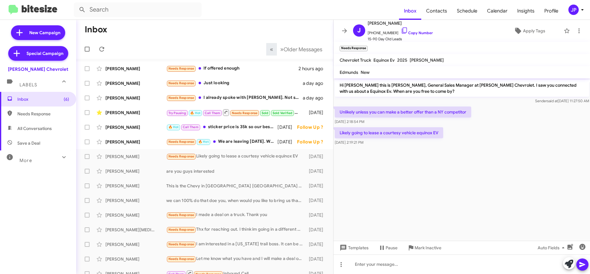
click at [504, 204] on cdk-virtual-scroll-viewport "Hi Jason this is Brentt Mynhier, General Sales Manager at Nielsen Chevrolet. I …" at bounding box center [462, 159] width 257 height 162
click at [512, 172] on cdk-virtual-scroll-viewport "Hi Jason this is Brentt Mynhier, General Sales Manager at Nielsen Chevrolet. I …" at bounding box center [462, 159] width 257 height 162
click at [401, 29] on icon at bounding box center [404, 30] width 7 height 7
click at [536, 30] on span "Apply Tags" at bounding box center [534, 30] width 22 height 11
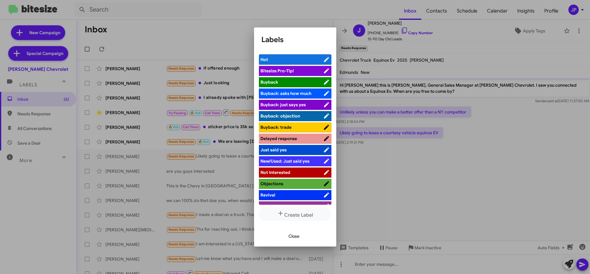
click at [304, 74] on li "Bitesize Pro-Tip!" at bounding box center [295, 71] width 73 height 10
click at [300, 70] on span "Bitesize Pro-Tip!" at bounding box center [292, 71] width 63 height 6
click at [358, 127] on div at bounding box center [295, 137] width 590 height 274
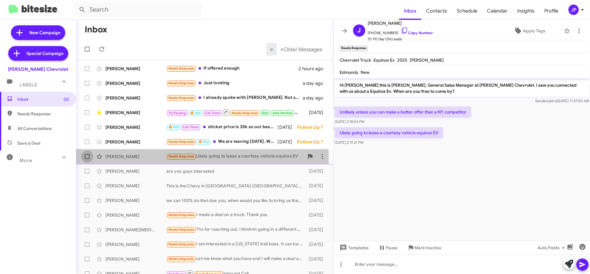
click at [88, 157] on span at bounding box center [87, 156] width 5 height 5
click at [87, 159] on input "checkbox" at bounding box center [87, 159] width 0 height 0
checkbox input "true"
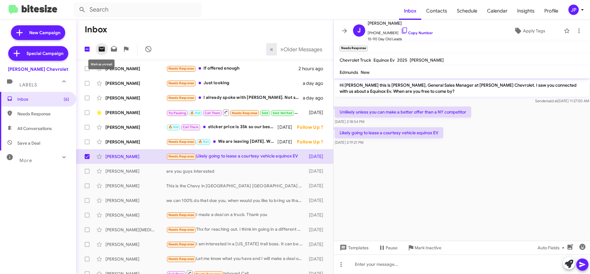
click at [105, 52] on icon at bounding box center [101, 48] width 7 height 7
click at [342, 31] on icon at bounding box center [344, 30] width 7 height 7
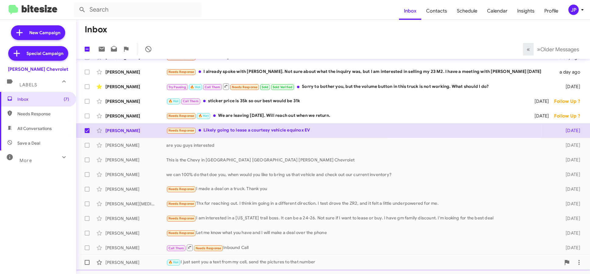
scroll to position [80, 0]
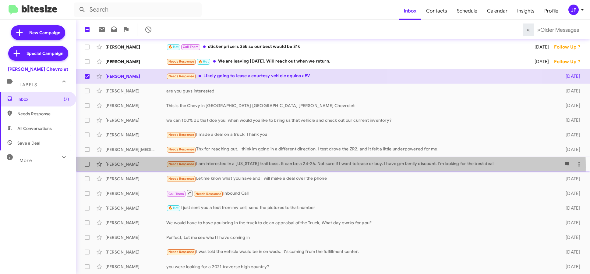
click at [266, 167] on div "Lori Baumann Needs Response I am interested in a Colorado trail boss. It can be…" at bounding box center [333, 164] width 505 height 12
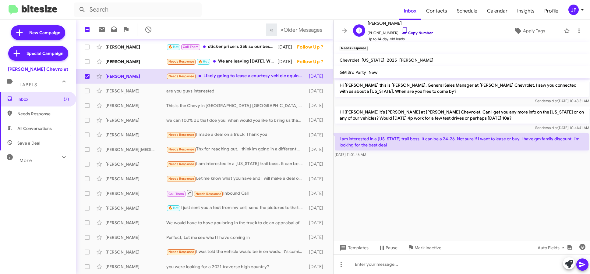
click at [412, 33] on link "Copy Number" at bounding box center [417, 32] width 32 height 5
click at [534, 24] on div "L Lori Baumann +12012593977 Copy Number Up to 14-day-old leads Apply Tags" at bounding box center [456, 31] width 211 height 23
click at [523, 30] on span "Apply Tags" at bounding box center [534, 30] width 22 height 11
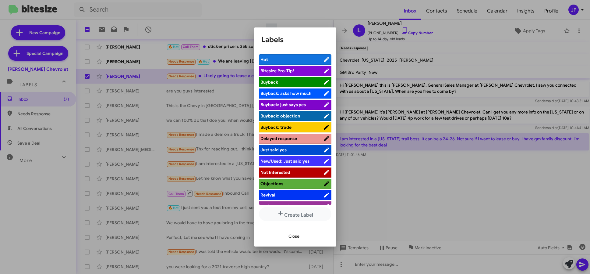
click at [290, 70] on span "Bitesize Pro-Tip!" at bounding box center [278, 70] width 34 height 5
click at [423, 182] on div at bounding box center [295, 137] width 590 height 274
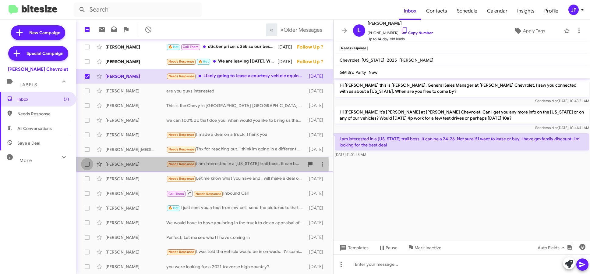
click at [86, 164] on span at bounding box center [87, 164] width 5 height 5
click at [87, 166] on input "checkbox" at bounding box center [87, 166] width 0 height 0
checkbox input "true"
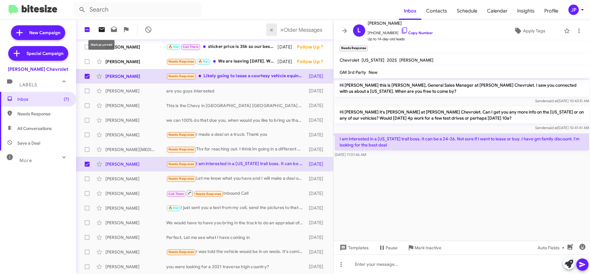
click at [101, 30] on icon at bounding box center [102, 29] width 6 height 5
click at [286, 33] on span "Older Messages" at bounding box center [303, 30] width 39 height 7
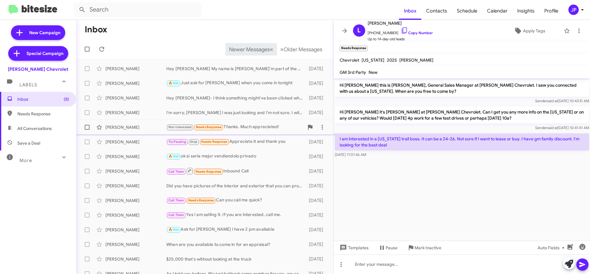
click at [236, 126] on div "Not-Interested Needs Response Thanks. Much appreciated!" at bounding box center [235, 126] width 138 height 7
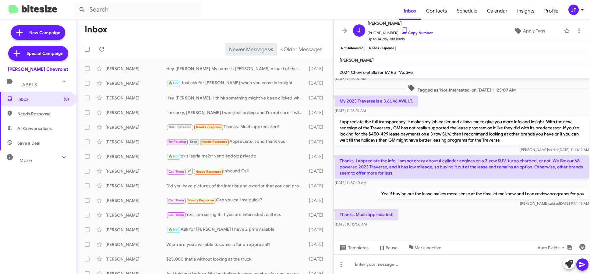
click at [436, 212] on div "Thanks. Much appreciated! Aug 8, 2025, 10:15:56 AM" at bounding box center [462, 218] width 257 height 21
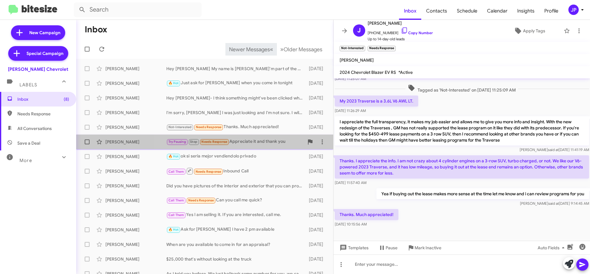
click at [240, 140] on div "Try Pausing Stop Needs Response Appreciate it and thank you" at bounding box center [235, 141] width 138 height 7
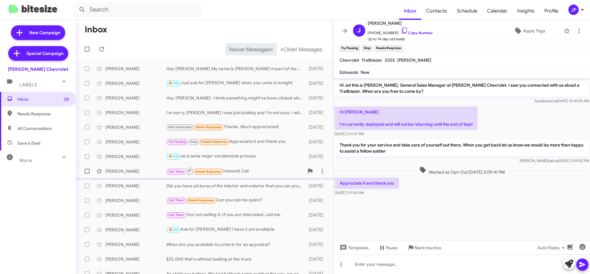
click at [259, 169] on div "Call Them Needs Response Inbound Call" at bounding box center [235, 171] width 138 height 8
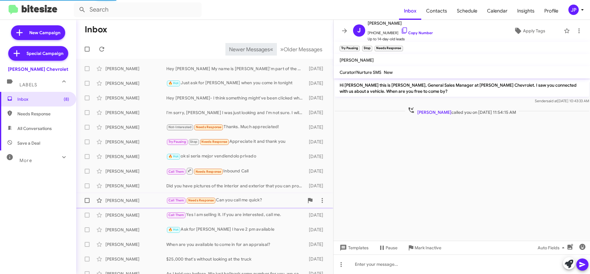
click at [257, 197] on div "Call Them Needs Response Can you call me quick?" at bounding box center [235, 200] width 138 height 7
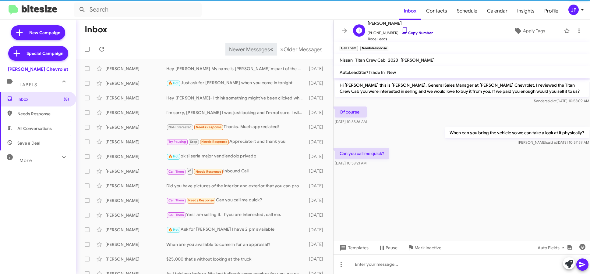
click at [403, 31] on link "Copy Number" at bounding box center [417, 32] width 32 height 5
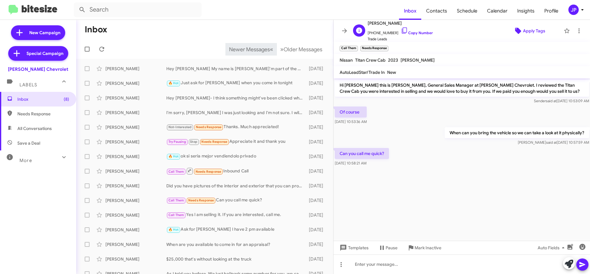
click at [523, 33] on span "Apply Tags" at bounding box center [534, 30] width 22 height 11
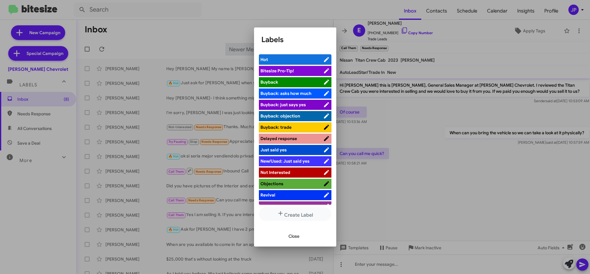
click at [316, 69] on span "Bitesize Pro-Tip!" at bounding box center [292, 71] width 63 height 6
click at [469, 188] on div at bounding box center [295, 137] width 590 height 274
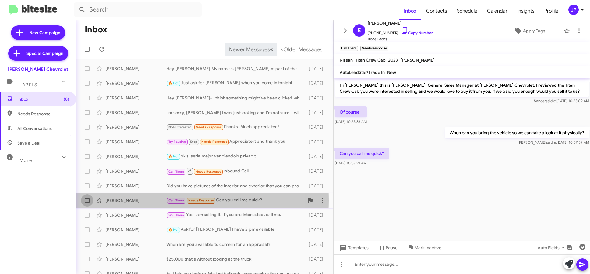
click at [85, 200] on span at bounding box center [87, 200] width 5 height 5
click at [87, 203] on input "checkbox" at bounding box center [87, 203] width 0 height 0
checkbox input "true"
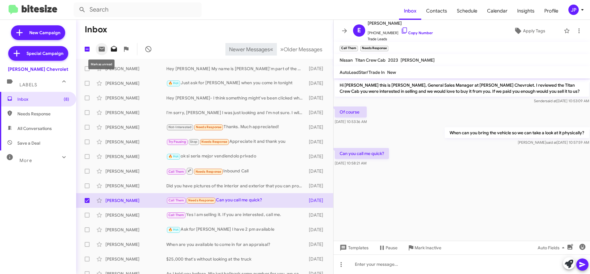
drag, startPoint x: 103, startPoint y: 50, endPoint x: 109, endPoint y: 51, distance: 6.5
click at [103, 50] on icon at bounding box center [102, 49] width 6 height 5
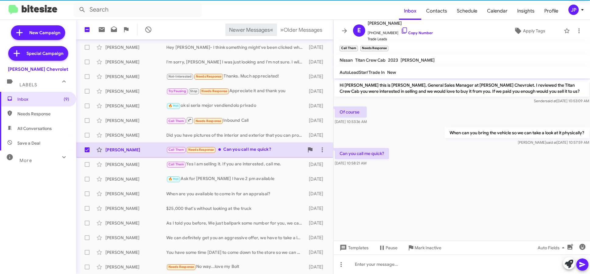
scroll to position [80, 0]
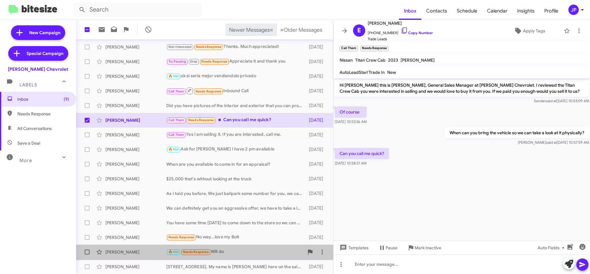
click at [251, 253] on div "🔥 Hot Needs Response Will do" at bounding box center [235, 251] width 138 height 7
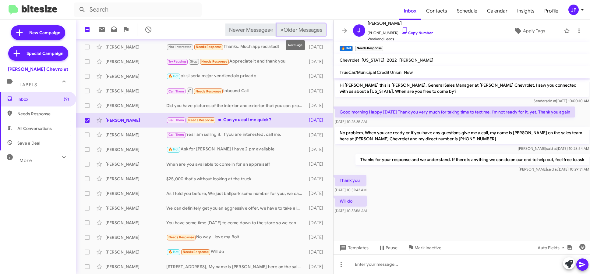
click at [296, 33] on span "Older Messages" at bounding box center [303, 30] width 39 height 7
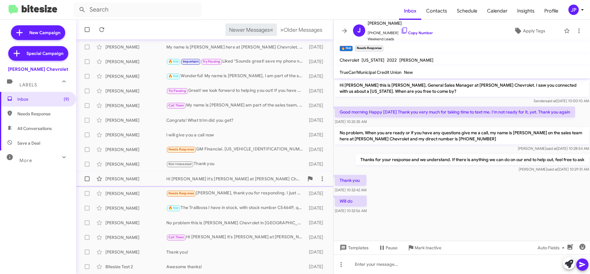
click at [238, 185] on span "Noah Beckstrand Hi Noah it's Brentt Mynhier at Nielsen Chevrolet. Just wanted t…" at bounding box center [204, 178] width 257 height 15
click at [233, 196] on div "Needs Response Brett, thank you for responding. I just made a purchase." at bounding box center [235, 193] width 138 height 7
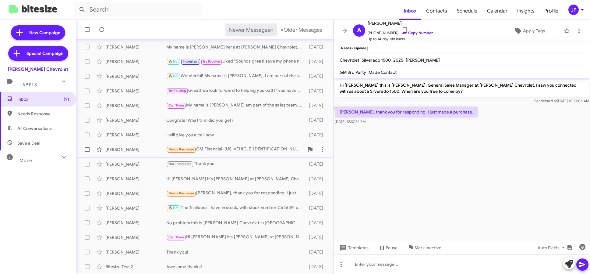
click at [257, 153] on div "Needs Response GM Financial. 3GNAXUEV1NS191270 great condition about 27,500 mil…" at bounding box center [235, 149] width 138 height 7
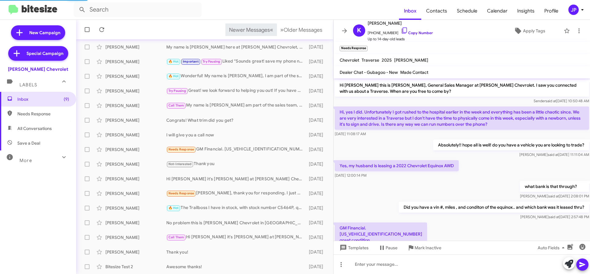
scroll to position [30, 0]
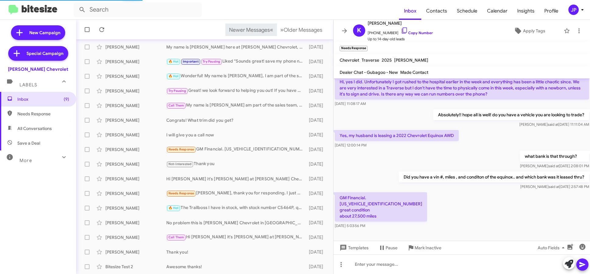
drag, startPoint x: 426, startPoint y: 212, endPoint x: 431, endPoint y: 213, distance: 5.9
click at [426, 212] on div "GM Financial. 3GNAXUEV1NS191270 great condition about 27,500 miles Jul 31, 2025…" at bounding box center [462, 210] width 257 height 39
click at [423, 32] on link "Copy Number" at bounding box center [417, 32] width 32 height 5
click at [544, 31] on span "Apply Tags" at bounding box center [529, 30] width 53 height 11
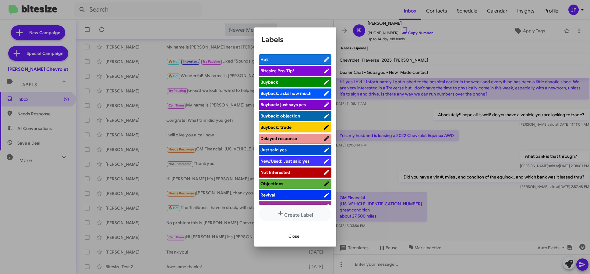
click at [310, 72] on span "Bitesize Pro-Tip!" at bounding box center [292, 71] width 63 height 6
click at [473, 185] on div at bounding box center [295, 137] width 590 height 274
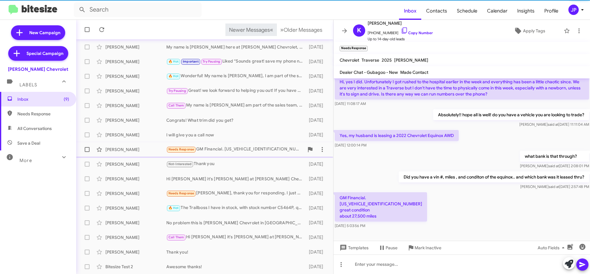
click at [88, 149] on span at bounding box center [87, 149] width 5 height 5
click at [87, 152] on input "checkbox" at bounding box center [87, 152] width 0 height 0
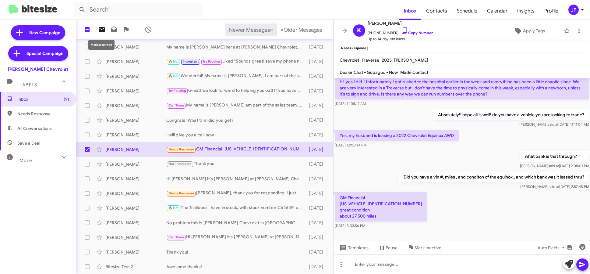
click at [105, 31] on icon at bounding box center [101, 29] width 7 height 7
click at [50, 102] on span "Inbox (10)" at bounding box center [43, 99] width 52 height 6
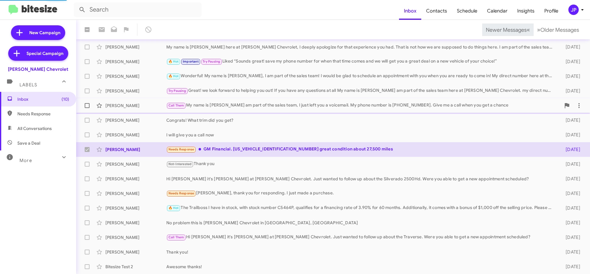
checkbox input "false"
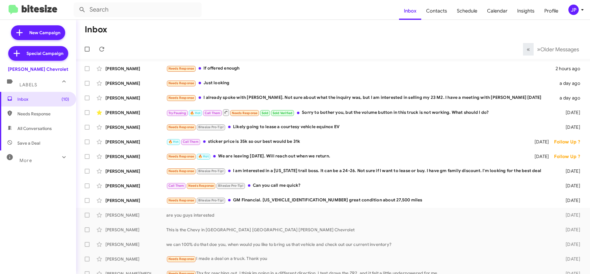
click at [571, 17] on mat-toolbar "Inbox Contacts Schedule Calendar Insights Profile JP" at bounding box center [295, 10] width 590 height 20
click at [573, 15] on div "JP" at bounding box center [574, 10] width 10 height 10
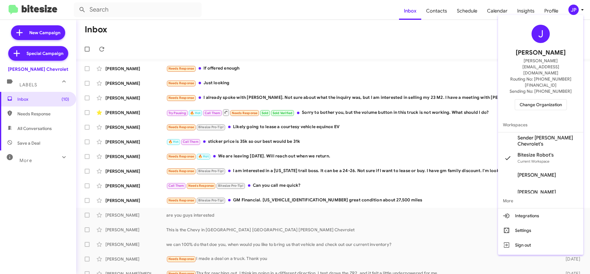
click at [538, 99] on span "Change Organization" at bounding box center [541, 104] width 42 height 10
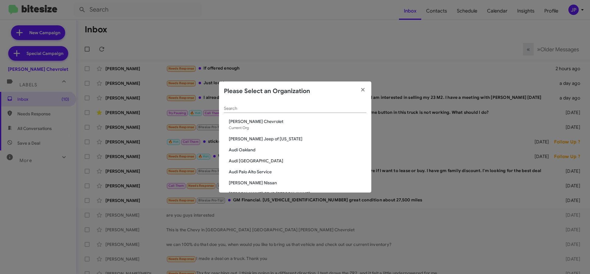
click at [282, 111] on div "Search" at bounding box center [295, 107] width 143 height 12
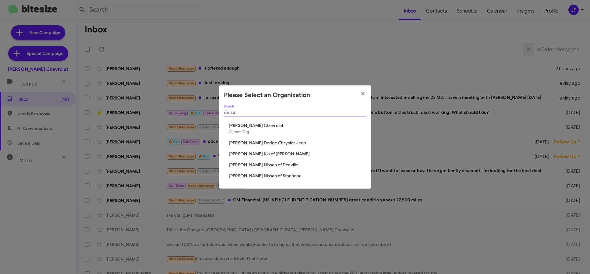
type input "nielse"
click at [279, 141] on span "Nielsen Dodge Chrysler Jeep" at bounding box center [298, 143] width 138 height 6
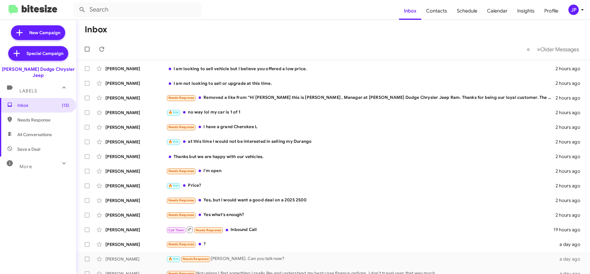
scroll to position [80, 0]
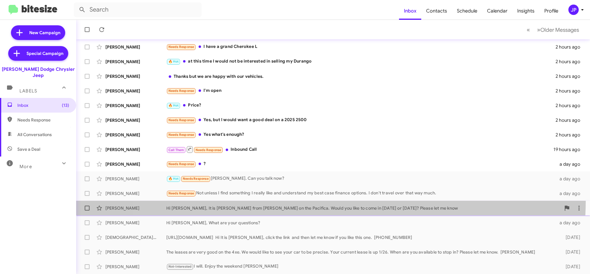
click at [321, 201] on span "[PERSON_NAME] Hi [PERSON_NAME], It is [PERSON_NAME] from [PERSON_NAME] on the P…" at bounding box center [333, 208] width 514 height 15
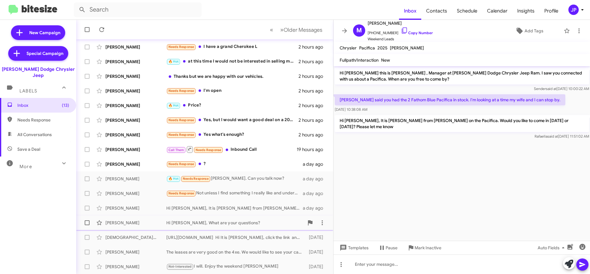
click at [218, 221] on div "Hi [PERSON_NAME], What are your questions?" at bounding box center [235, 222] width 138 height 6
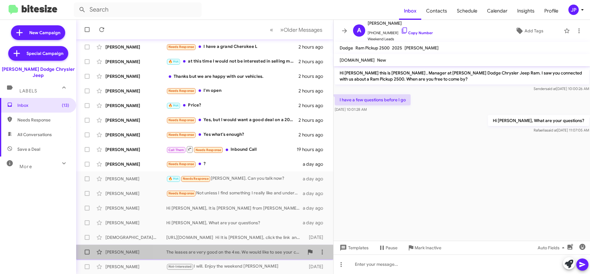
click at [240, 245] on span "[PERSON_NAME] The leases are very good on the 4xe. We would like to see your ca…" at bounding box center [204, 251] width 257 height 15
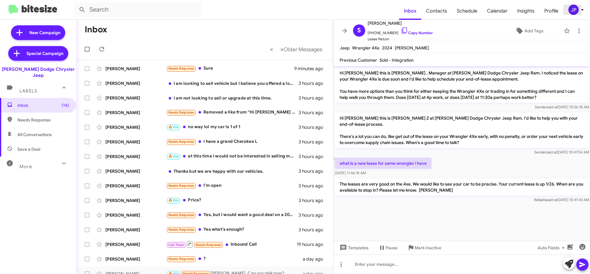
click at [578, 13] on span "JP" at bounding box center [578, 10] width 18 height 10
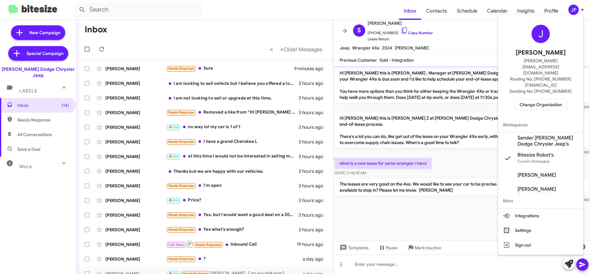
click at [547, 99] on span "Change Organization" at bounding box center [541, 104] width 42 height 10
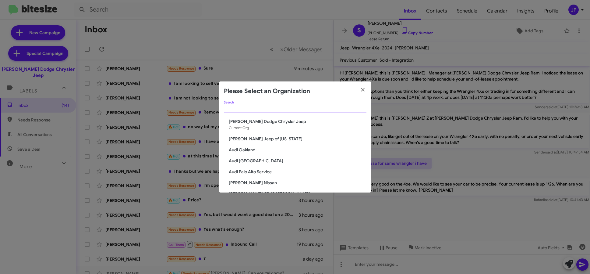
click at [308, 110] on input "Search" at bounding box center [295, 108] width 143 height 5
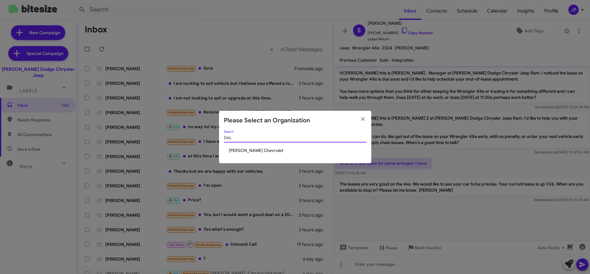
type input "DeL"
click at [255, 151] on span "[PERSON_NAME] Chevrolet" at bounding box center [298, 150] width 138 height 6
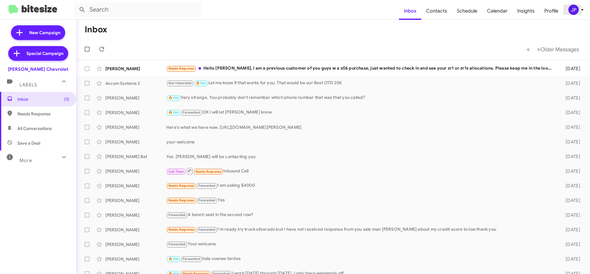
click at [580, 12] on icon at bounding box center [582, 9] width 7 height 7
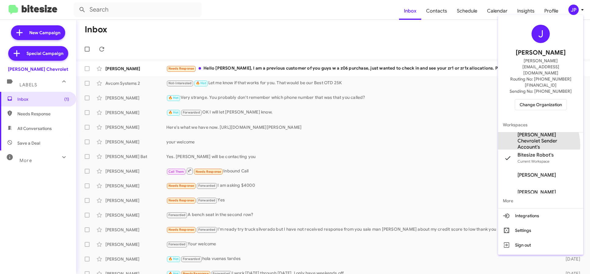
click at [525, 132] on span "[PERSON_NAME] Chevrolet Sender Account's" at bounding box center [548, 141] width 61 height 18
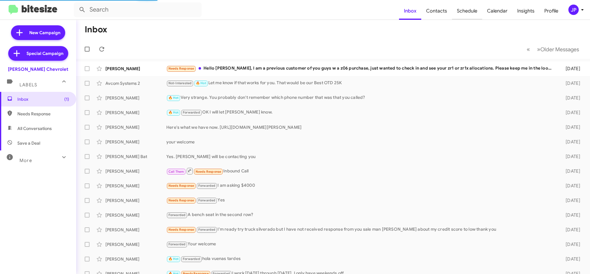
click at [475, 15] on span "Schedule" at bounding box center [467, 11] width 30 height 18
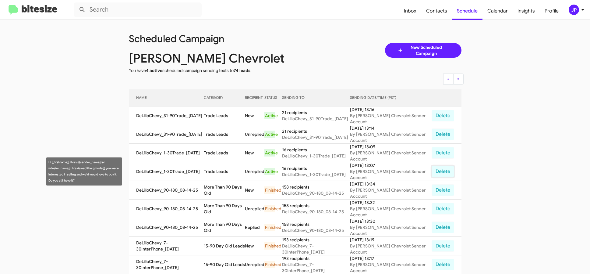
click at [444, 174] on button "Delete" at bounding box center [443, 172] width 23 height 12
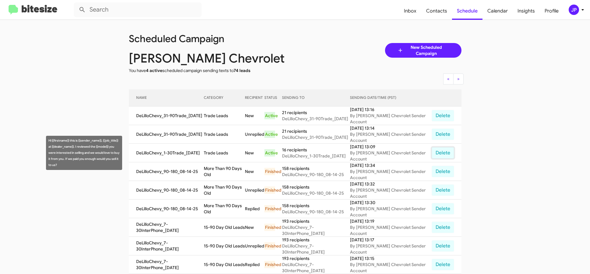
click at [447, 154] on button "Delete" at bounding box center [443, 153] width 23 height 12
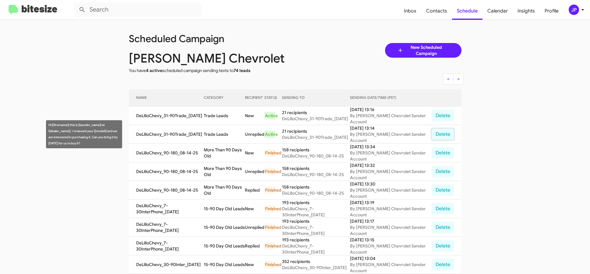
click at [443, 134] on button "Delete" at bounding box center [443, 134] width 23 height 12
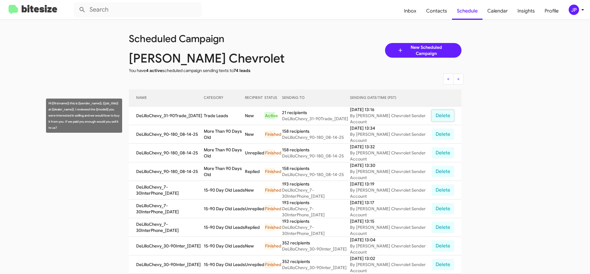
click at [441, 115] on button "Delete" at bounding box center [443, 116] width 23 height 12
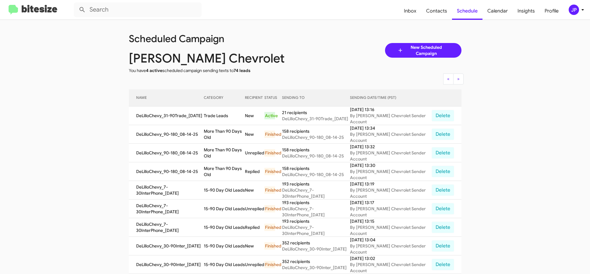
click at [45, 12] on img at bounding box center [33, 10] width 49 height 10
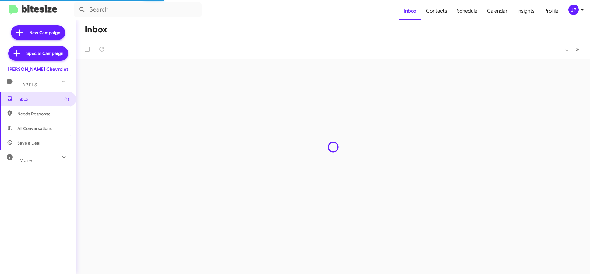
click at [573, 12] on div "JP" at bounding box center [574, 10] width 10 height 10
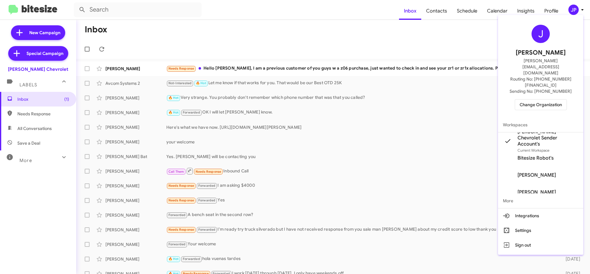
click at [460, 16] on div at bounding box center [295, 137] width 590 height 274
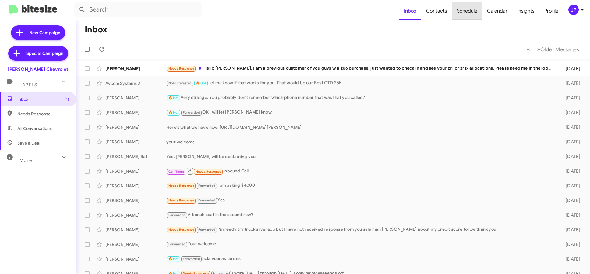
click at [460, 15] on span "Schedule" at bounding box center [467, 11] width 30 height 18
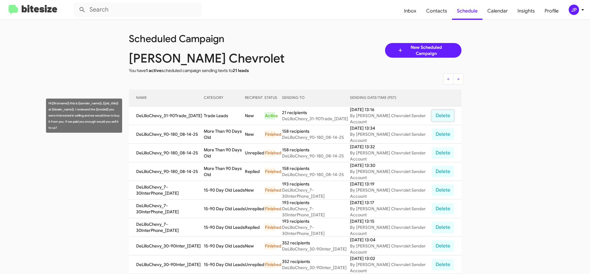
click at [439, 114] on button "Delete" at bounding box center [443, 116] width 23 height 12
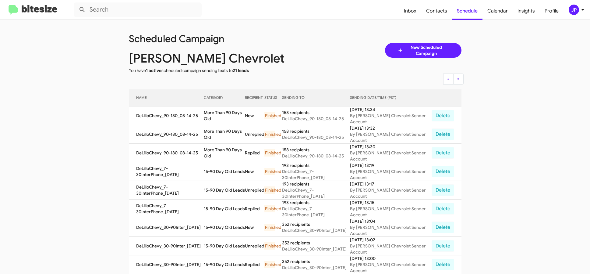
click at [36, 9] on img at bounding box center [33, 10] width 49 height 10
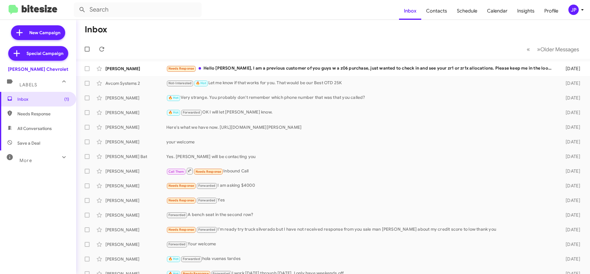
click at [575, 10] on div "JP" at bounding box center [574, 10] width 10 height 10
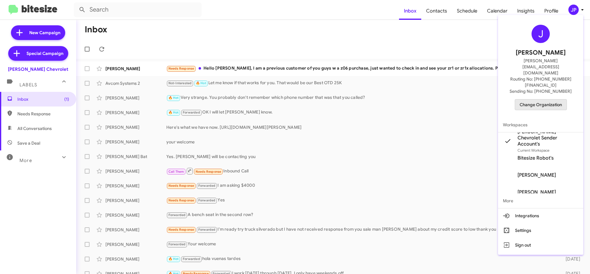
click at [544, 99] on span "Change Organization" at bounding box center [541, 104] width 42 height 10
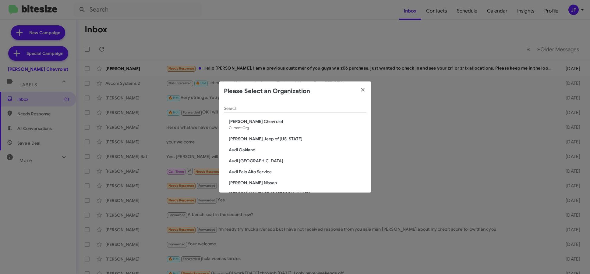
click at [317, 108] on input "Search" at bounding box center [295, 108] width 143 height 5
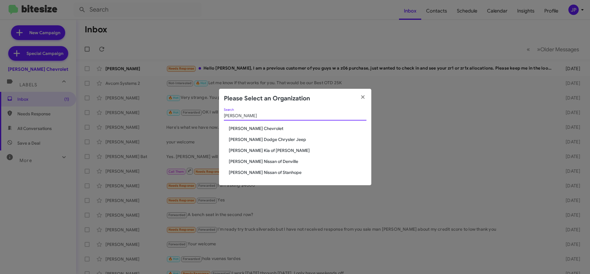
type input "NIelsen"
click at [273, 131] on span "[PERSON_NAME] Chevrolet" at bounding box center [298, 128] width 138 height 6
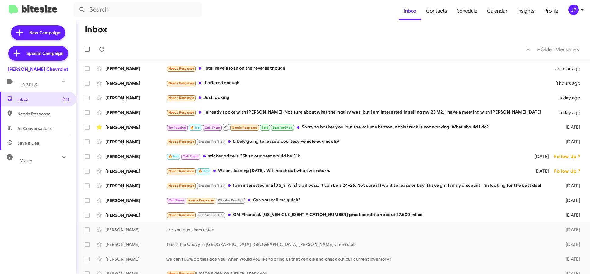
click at [572, 12] on div "JP" at bounding box center [574, 10] width 10 height 10
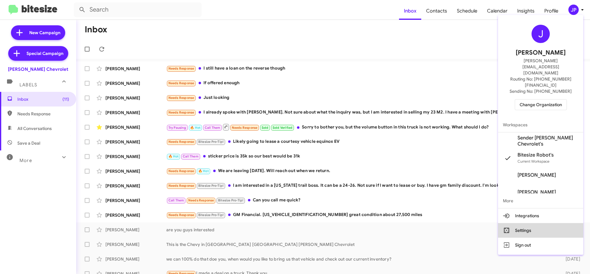
click at [526, 223] on button "Settings" at bounding box center [540, 230] width 85 height 15
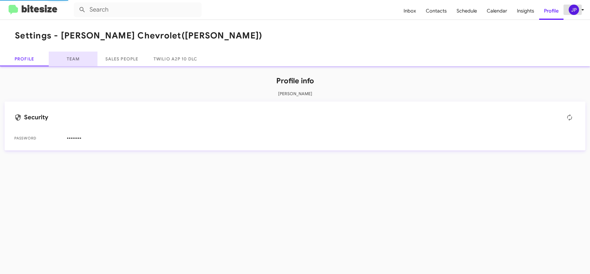
click at [76, 59] on link "Team" at bounding box center [73, 59] width 49 height 15
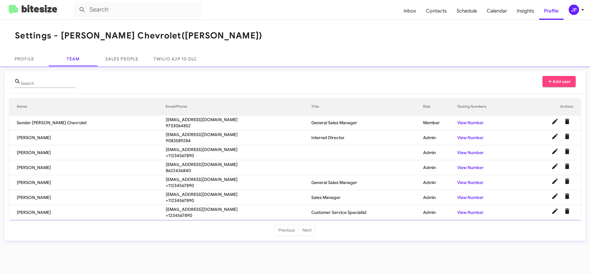
click at [166, 164] on span "[EMAIL_ADDRESS][DOMAIN_NAME]" at bounding box center [239, 164] width 146 height 6
copy span "[EMAIL_ADDRESS][DOMAIN_NAME]"
click at [166, 149] on span "[EMAIL_ADDRESS][DOMAIN_NAME]" at bounding box center [239, 149] width 146 height 6
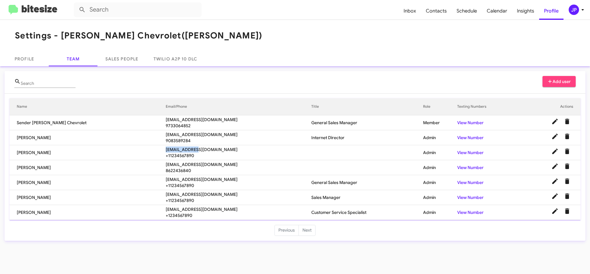
click at [166, 149] on span "[EMAIL_ADDRESS][DOMAIN_NAME]" at bounding box center [239, 149] width 146 height 6
copy span "[EMAIL_ADDRESS][DOMAIN_NAME]"
click at [166, 178] on span "[EMAIL_ADDRESS][DOMAIN_NAME]" at bounding box center [239, 179] width 146 height 6
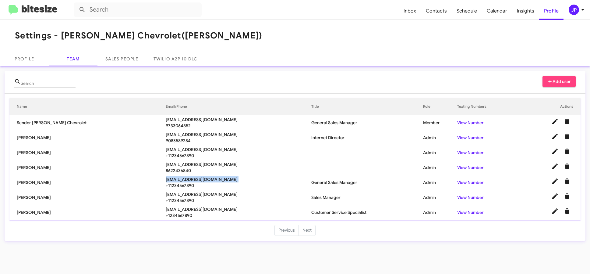
click at [166, 178] on span "[EMAIL_ADDRESS][DOMAIN_NAME]" at bounding box center [239, 179] width 146 height 6
copy span "[EMAIL_ADDRESS][DOMAIN_NAME]"
click at [166, 194] on span "[EMAIL_ADDRESS][DOMAIN_NAME]" at bounding box center [239, 194] width 146 height 6
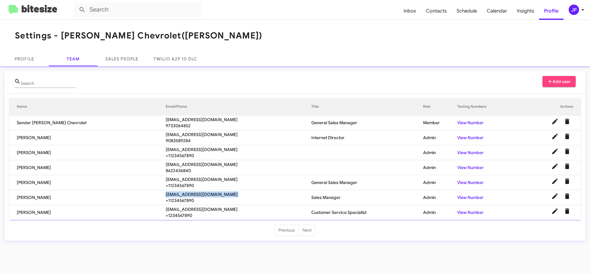
copy span "[EMAIL_ADDRESS][DOMAIN_NAME]"
click at [166, 207] on span "[EMAIL_ADDRESS][DOMAIN_NAME]" at bounding box center [239, 209] width 146 height 6
copy span "[EMAIL_ADDRESS][DOMAIN_NAME]"
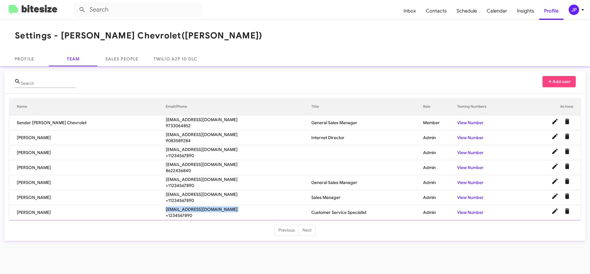
click at [41, 12] on img at bounding box center [33, 10] width 49 height 10
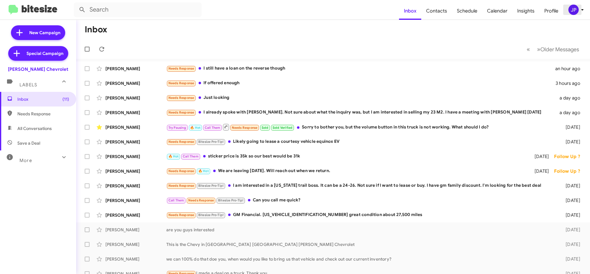
click at [567, 6] on button "JP" at bounding box center [574, 10] width 20 height 10
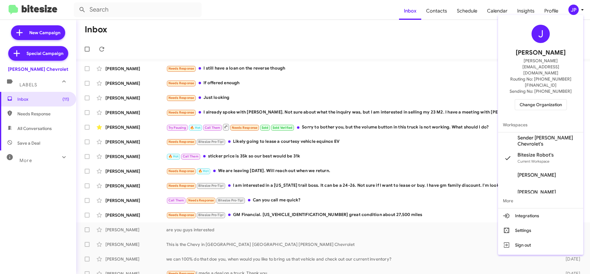
click at [545, 99] on span "Change Organization" at bounding box center [541, 104] width 42 height 10
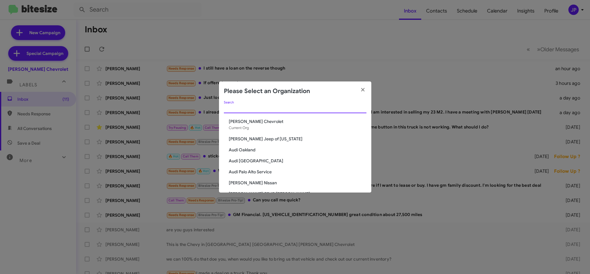
click at [302, 107] on input "Search" at bounding box center [295, 108] width 143 height 5
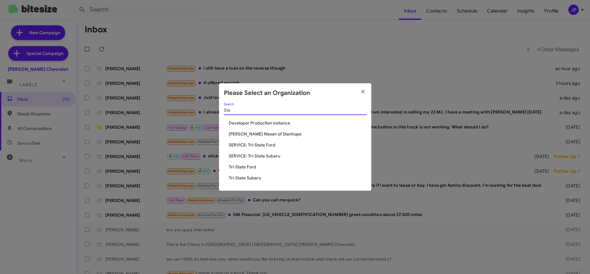
type input "Sta"
click at [275, 132] on span "[PERSON_NAME] Nissan of Stanhope" at bounding box center [298, 134] width 138 height 6
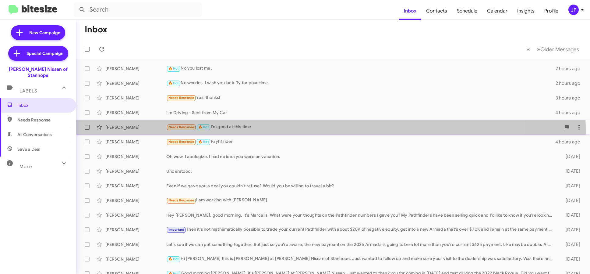
click at [285, 131] on div "[PERSON_NAME] Needs Response 🔥 Hot I'm good at this time 4 hours ago" at bounding box center [333, 127] width 505 height 12
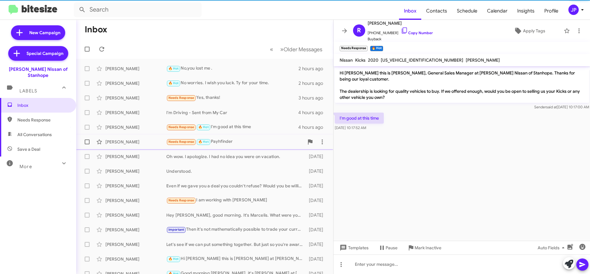
click at [254, 148] on span "[PERSON_NAME] Needs Response 🔥 Hot Payhfinder 4 hours ago" at bounding box center [204, 141] width 257 height 15
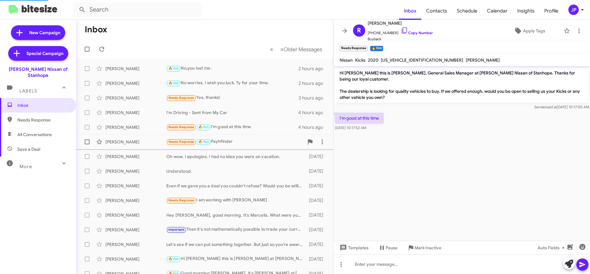
scroll to position [101, 0]
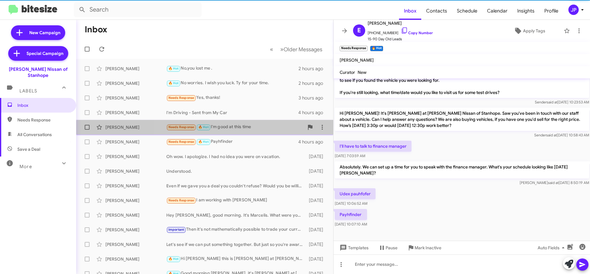
click at [257, 131] on div "[PERSON_NAME] Needs Response 🔥 Hot I'm good at this time 4 hours ago" at bounding box center [205, 127] width 248 height 12
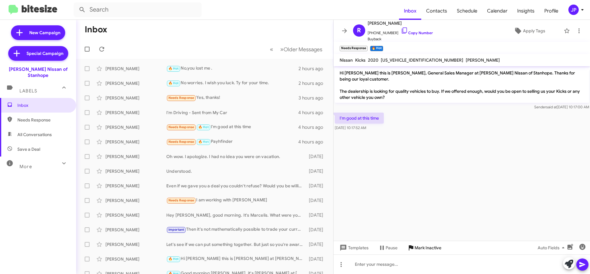
click at [423, 248] on span "Mark Inactive" at bounding box center [428, 247] width 27 height 11
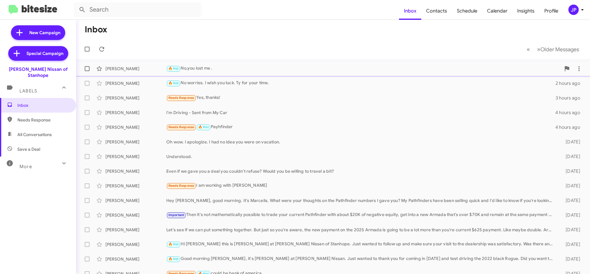
click at [198, 63] on div "[PERSON_NAME] 🔥 Hot No,you lost me . 2 hours ago" at bounding box center [333, 68] width 505 height 12
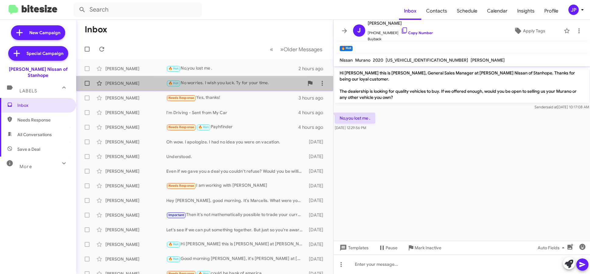
click at [227, 86] on div "🔥 Hot No worries. I wish you luck. Ty for your time." at bounding box center [235, 83] width 138 height 7
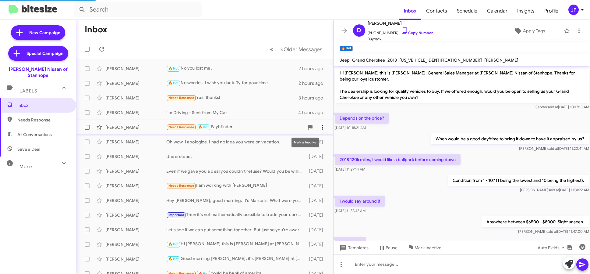
scroll to position [95, 0]
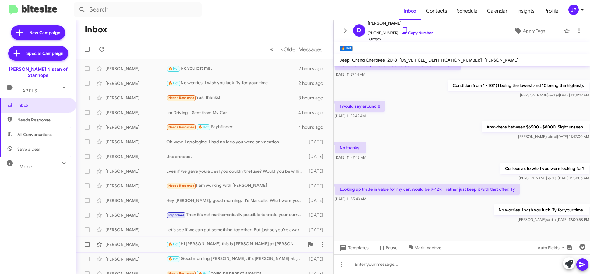
click at [239, 243] on div "🔥 Hot Hi [PERSON_NAME] this is [PERSON_NAME] at [PERSON_NAME] Nissan of Stanhop…" at bounding box center [235, 244] width 138 height 7
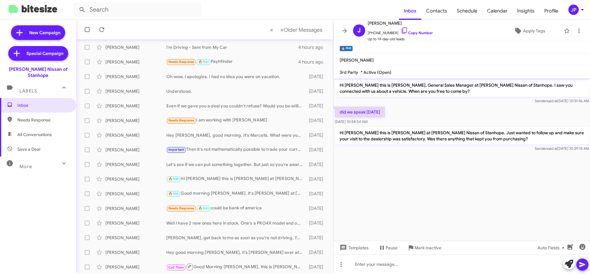
scroll to position [66, 0]
click at [212, 223] on div "Well I have 2 new ones here in stock. One's a PRO4X model and one's an SL model…" at bounding box center [235, 222] width 138 height 6
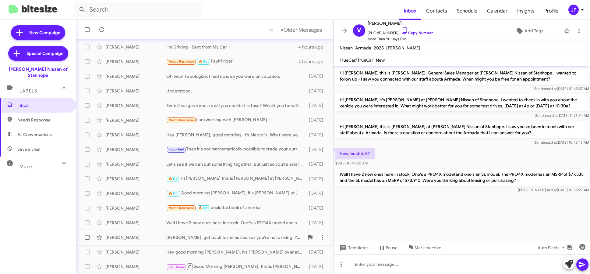
click at [227, 238] on div "[PERSON_NAME], get back to me as soon as you're not driving. You're in a great …" at bounding box center [235, 237] width 138 height 6
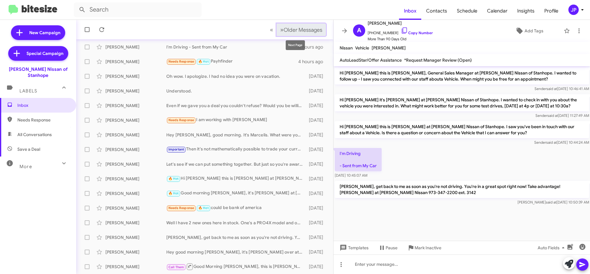
click at [299, 31] on span "Older Messages" at bounding box center [303, 30] width 39 height 7
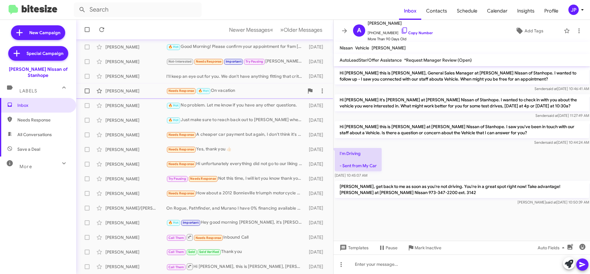
click at [245, 91] on div "Needs Response 🔥 Hot On vacation" at bounding box center [235, 90] width 138 height 7
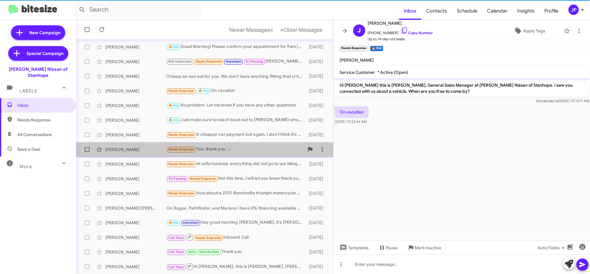
click at [237, 154] on div "[PERSON_NAME] Needs Response Yes, thank you 👍🏻 [DATE]" at bounding box center [205, 149] width 248 height 12
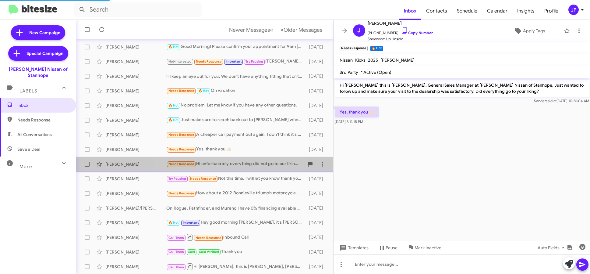
click at [237, 162] on div "Needs Response Hi unfortunately everything did not go to our liking otherwise w…" at bounding box center [235, 163] width 138 height 7
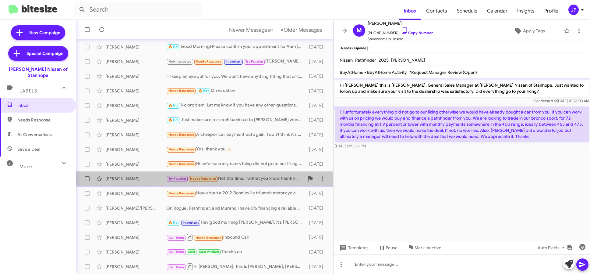
click at [240, 174] on div "[DEMOGRAPHIC_DATA][PERSON_NAME] Try Pausing Needs Response Not this time, l wil…" at bounding box center [205, 179] width 248 height 12
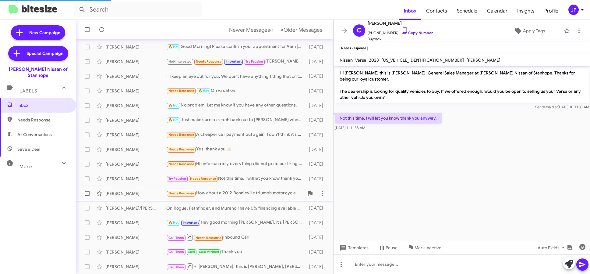
click at [238, 195] on div "Needs Response How about a 2012 Bonnieville triumph motorcycle mint condition" at bounding box center [235, 193] width 138 height 7
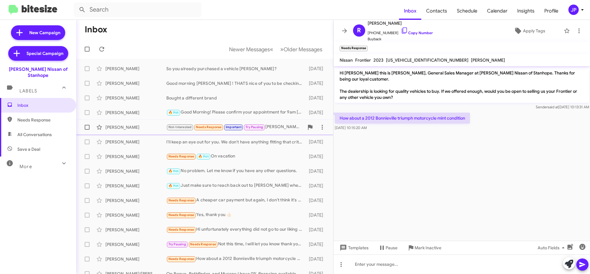
click at [278, 131] on div "[PERSON_NAME] Not-Interested Needs Response Important Try Pausing [PERSON_NAME]…" at bounding box center [205, 127] width 248 height 12
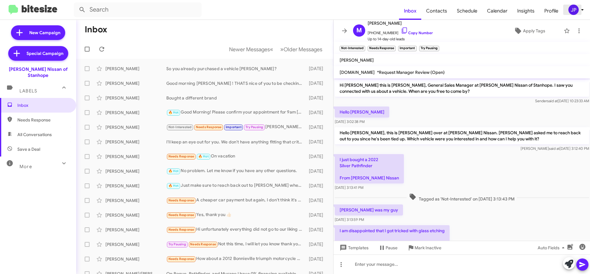
click at [580, 11] on icon at bounding box center [582, 9] width 7 height 7
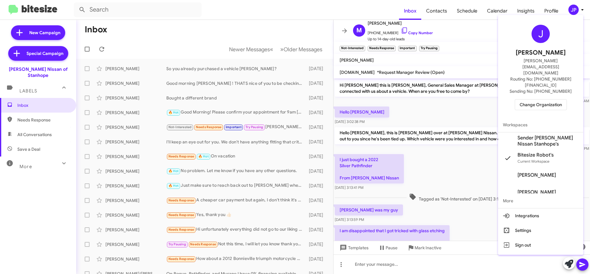
click at [413, 177] on div at bounding box center [295, 137] width 590 height 274
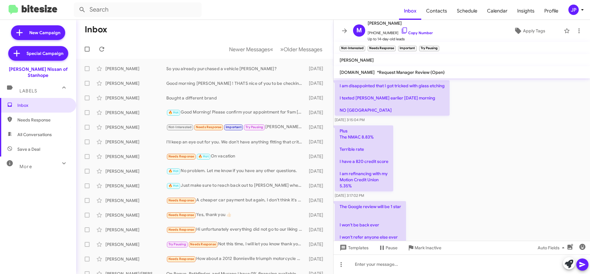
scroll to position [244, 0]
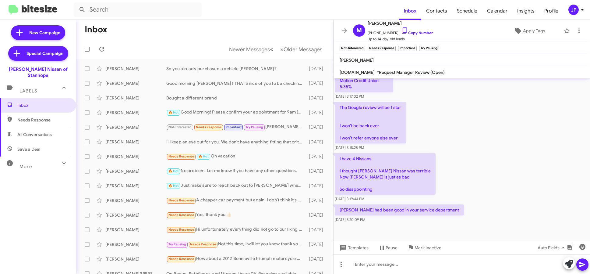
click at [582, 28] on mat-toolbar "M Mike Mahon +19082564251 Copy Number Up to 14-day-old leads Apply Tags" at bounding box center [462, 31] width 257 height 22
click at [577, 32] on icon at bounding box center [579, 30] width 7 height 7
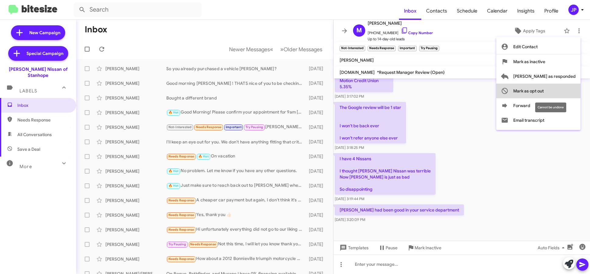
click at [544, 93] on span "Mark as opt out" at bounding box center [529, 91] width 30 height 15
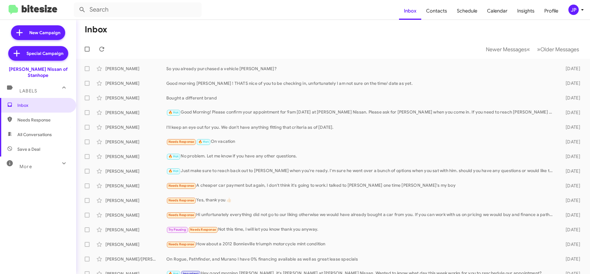
click at [573, 12] on div "JP" at bounding box center [574, 10] width 10 height 10
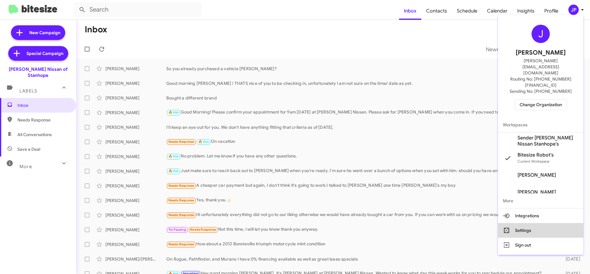
click at [541, 223] on button "Settings" at bounding box center [540, 230] width 85 height 15
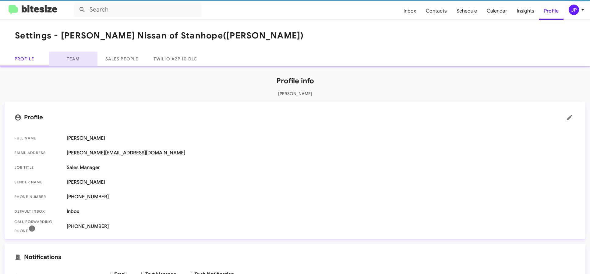
click at [84, 59] on link "Team" at bounding box center [73, 59] width 49 height 15
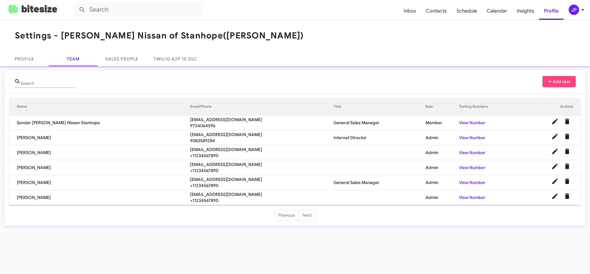
click at [37, 14] on img at bounding box center [33, 10] width 49 height 10
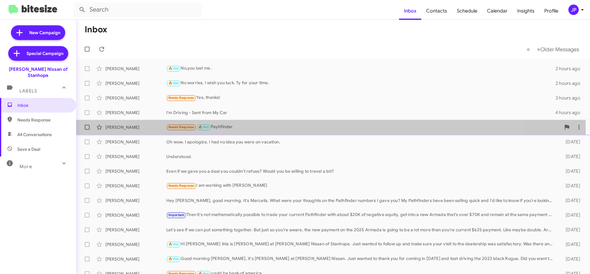
click at [245, 132] on div "Everett Scott Needs Response 🔥 Hot Payhfinder 4 hours ago" at bounding box center [333, 127] width 505 height 12
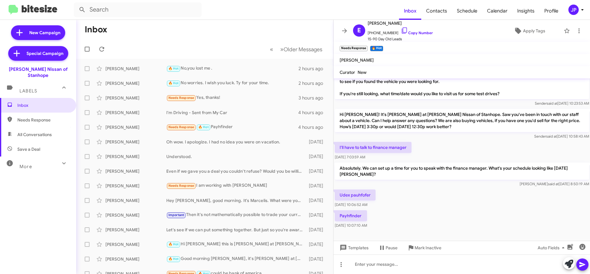
scroll to position [101, 0]
click at [426, 35] on span "+18457541360 Copy Number" at bounding box center [400, 31] width 65 height 9
click at [409, 32] on link "Copy Number" at bounding box center [417, 32] width 32 height 5
click at [519, 32] on span "Apply Tags" at bounding box center [529, 30] width 53 height 11
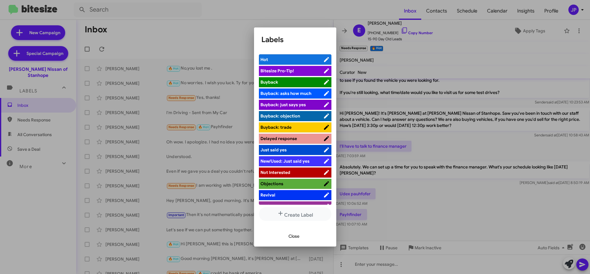
click at [315, 70] on span "Bitesize Pro-Tip!" at bounding box center [292, 71] width 63 height 6
drag, startPoint x: 457, startPoint y: 195, endPoint x: 461, endPoint y: 196, distance: 4.4
click at [458, 195] on div at bounding box center [295, 137] width 590 height 274
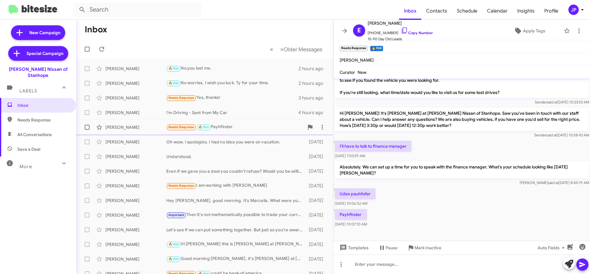
click at [90, 127] on label at bounding box center [87, 127] width 12 height 12
click at [87, 130] on input "checkbox" at bounding box center [87, 130] width 0 height 0
checkbox input "true"
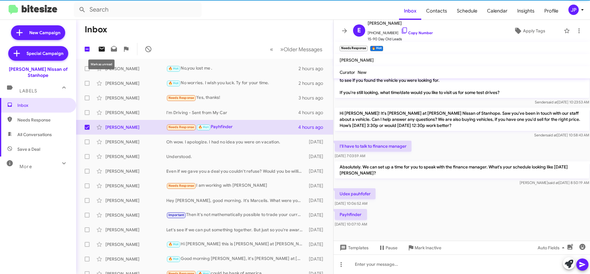
click at [105, 51] on icon at bounding box center [101, 48] width 7 height 7
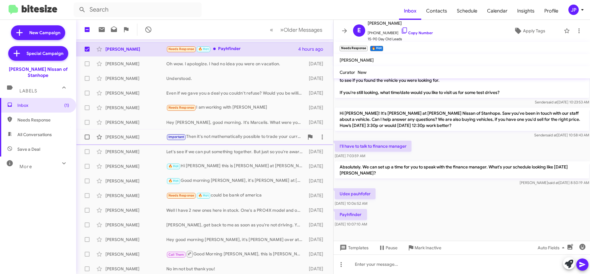
scroll to position [80, 0]
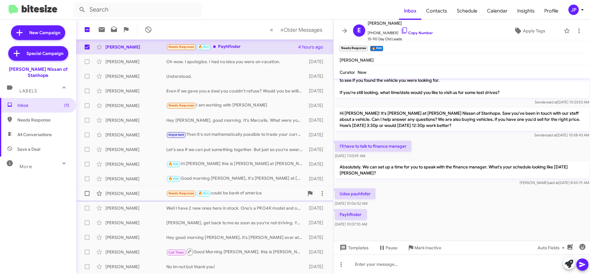
click at [252, 196] on div "Needs Response 🔥 Hot could be bank of america" at bounding box center [235, 193] width 138 height 7
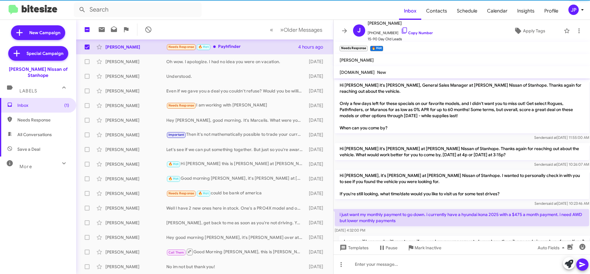
scroll to position [162, 0]
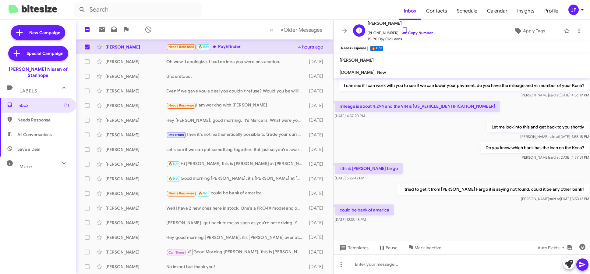
click at [409, 30] on span "+19087988646 Copy Number" at bounding box center [400, 31] width 65 height 9
click at [401, 33] on icon at bounding box center [404, 30] width 7 height 7
click at [493, 191] on p "I tried to get it from Wells Fargo it is saying not found, could it be any othe…" at bounding box center [494, 189] width 192 height 11
click at [416, 32] on link "Copy Number" at bounding box center [417, 32] width 32 height 5
click at [523, 29] on span "Apply Tags" at bounding box center [534, 30] width 22 height 11
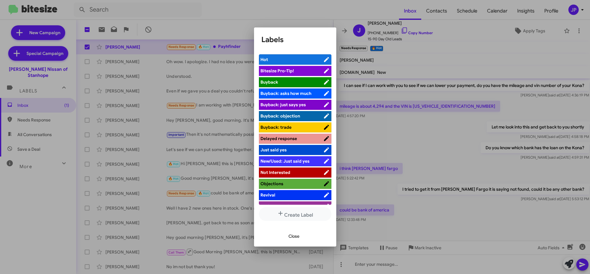
click at [284, 75] on li "Bitesize Pro-Tip!" at bounding box center [295, 71] width 73 height 10
click at [286, 73] on span "Bitesize Pro-Tip!" at bounding box center [278, 70] width 34 height 5
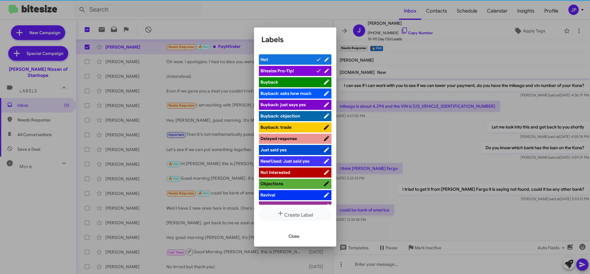
drag, startPoint x: 426, startPoint y: 187, endPoint x: 443, endPoint y: 192, distance: 17.6
click at [426, 187] on div at bounding box center [295, 137] width 590 height 274
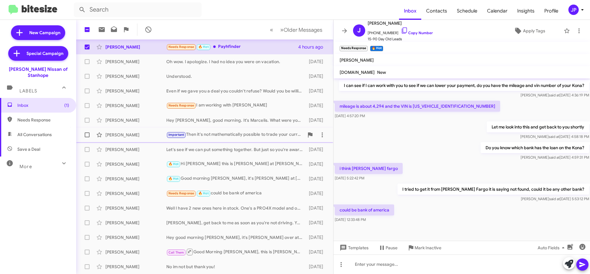
drag, startPoint x: 86, startPoint y: 193, endPoint x: 113, endPoint y: 136, distance: 62.6
click at [86, 193] on span at bounding box center [87, 193] width 5 height 5
click at [87, 196] on input "checkbox" at bounding box center [87, 196] width 0 height 0
checkbox input "true"
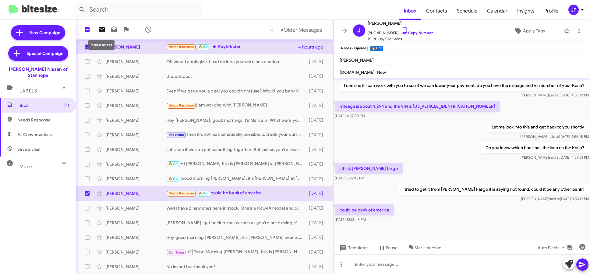
click at [104, 31] on icon at bounding box center [102, 29] width 6 height 5
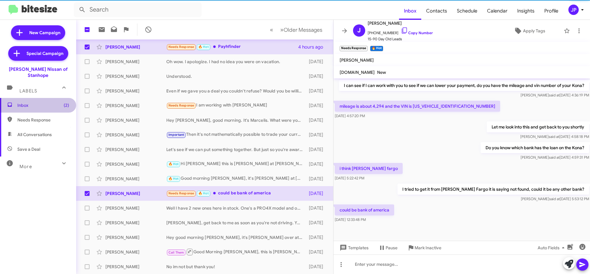
click at [58, 102] on span "Inbox (2)" at bounding box center [43, 105] width 52 height 6
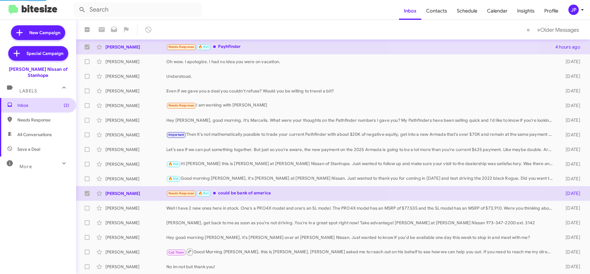
checkbox input "false"
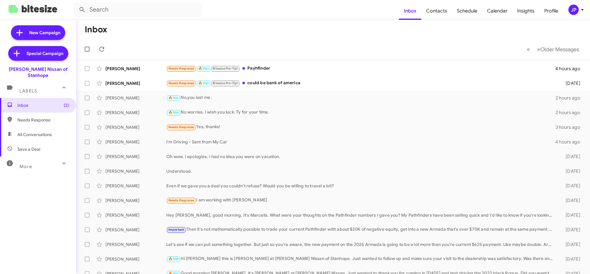
click at [44, 159] on div "More" at bounding box center [32, 163] width 54 height 11
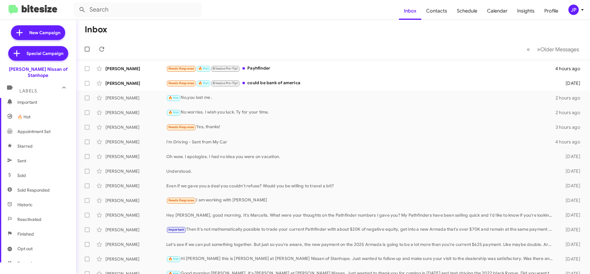
scroll to position [123, 0]
click at [37, 128] on span "Sold" at bounding box center [38, 133] width 76 height 15
type input "in:sold"
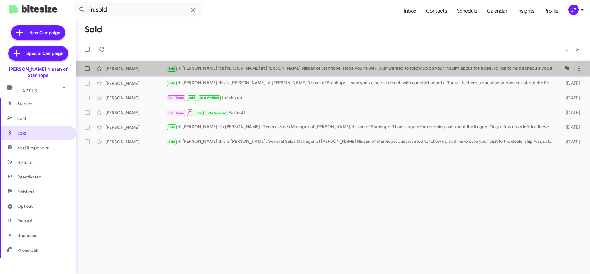
click at [311, 70] on div "Sold Hi Alexandra it's Stephen Romain at Nielsen Nissan of Stanhope. Hope you'r…" at bounding box center [363, 68] width 395 height 7
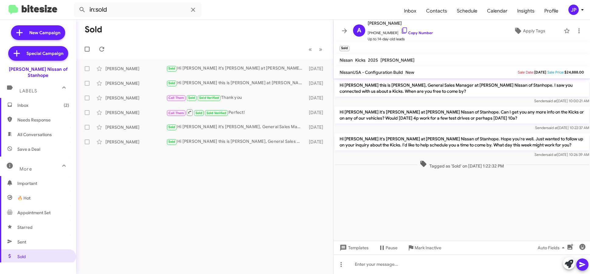
click at [44, 98] on span "Inbox (2)" at bounding box center [38, 105] width 76 height 15
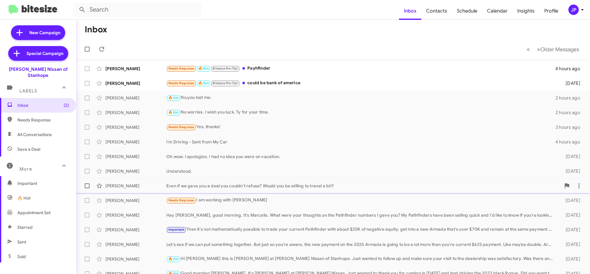
click at [185, 183] on div "Even if we gave you a deal you couldn't refuse? Would you be willing to travel …" at bounding box center [363, 186] width 395 height 6
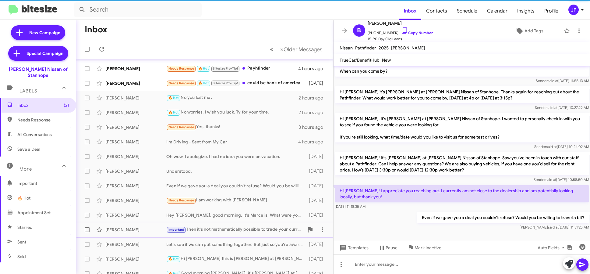
scroll to position [80, 0]
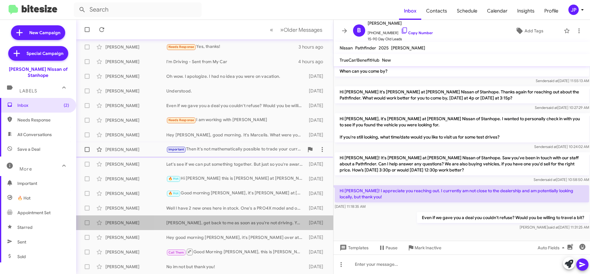
click at [243, 225] on div "Anthony, get back to me as soon as you're not driving. You're in a great spot r…" at bounding box center [235, 222] width 139 height 6
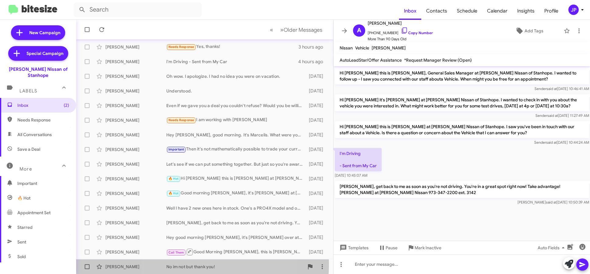
click at [197, 264] on div "No im not but thank you!" at bounding box center [235, 266] width 138 height 6
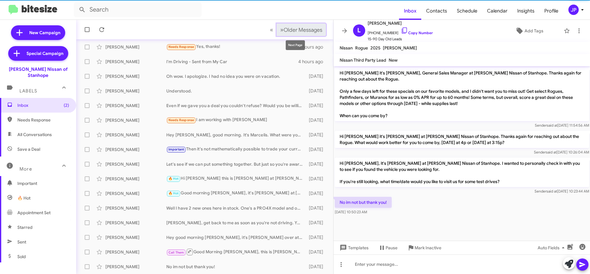
click at [288, 34] on button "» Next Older Messages" at bounding box center [301, 29] width 49 height 12
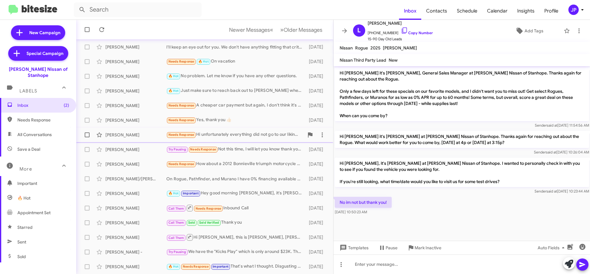
click at [214, 140] on div "Mary Guillermain Needs Response Hi unfortunately everything did not go to our l…" at bounding box center [205, 135] width 248 height 12
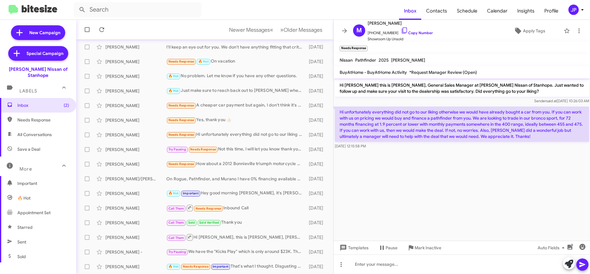
click at [476, 159] on cdk-virtual-scroll-viewport "Hi Mary this is Stephen Romain, General Sales Manager at Nielsen Nissan of Stan…" at bounding box center [462, 159] width 257 height 162
click at [399, 194] on cdk-virtual-scroll-viewport "Hi Mary this is Stephen Romain, General Sales Manager at Nielsen Nissan of Stan…" at bounding box center [462, 159] width 257 height 162
click at [564, 263] on button at bounding box center [569, 263] width 12 height 12
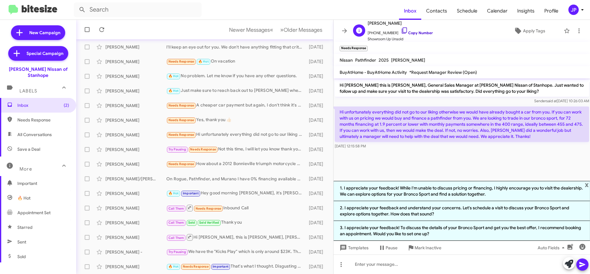
click at [425, 33] on link "Copy Number" at bounding box center [417, 32] width 32 height 5
click at [523, 32] on span "Apply Tags" at bounding box center [534, 30] width 22 height 11
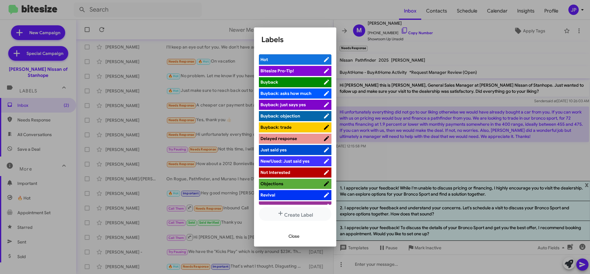
click at [312, 70] on span "Bitesize Pro-Tip!" at bounding box center [292, 71] width 63 height 6
click at [298, 239] on span "Close" at bounding box center [294, 235] width 11 height 11
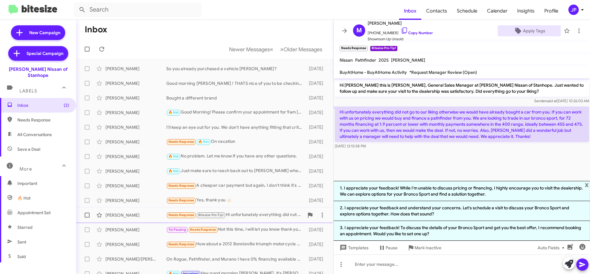
click at [87, 216] on span at bounding box center [87, 214] width 5 height 5
click at [87, 217] on input "checkbox" at bounding box center [87, 217] width 0 height 0
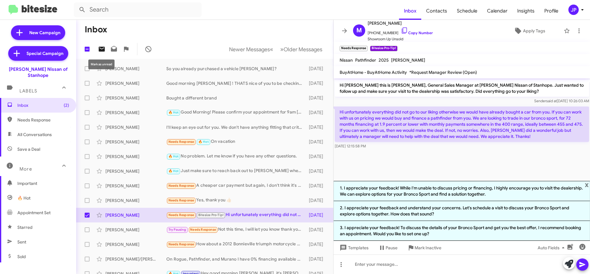
click at [105, 51] on icon at bounding box center [102, 49] width 6 height 5
click at [31, 102] on span "Inbox (3)" at bounding box center [43, 105] width 52 height 6
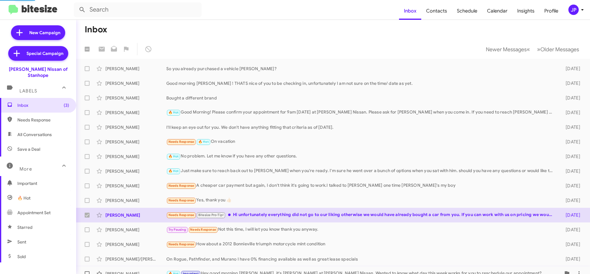
checkbox input "false"
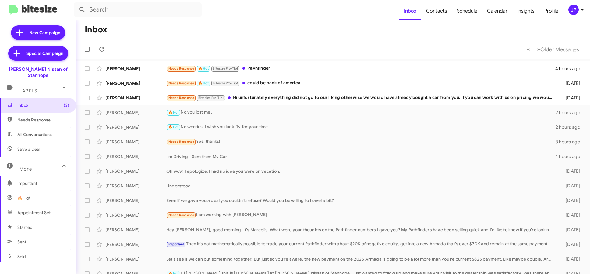
click at [572, 7] on div "JP" at bounding box center [574, 10] width 10 height 10
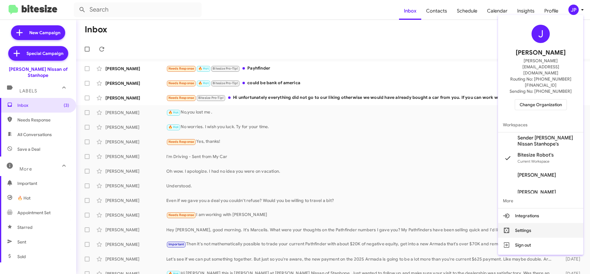
click at [511, 223] on button "Settings" at bounding box center [540, 230] width 85 height 15
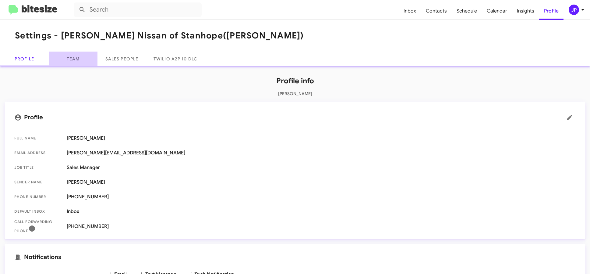
click at [79, 59] on link "Team" at bounding box center [73, 59] width 49 height 15
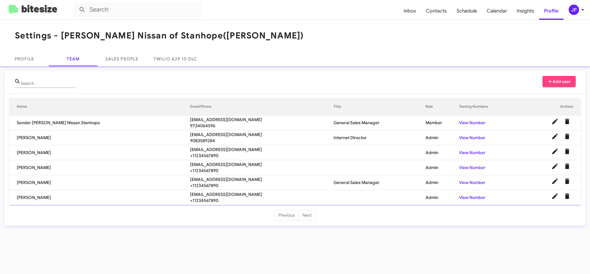
click at [190, 148] on span "azois@nielsenautos.com" at bounding box center [262, 149] width 144 height 6
copy span "azois@nielsenautos.com"
click at [190, 166] on span "bcristalli@nielsenautos.com" at bounding box center [262, 164] width 144 height 6
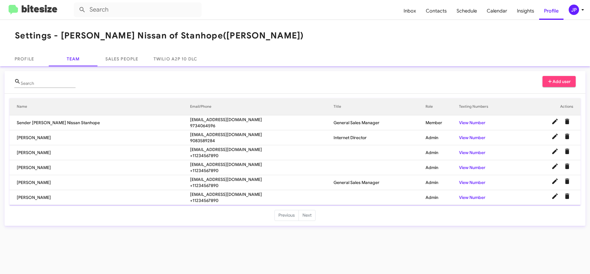
click at [190, 164] on span "bcristalli@nielsenautos.com" at bounding box center [262, 164] width 144 height 6
copy span "bcristalli@nielsenautos.com"
click at [190, 180] on span "sromain@nielsenautos.com" at bounding box center [262, 179] width 144 height 6
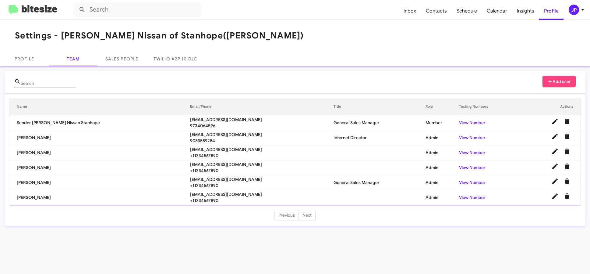
click at [190, 180] on span "sromain@nielsenautos.com" at bounding box center [262, 179] width 144 height 6
copy span "sromain@nielsenautos.com"
click at [200, 192] on span "mharris@nielsenautos.com" at bounding box center [262, 194] width 144 height 6
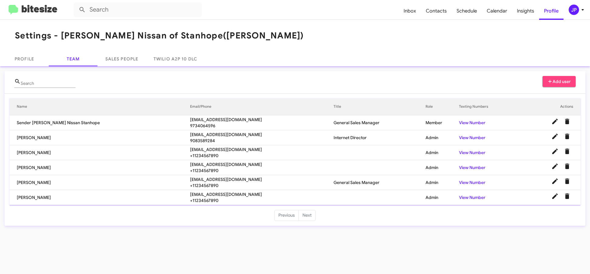
click at [200, 196] on span "mharris@nielsenautos.com" at bounding box center [262, 194] width 144 height 6
click at [524, 12] on span "Insights" at bounding box center [525, 11] width 27 height 18
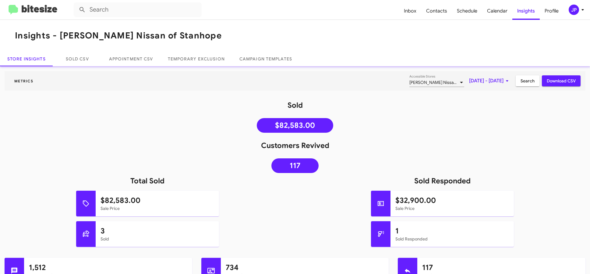
click at [569, 11] on div "JP" at bounding box center [574, 10] width 10 height 10
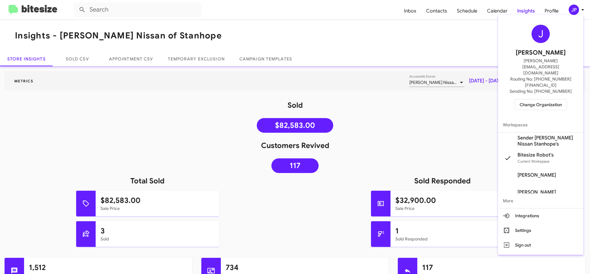
click at [532, 99] on span "Change Organization" at bounding box center [541, 104] width 42 height 10
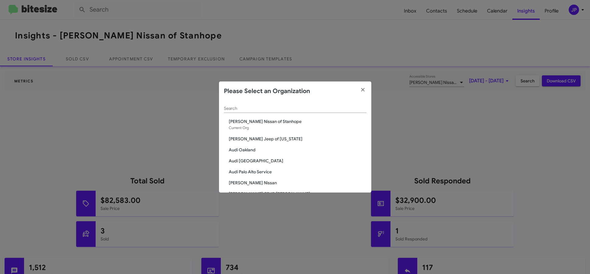
click at [252, 113] on div "Search" at bounding box center [295, 109] width 143 height 17
click at [254, 110] on input "Search" at bounding box center [295, 108] width 143 height 5
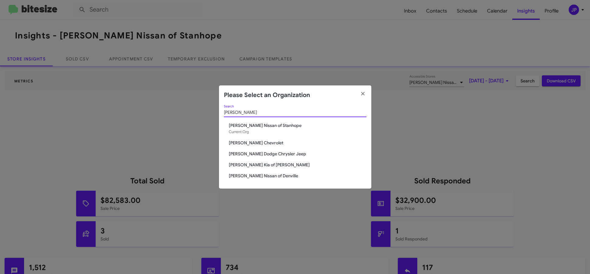
type input "Nielsen"
click at [263, 151] on span "[PERSON_NAME] Dodge Chrysler Jeep" at bounding box center [298, 154] width 138 height 6
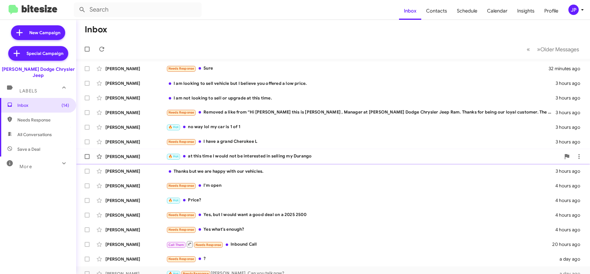
scroll to position [80, 0]
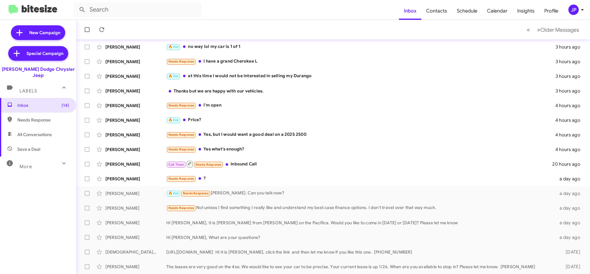
click at [573, 12] on div "JP" at bounding box center [574, 10] width 10 height 10
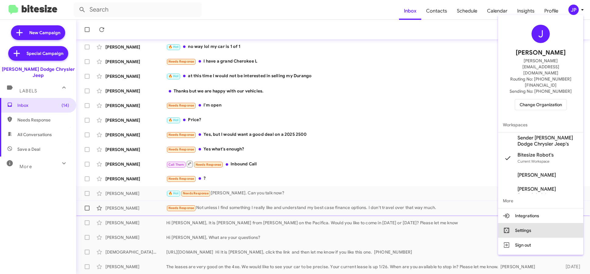
click at [534, 223] on button "Settings" at bounding box center [540, 230] width 85 height 15
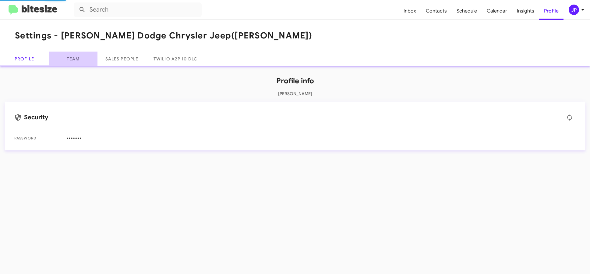
click at [82, 59] on link "Team" at bounding box center [73, 59] width 49 height 15
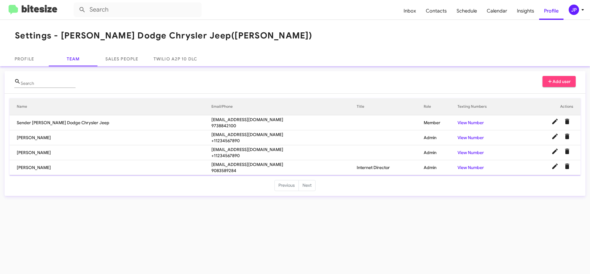
click at [39, 9] on img at bounding box center [33, 10] width 49 height 10
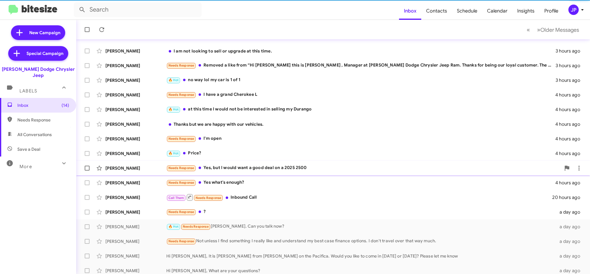
scroll to position [80, 0]
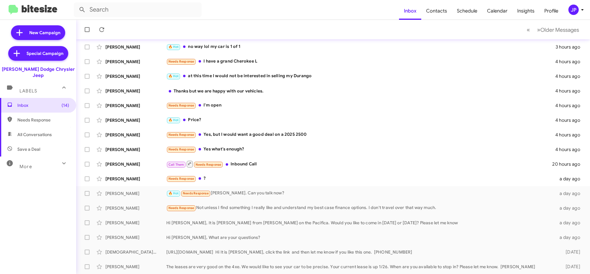
click at [28, 164] on span "More" at bounding box center [26, 166] width 12 height 5
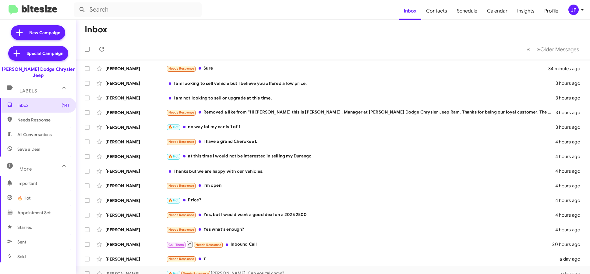
scroll to position [123, 0]
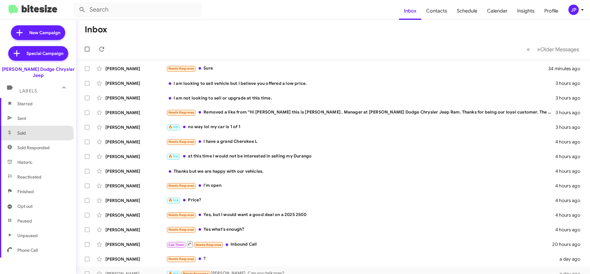
click at [36, 129] on span "Sold" at bounding box center [38, 133] width 76 height 15
type input "in:sold"
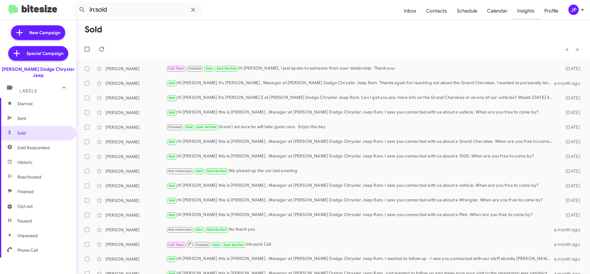
click at [521, 9] on span "Insights" at bounding box center [526, 11] width 27 height 18
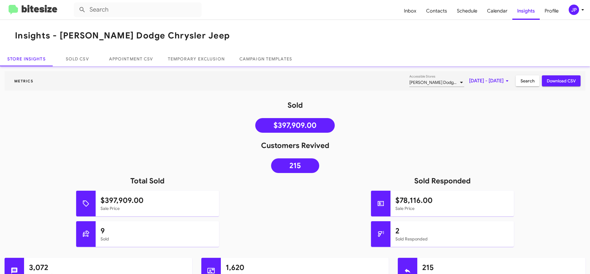
click at [23, 11] on img at bounding box center [33, 10] width 49 height 10
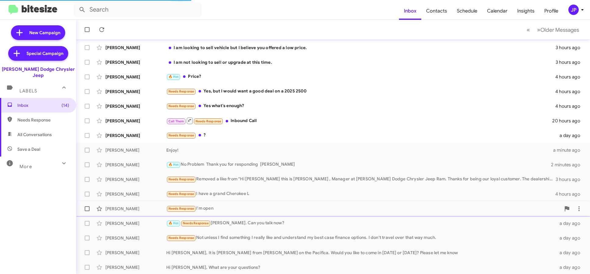
scroll to position [80, 0]
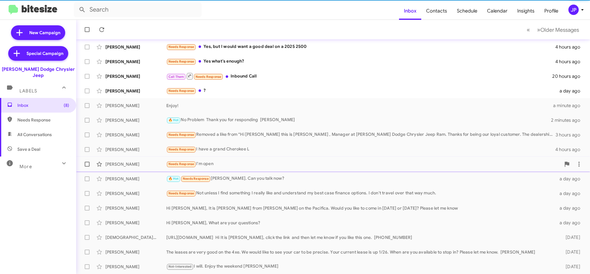
click at [223, 165] on div "Needs Response I'm open" at bounding box center [363, 163] width 395 height 7
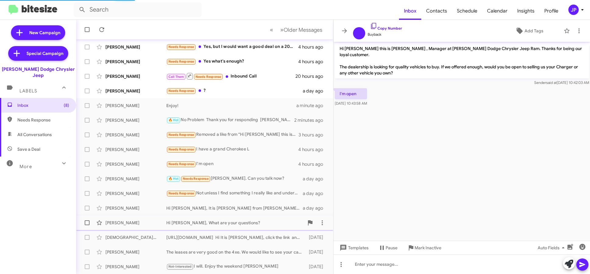
click at [231, 223] on div "Hi [PERSON_NAME], What are your questions?" at bounding box center [235, 222] width 138 height 6
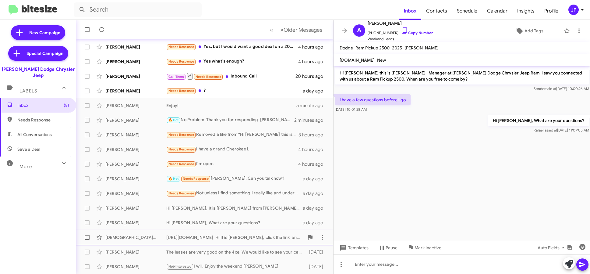
click at [237, 240] on div "[URL][DOMAIN_NAME] Hi It is [PERSON_NAME], click the link and then let me know …" at bounding box center [235, 237] width 138 height 6
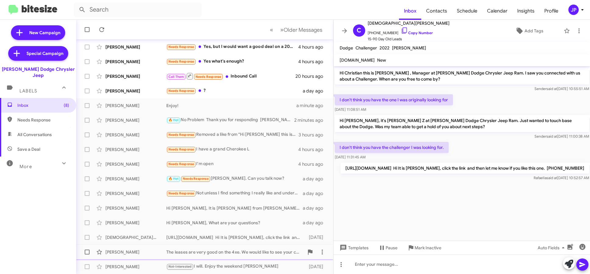
click at [254, 257] on div "[PERSON_NAME] The leases are very good on the 4xe. We would like to see your ca…" at bounding box center [205, 252] width 248 height 12
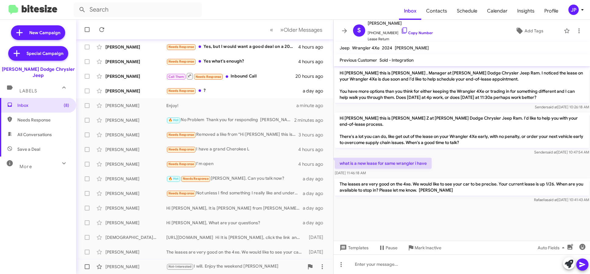
click at [250, 259] on span "[PERSON_NAME] Not-Interested I will. Enjoy the weekend [PERSON_NAME] [DATE]" at bounding box center [204, 266] width 257 height 15
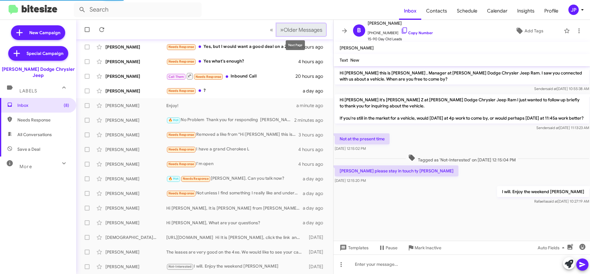
click at [284, 30] on span "Older Messages" at bounding box center [303, 30] width 39 height 7
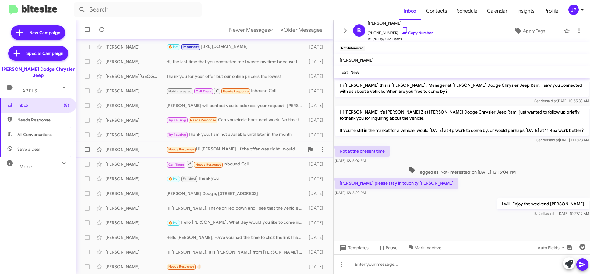
click at [229, 148] on div "Needs Response Hi [PERSON_NAME]. If the offer was right I would consider yes, b…" at bounding box center [235, 149] width 138 height 7
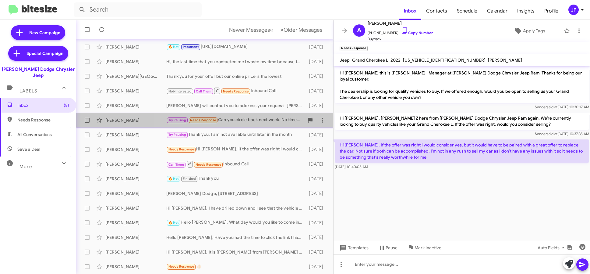
click at [242, 123] on div "Try Pausing Needs Response Can you circle back next week. No time this week." at bounding box center [235, 119] width 138 height 7
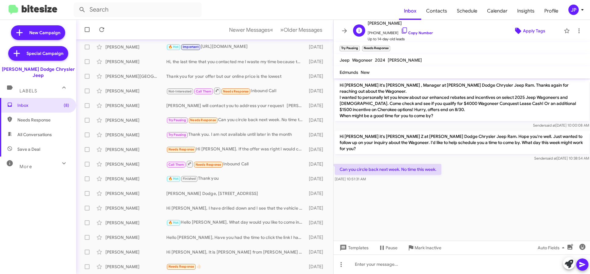
click at [516, 32] on icon at bounding box center [519, 31] width 6 height 6
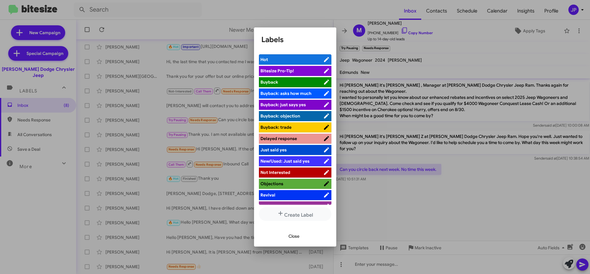
click at [292, 71] on span "Bitesize Pro-Tip!" at bounding box center [278, 70] width 34 height 5
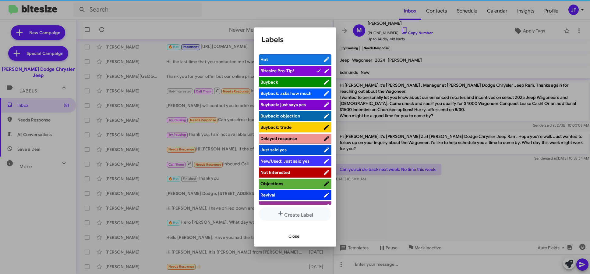
click at [466, 195] on div at bounding box center [295, 137] width 590 height 274
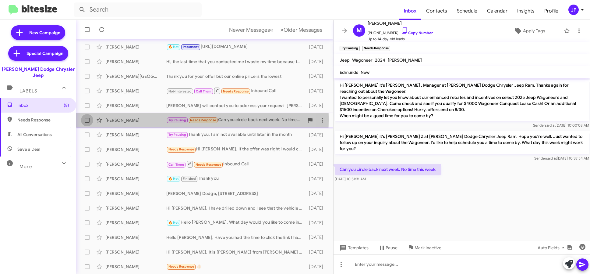
click at [90, 120] on label at bounding box center [87, 120] width 12 height 12
click at [87, 123] on input "checkbox" at bounding box center [87, 123] width 0 height 0
checkbox input "true"
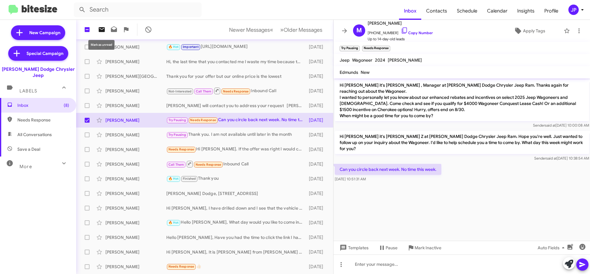
click at [103, 32] on icon at bounding box center [101, 29] width 7 height 7
click at [581, 11] on icon at bounding box center [582, 9] width 7 height 7
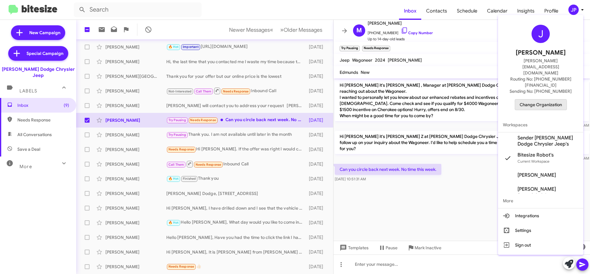
click at [525, 99] on button "Change Organization" at bounding box center [541, 104] width 52 height 11
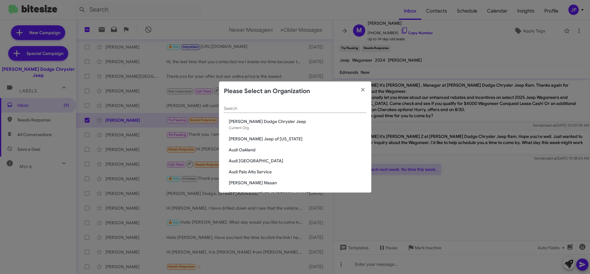
click at [284, 111] on div "Search" at bounding box center [295, 107] width 143 height 12
type input "j"
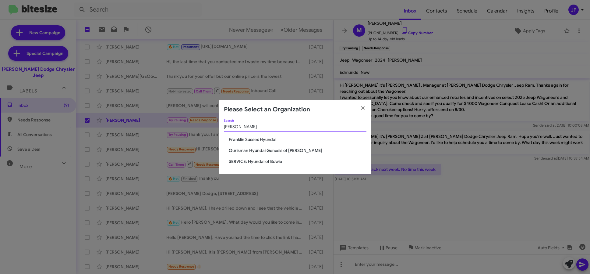
type input "[PERSON_NAME]"
click at [253, 141] on span "Franklin Sussex Hyundai" at bounding box center [298, 139] width 138 height 6
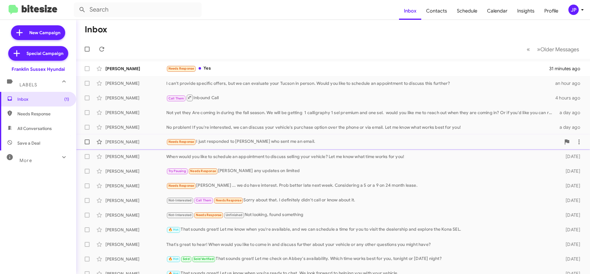
click at [234, 146] on div "[PERSON_NAME] Needs Response I just responded to [PERSON_NAME] who sent me an e…" at bounding box center [333, 142] width 505 height 12
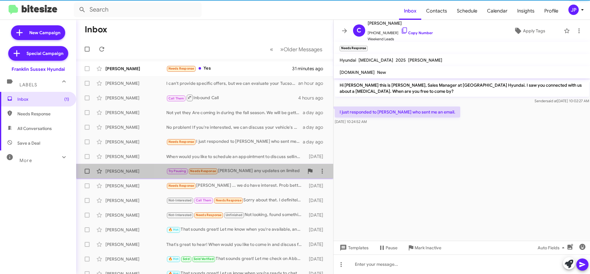
click at [239, 167] on div "Try Pausing Needs Response Ken any updates on limited" at bounding box center [235, 170] width 138 height 7
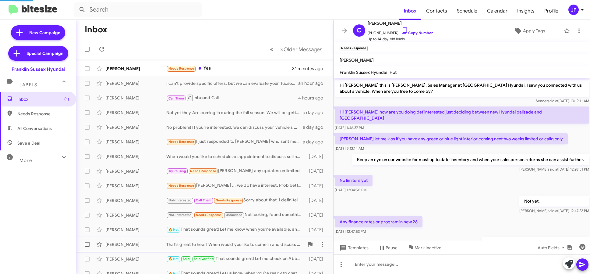
scroll to position [89, 0]
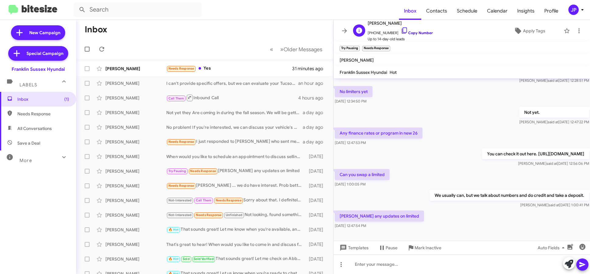
click at [414, 33] on link "Copy Number" at bounding box center [417, 32] width 32 height 5
click at [409, 32] on link "Copy Number" at bounding box center [417, 32] width 32 height 5
click at [528, 36] on div "C Chris Ruotolo +18596402021 Copy Number Up to 14-day-old leads Apply Tags" at bounding box center [456, 31] width 211 height 23
click at [518, 30] on icon at bounding box center [518, 30] width 7 height 7
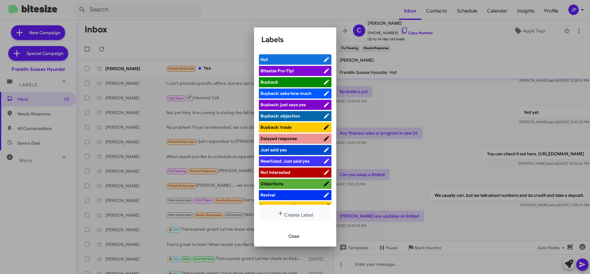
click at [311, 71] on span "Bitesize Pro-Tip!" at bounding box center [292, 71] width 63 height 6
click at [489, 202] on div at bounding box center [295, 137] width 590 height 274
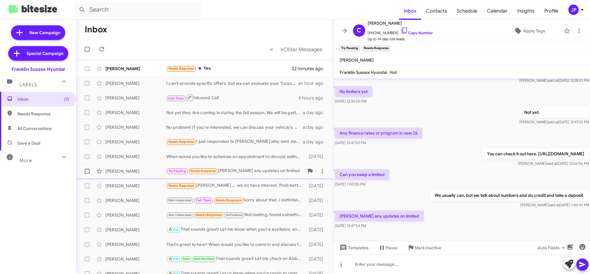
click at [87, 171] on span at bounding box center [87, 171] width 5 height 5
click at [87, 173] on input "checkbox" at bounding box center [87, 173] width 0 height 0
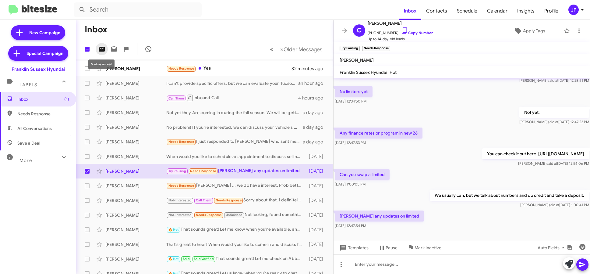
click at [98, 48] on icon at bounding box center [101, 48] width 7 height 7
click at [39, 103] on span "Inbox (2)" at bounding box center [38, 99] width 76 height 15
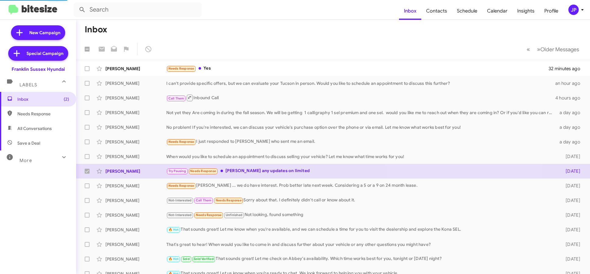
checkbox input "false"
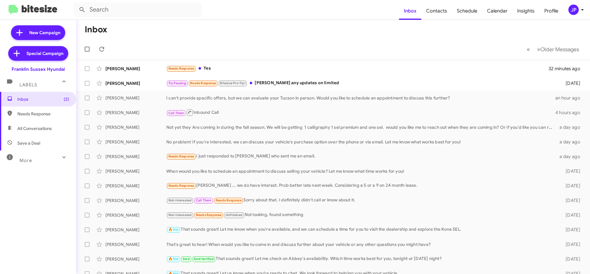
click at [37, 154] on div "More" at bounding box center [32, 157] width 54 height 11
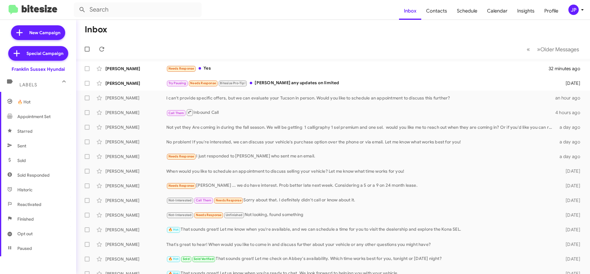
scroll to position [123, 0]
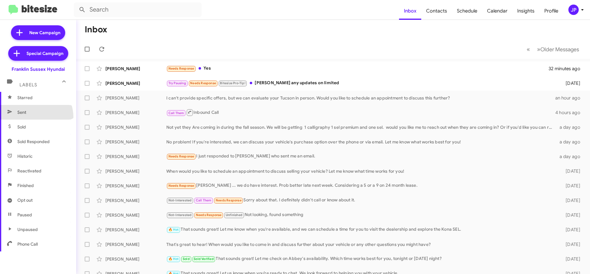
click at [32, 117] on span "Sent" at bounding box center [38, 112] width 76 height 15
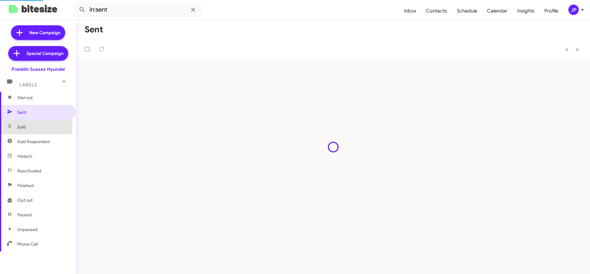
click at [31, 125] on span "Sold" at bounding box center [38, 127] width 76 height 15
type input "in:sold"
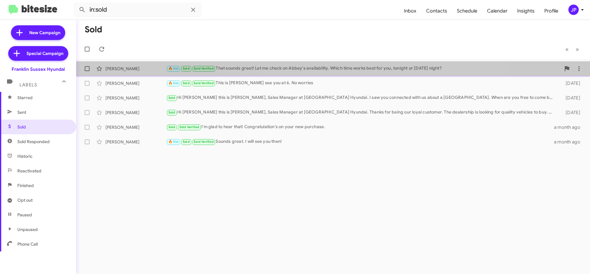
click at [278, 72] on div "🔥 Hot Sold Sold Verified That sounds great! Let me check on Abbey's availabilit…" at bounding box center [363, 68] width 395 height 7
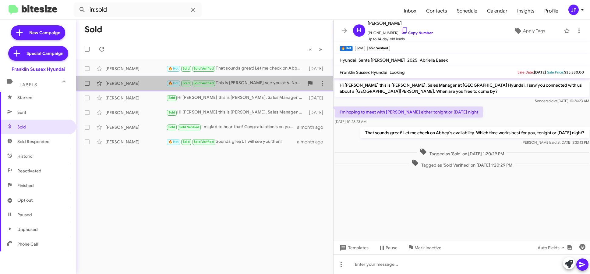
click at [158, 86] on div "Evan Heidt" at bounding box center [135, 83] width 61 height 6
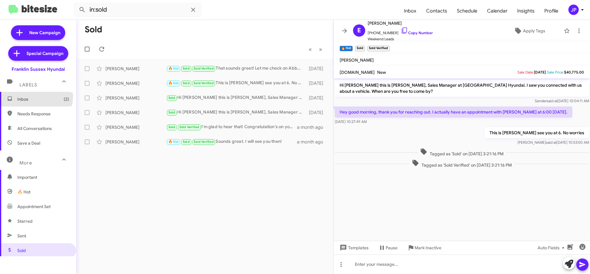
click at [32, 96] on span "Inbox (2)" at bounding box center [43, 99] width 52 height 6
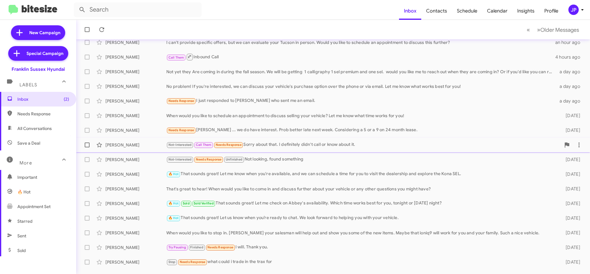
scroll to position [80, 0]
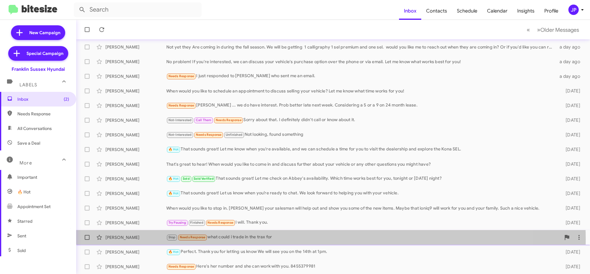
click at [289, 240] on div "Stop Needs Response what could i trade in the trax for" at bounding box center [363, 237] width 395 height 7
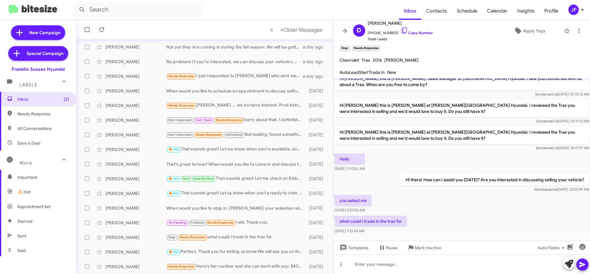
scroll to position [12, 0]
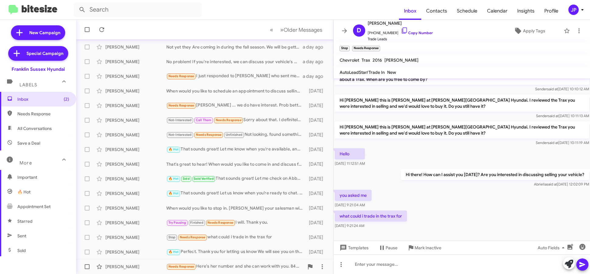
click at [262, 266] on div "Needs Response Here's her number and she can work with you. 8455379981" at bounding box center [235, 266] width 138 height 7
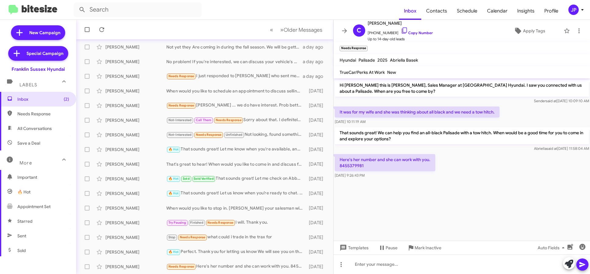
click at [498, 211] on cdk-virtual-scroll-viewport "Hi Christopher this is Ken Mccallion, Sales Manager at Franklin Sussex Hyundai.…" at bounding box center [462, 159] width 257 height 162
click at [406, 29] on span "+18455379980 Copy Number" at bounding box center [400, 31] width 65 height 9
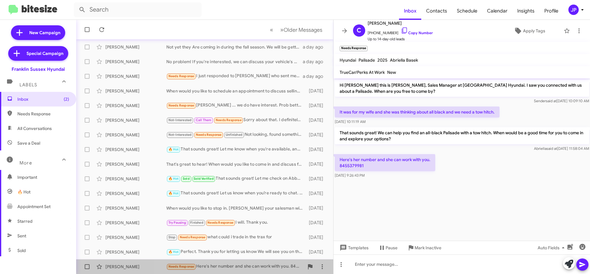
click at [230, 267] on div "Needs Response Here's her number and she can work with you. 8455379981" at bounding box center [235, 266] width 138 height 7
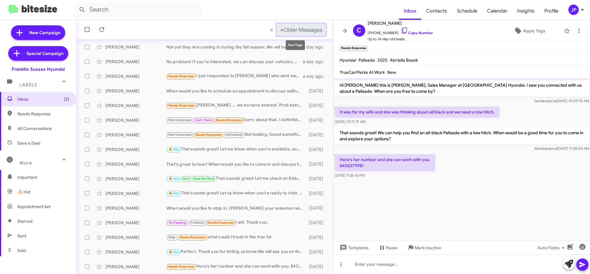
click at [285, 27] on span "Older Messages" at bounding box center [303, 30] width 39 height 7
click at [582, 11] on icon at bounding box center [582, 9] width 7 height 7
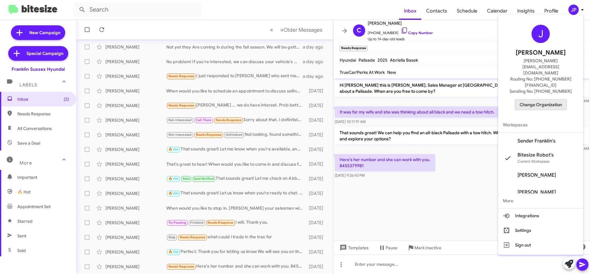
click at [528, 99] on button "Change Organization" at bounding box center [541, 104] width 52 height 11
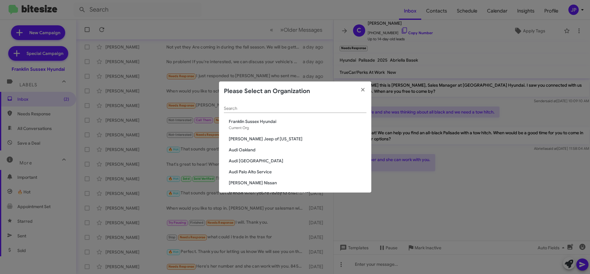
click at [280, 111] on div "Search" at bounding box center [295, 107] width 143 height 12
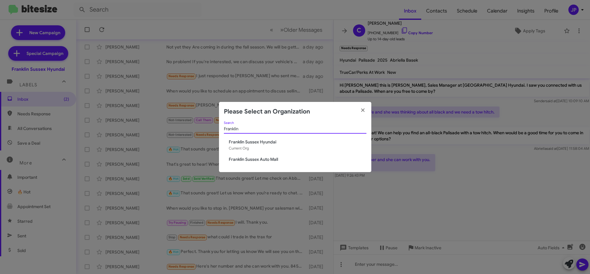
type input "Franklin"
click at [256, 158] on span "Franklin Sussex Auto Mall" at bounding box center [298, 159] width 138 height 6
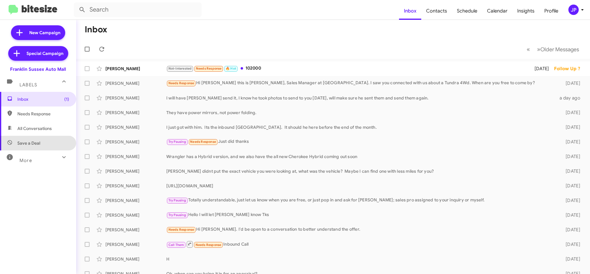
click at [46, 145] on span "Save a Deal" at bounding box center [38, 143] width 76 height 15
type input "in:not-interested"
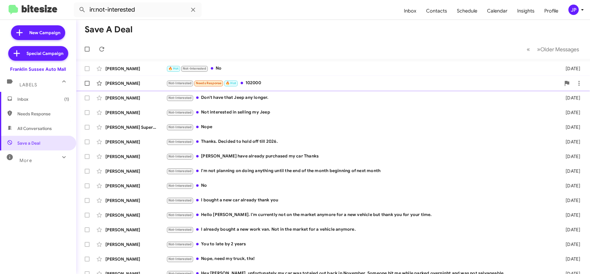
click at [271, 81] on div "Not-Interested Needs Response 🔥 Hot 102000" at bounding box center [363, 83] width 395 height 7
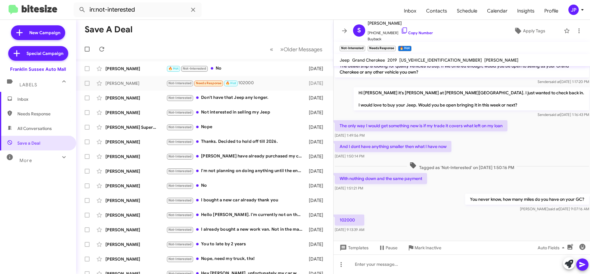
scroll to position [25, 0]
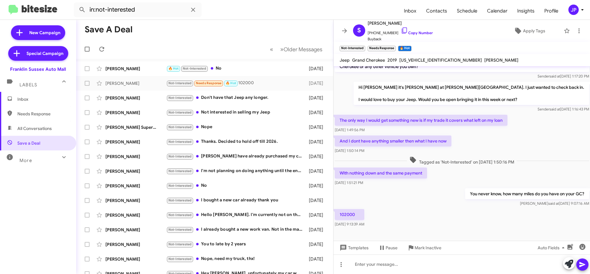
click at [444, 220] on div "102000 [DATE] 9:13:39 AM" at bounding box center [462, 218] width 257 height 21
click at [488, 148] on div "And I dont have anything smaller then what I have now [DATE] 1:50:14 PM" at bounding box center [462, 144] width 257 height 21
click at [364, 45] on span "×" at bounding box center [364, 45] width 5 height 7
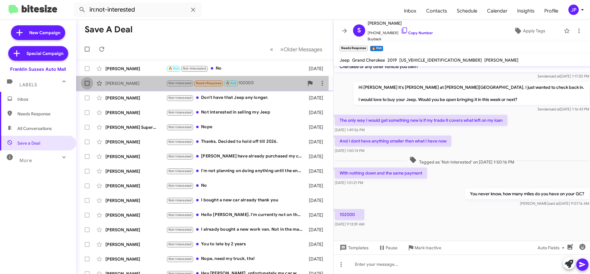
click at [85, 84] on span at bounding box center [87, 83] width 5 height 5
click at [87, 86] on input "checkbox" at bounding box center [87, 86] width 0 height 0
checkbox input "true"
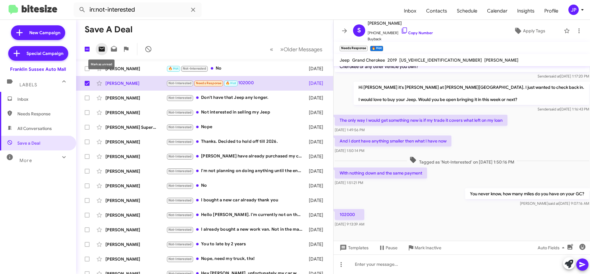
click at [104, 49] on icon at bounding box center [102, 49] width 6 height 5
click at [342, 31] on icon at bounding box center [344, 30] width 7 height 7
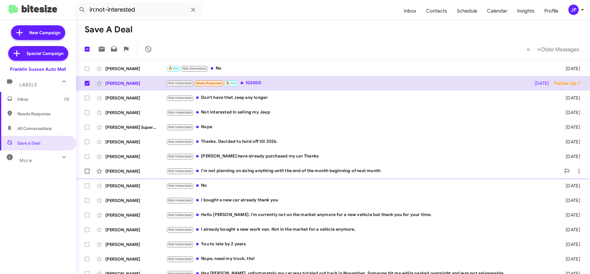
click at [336, 172] on div "Not-Interested I'm not planning on doing anything until the end of the month be…" at bounding box center [363, 170] width 395 height 7
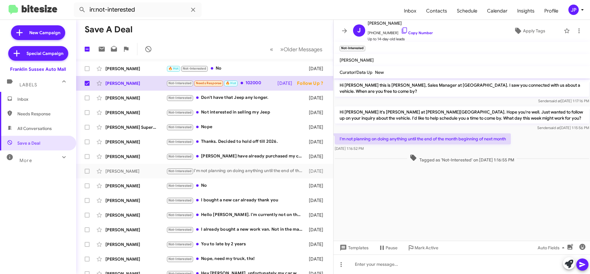
click at [430, 187] on cdk-virtual-scroll-viewport "Hi [PERSON_NAME] this is [PERSON_NAME], Sales Manager at [GEOGRAPHIC_DATA]. I s…" at bounding box center [462, 159] width 257 height 162
click at [426, 249] on span "Mark Active" at bounding box center [427, 247] width 24 height 11
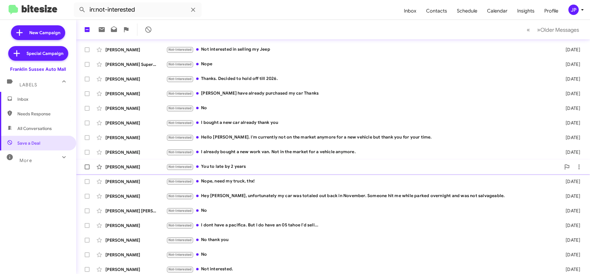
scroll to position [66, 0]
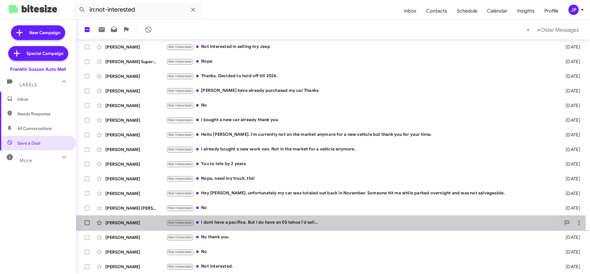
click at [298, 225] on div "Not-Interested I dont have a pacifica. But I do have an 05 tahoe I'd sell..." at bounding box center [363, 222] width 395 height 7
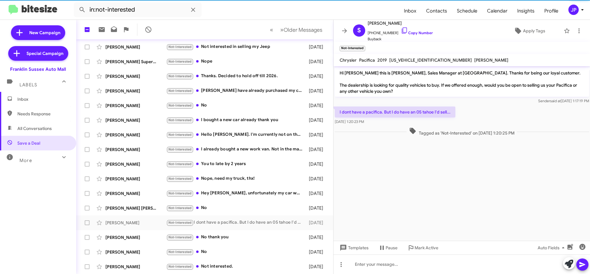
click at [421, 253] on div "Templates Pause Mark Active Auto Fields" at bounding box center [462, 248] width 257 height 14
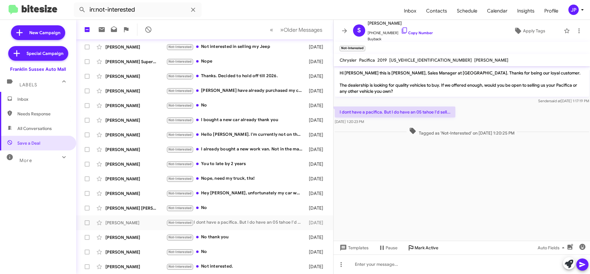
click at [423, 249] on span "Mark Active" at bounding box center [427, 247] width 24 height 11
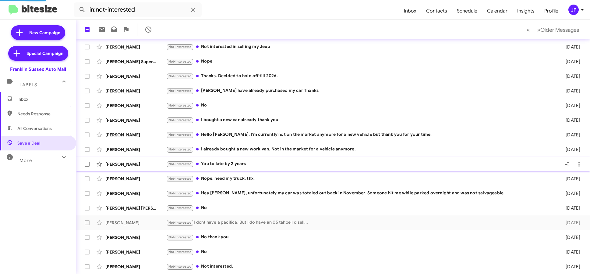
scroll to position [51, 0]
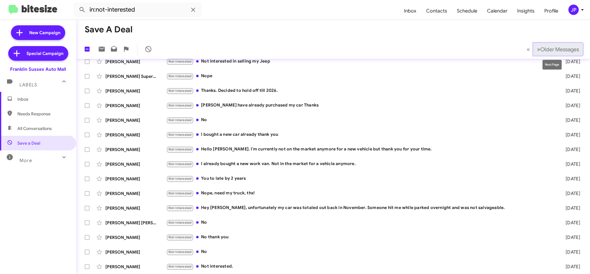
click at [541, 50] on span "Older Messages" at bounding box center [560, 49] width 39 height 7
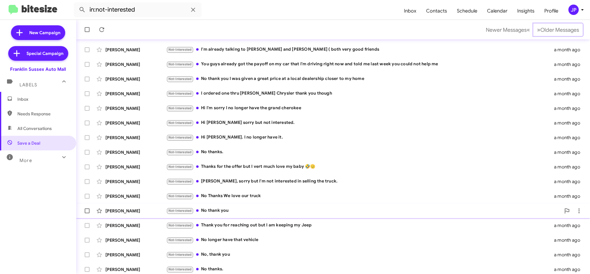
scroll to position [80, 0]
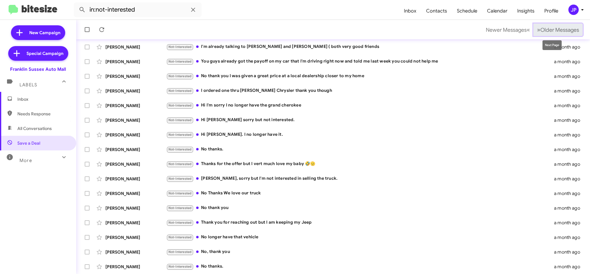
click at [537, 33] on span "»" at bounding box center [538, 30] width 3 height 8
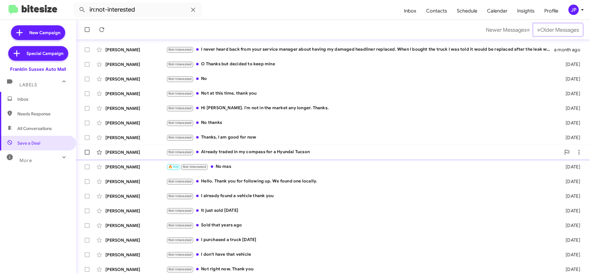
scroll to position [80, 0]
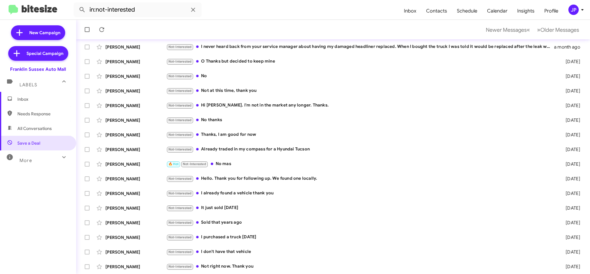
click at [46, 98] on span "Inbox" at bounding box center [43, 99] width 52 height 6
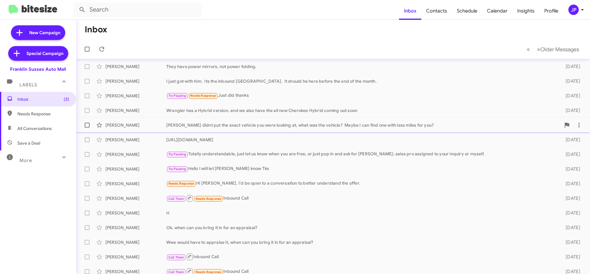
scroll to position [80, 0]
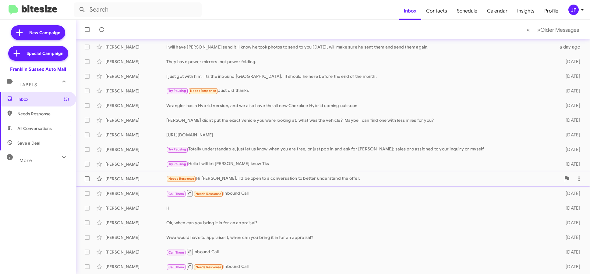
click at [343, 184] on div "[PERSON_NAME] Needs Response Hi [PERSON_NAME]. I'd be open to a conversation to…" at bounding box center [333, 179] width 505 height 12
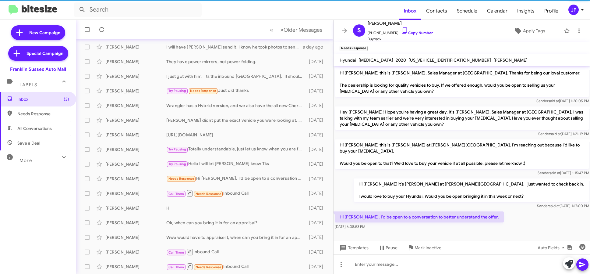
click at [514, 224] on div "Hi [PERSON_NAME]. I'd be open to a conversation to better understand the offer.…" at bounding box center [462, 220] width 257 height 21
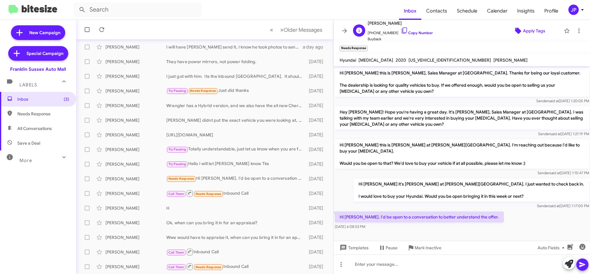
click at [537, 35] on span "Apply Tags" at bounding box center [534, 30] width 22 height 11
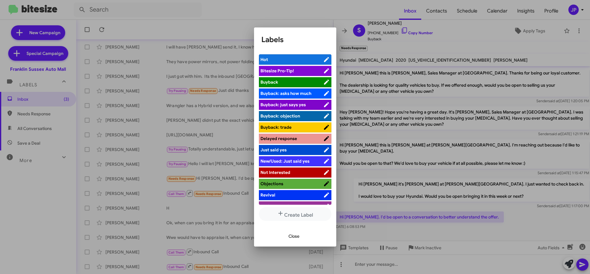
click at [299, 70] on span "Bitesize Pro-Tip!" at bounding box center [292, 71] width 63 height 6
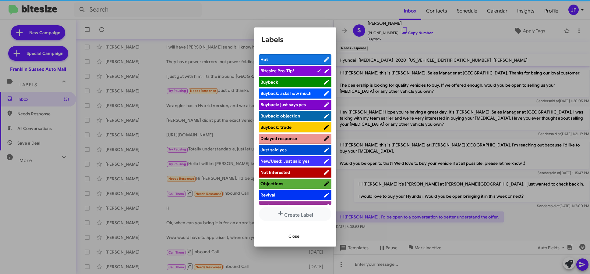
click at [494, 217] on div at bounding box center [295, 137] width 590 height 274
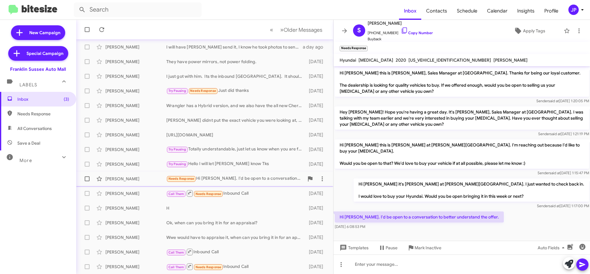
click at [88, 179] on span at bounding box center [87, 178] width 5 height 5
click at [87, 181] on input "checkbox" at bounding box center [87, 181] width 0 height 0
checkbox input "true"
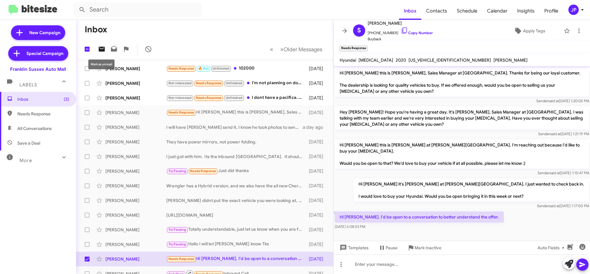
click at [101, 52] on icon at bounding box center [101, 48] width 7 height 7
click at [527, 5] on span "Insights" at bounding box center [526, 11] width 27 height 18
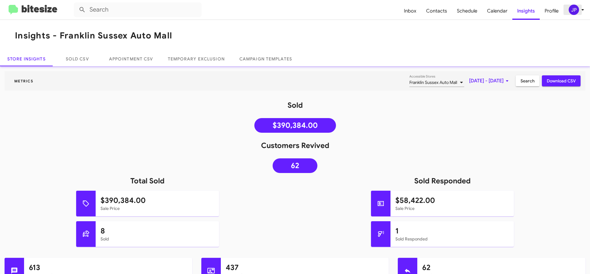
click at [576, 12] on div "JP" at bounding box center [574, 10] width 10 height 10
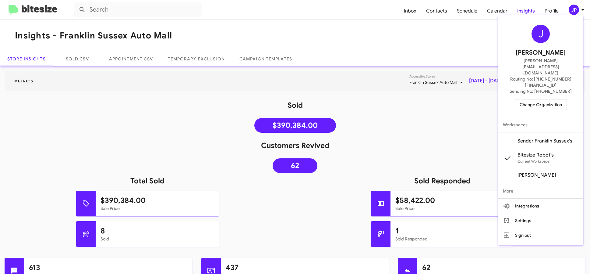
click at [557, 99] on span "Change Organization" at bounding box center [541, 104] width 42 height 10
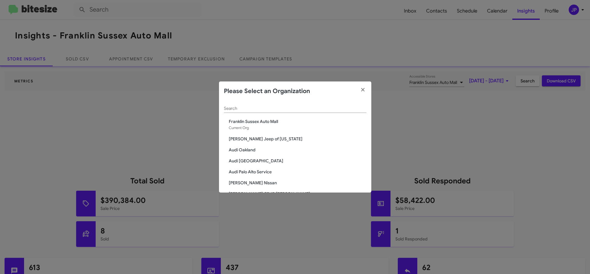
click at [309, 108] on input "Search" at bounding box center [295, 108] width 143 height 5
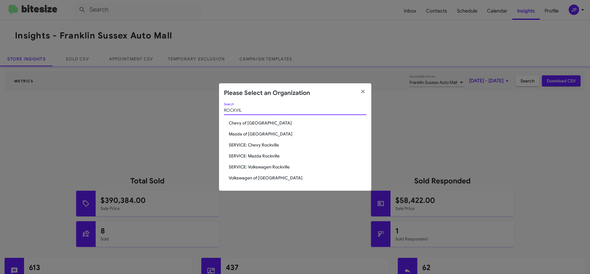
type input "ROCKVIL"
click at [255, 122] on span "Chevy of [GEOGRAPHIC_DATA]" at bounding box center [298, 123] width 138 height 6
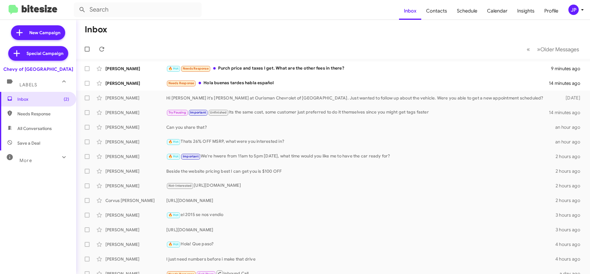
click at [564, 10] on button "JP" at bounding box center [574, 10] width 20 height 10
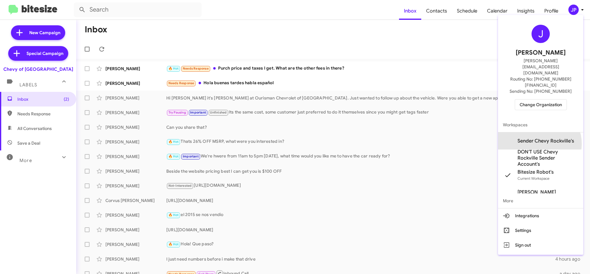
click at [540, 138] on span "Sender Chevy Rockville's" at bounding box center [546, 141] width 57 height 6
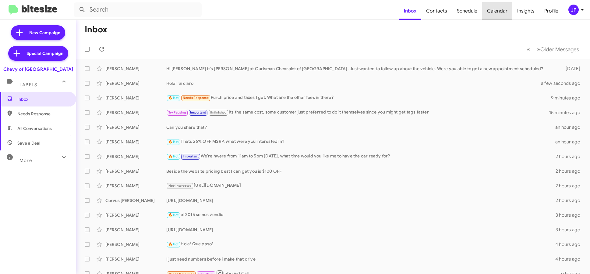
click at [496, 12] on span "Calendar" at bounding box center [498, 11] width 30 height 18
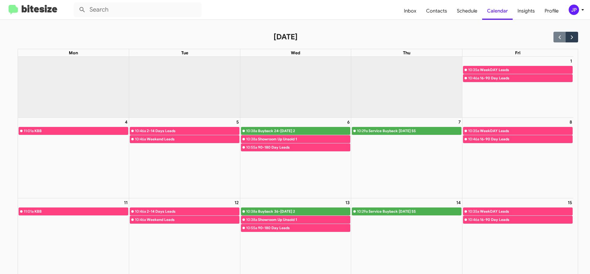
drag, startPoint x: 42, startPoint y: 12, endPoint x: 110, endPoint y: 1, distance: 68.6
click at [42, 12] on img at bounding box center [33, 10] width 49 height 10
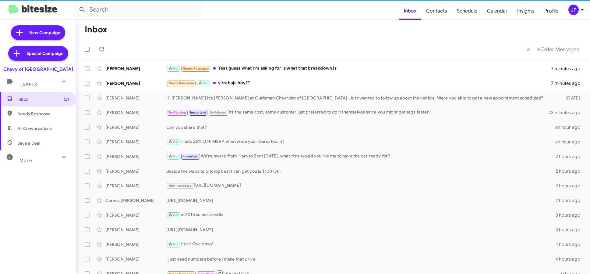
click at [578, 12] on div "JP" at bounding box center [574, 10] width 10 height 10
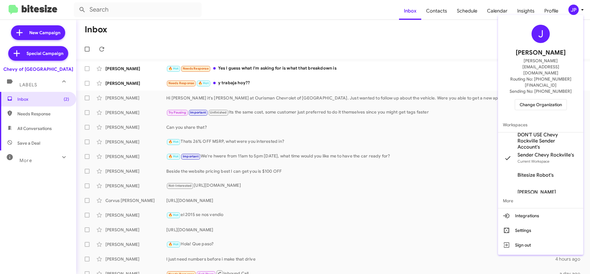
click at [539, 99] on span "Change Organization" at bounding box center [541, 104] width 42 height 10
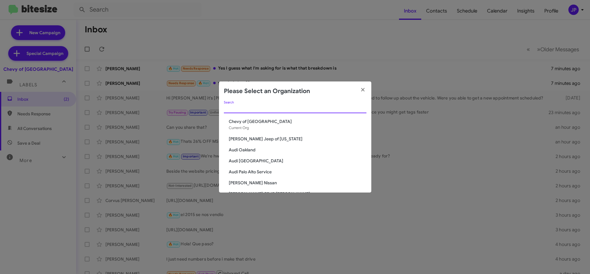
click at [280, 106] on input "Search" at bounding box center [295, 108] width 143 height 5
click at [301, 34] on modal-container "Please Select an Organization Search Chevy of Rockville Current Org Adams Jeep …" at bounding box center [295, 137] width 590 height 274
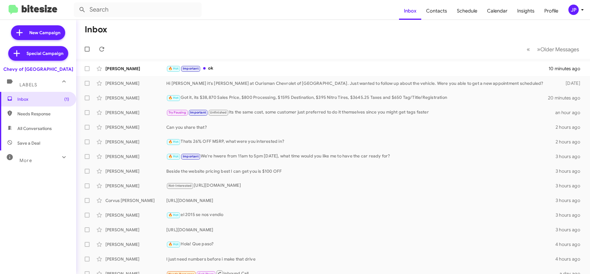
click at [575, 12] on div "JP" at bounding box center [574, 10] width 10 height 10
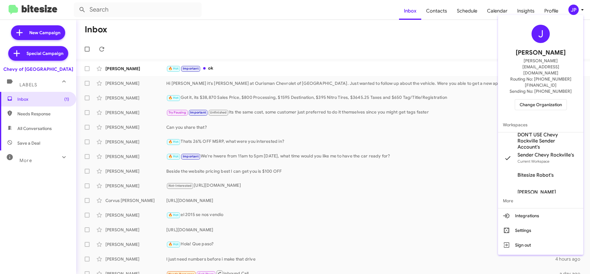
click at [530, 99] on span "Change Organization" at bounding box center [541, 104] width 42 height 10
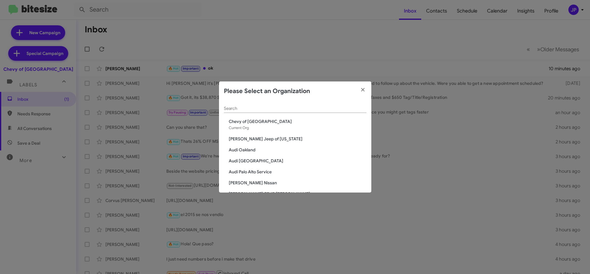
click at [259, 109] on input "Search" at bounding box center [295, 108] width 143 height 5
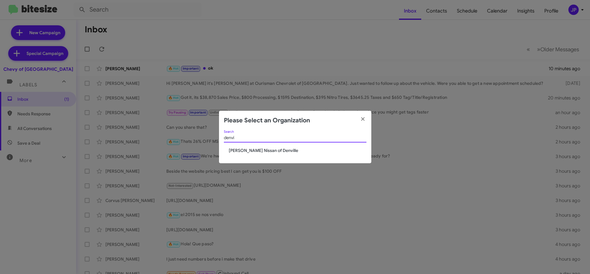
type input "denvi"
click at [260, 148] on span "[PERSON_NAME] Nissan of Denville" at bounding box center [298, 150] width 138 height 6
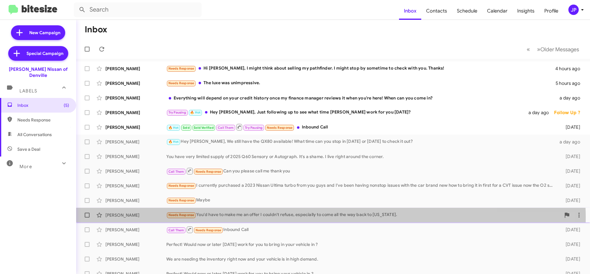
click at [271, 217] on div "Needs Response You'd have to make me an offer I couldn't refuse, especially to …" at bounding box center [363, 214] width 395 height 7
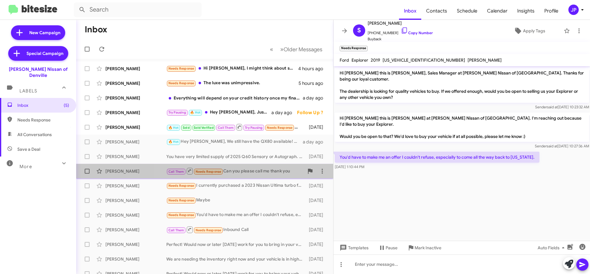
click at [260, 169] on div "Call Them Needs Response Can you please call me thank you" at bounding box center [235, 171] width 138 height 8
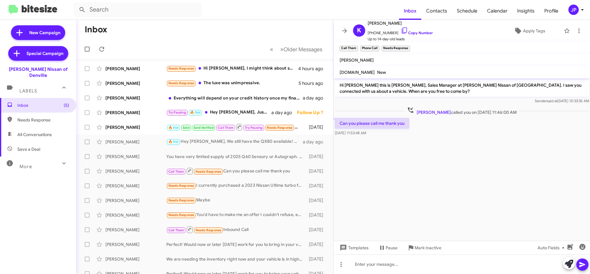
click at [477, 172] on cdk-virtual-scroll-viewport "Hi [PERSON_NAME] this is [PERSON_NAME], Sales Manager at [PERSON_NAME] Nissan o…" at bounding box center [462, 159] width 257 height 162
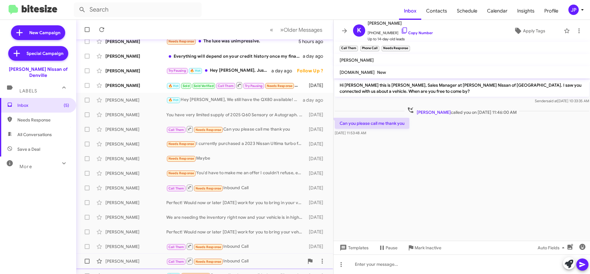
scroll to position [80, 0]
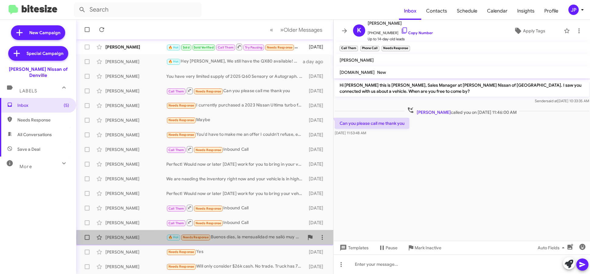
click at [254, 237] on div "🔥 Hot Needs Response Buenos días, la mensualidad me salió muy de lo que tengo p…" at bounding box center [235, 237] width 138 height 7
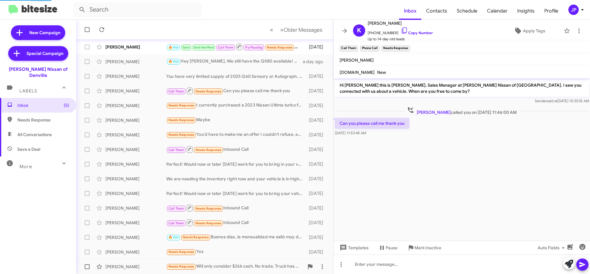
scroll to position [374, 0]
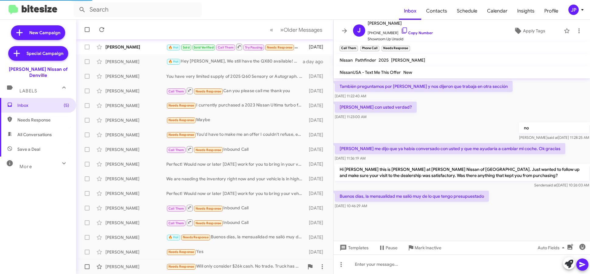
click at [230, 264] on div "Needs Response Will only consider $26k cash. No trade. Truck has 78K mileage ve…" at bounding box center [235, 266] width 138 height 7
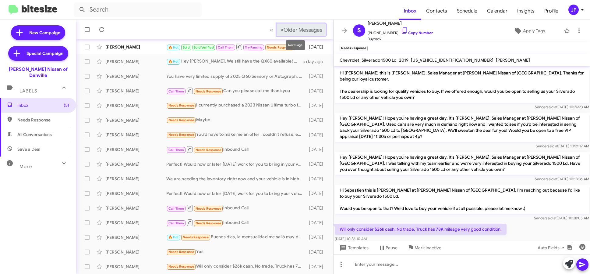
click at [316, 32] on span "Older Messages" at bounding box center [303, 30] width 39 height 7
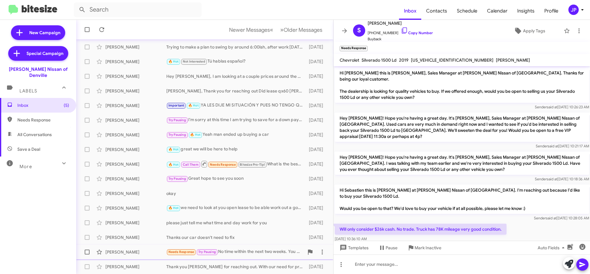
click at [261, 252] on div "Needs Response Try Pausing No time within the next two weeks. You know the year…" at bounding box center [235, 251] width 138 height 7
